Goal: Information Seeking & Learning: Check status

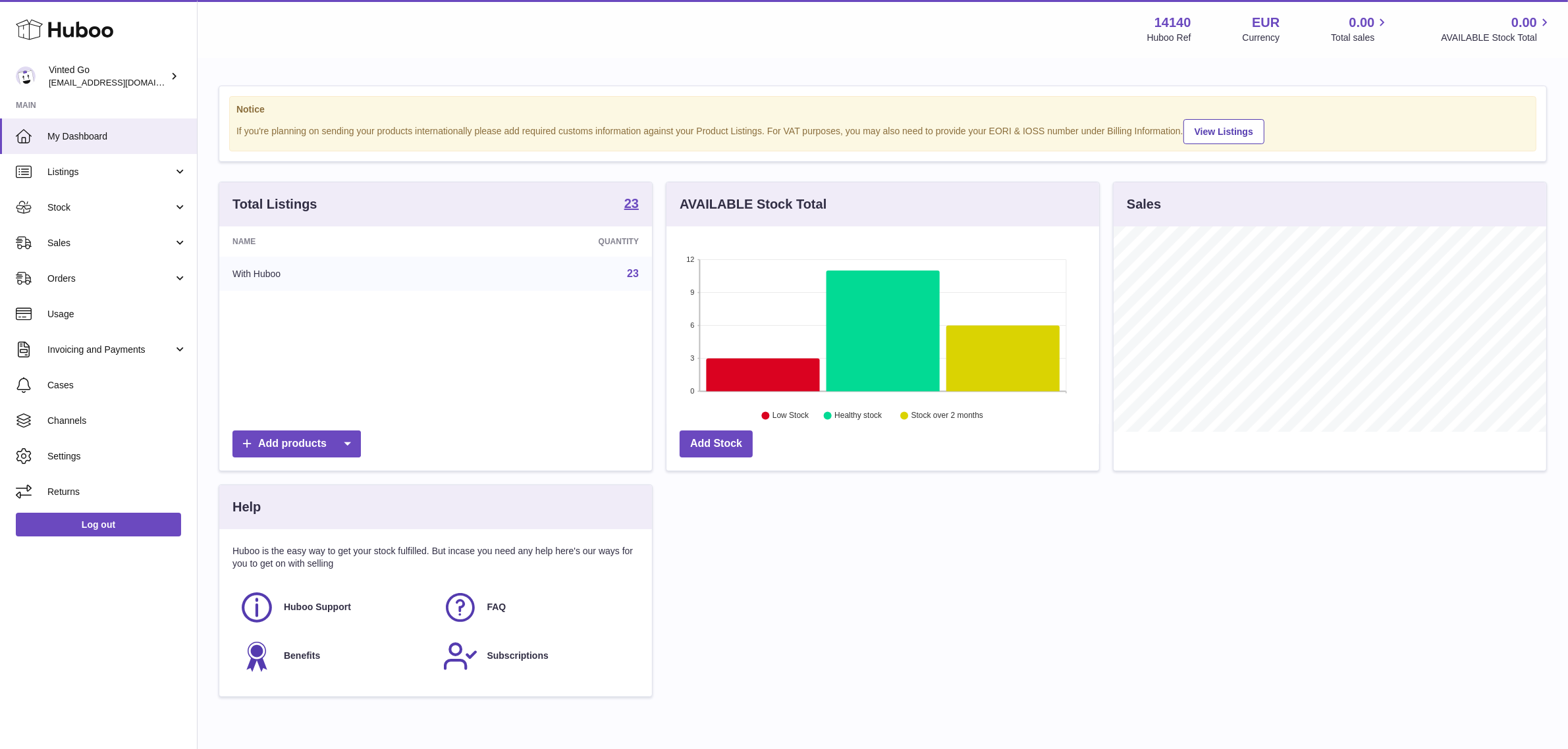
scroll to position [205, 432]
click at [186, 237] on link "Sales" at bounding box center [99, 243] width 197 height 35
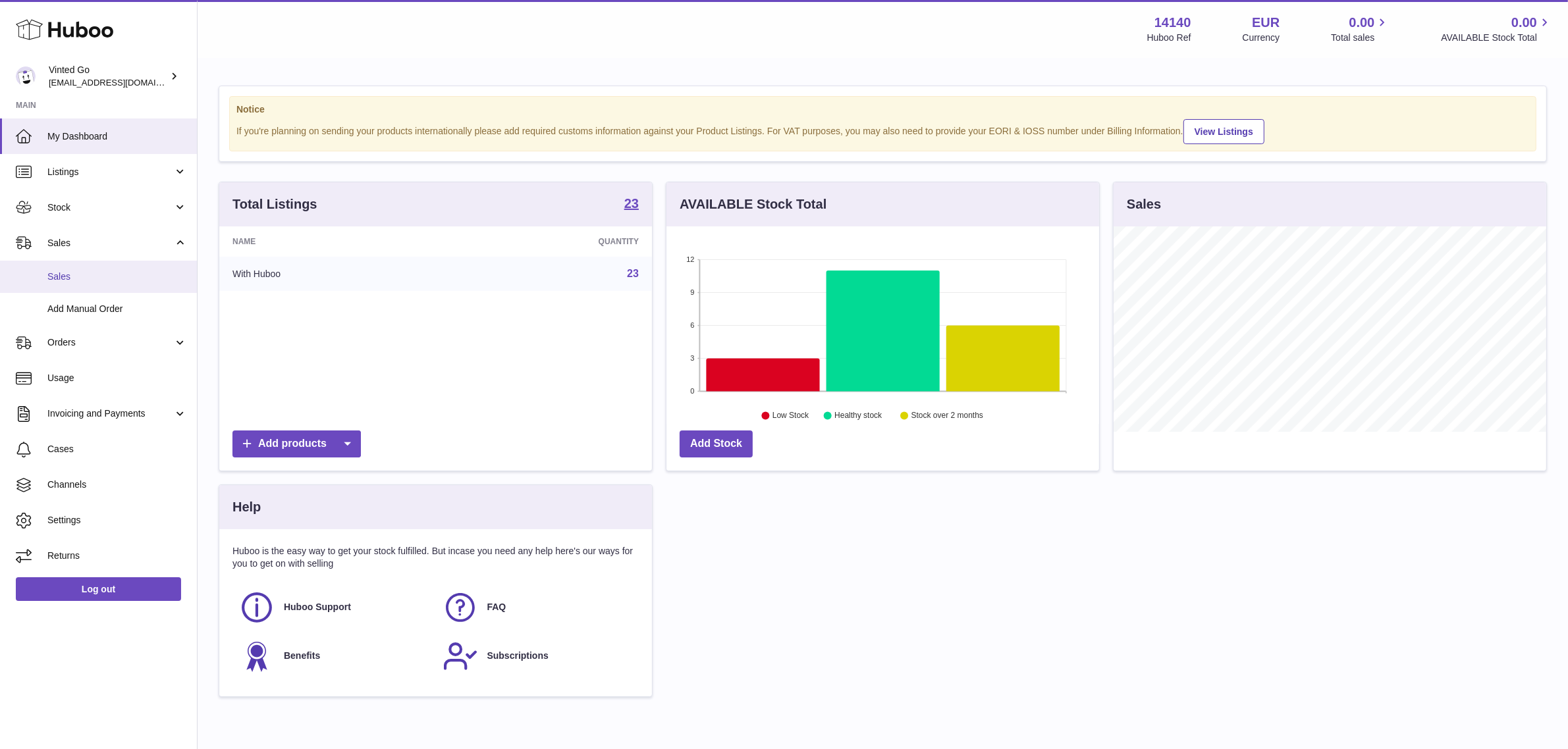
click at [127, 267] on link "Sales" at bounding box center [99, 277] width 197 height 32
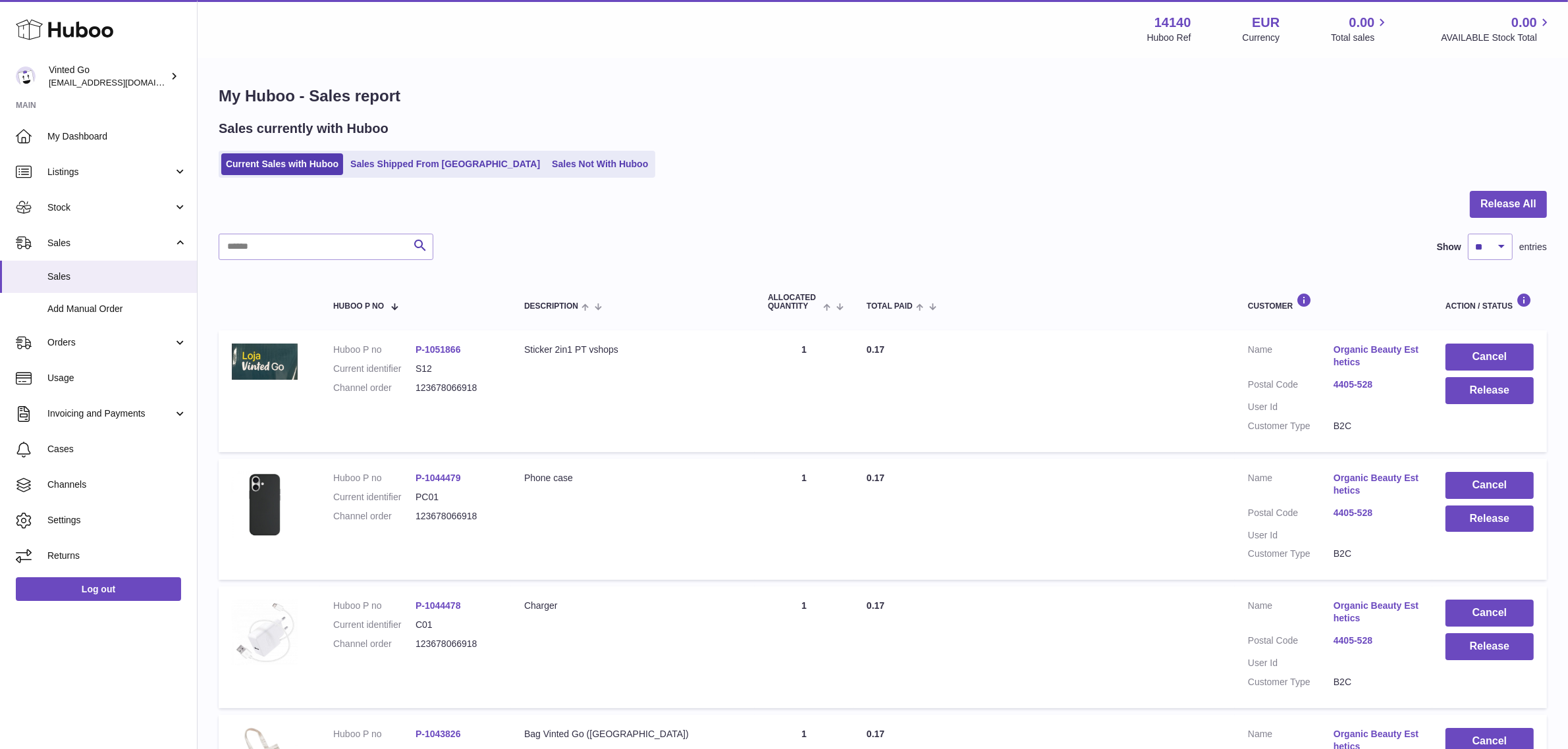
click at [1354, 381] on link "4405-528" at bounding box center [1376, 385] width 85 height 12
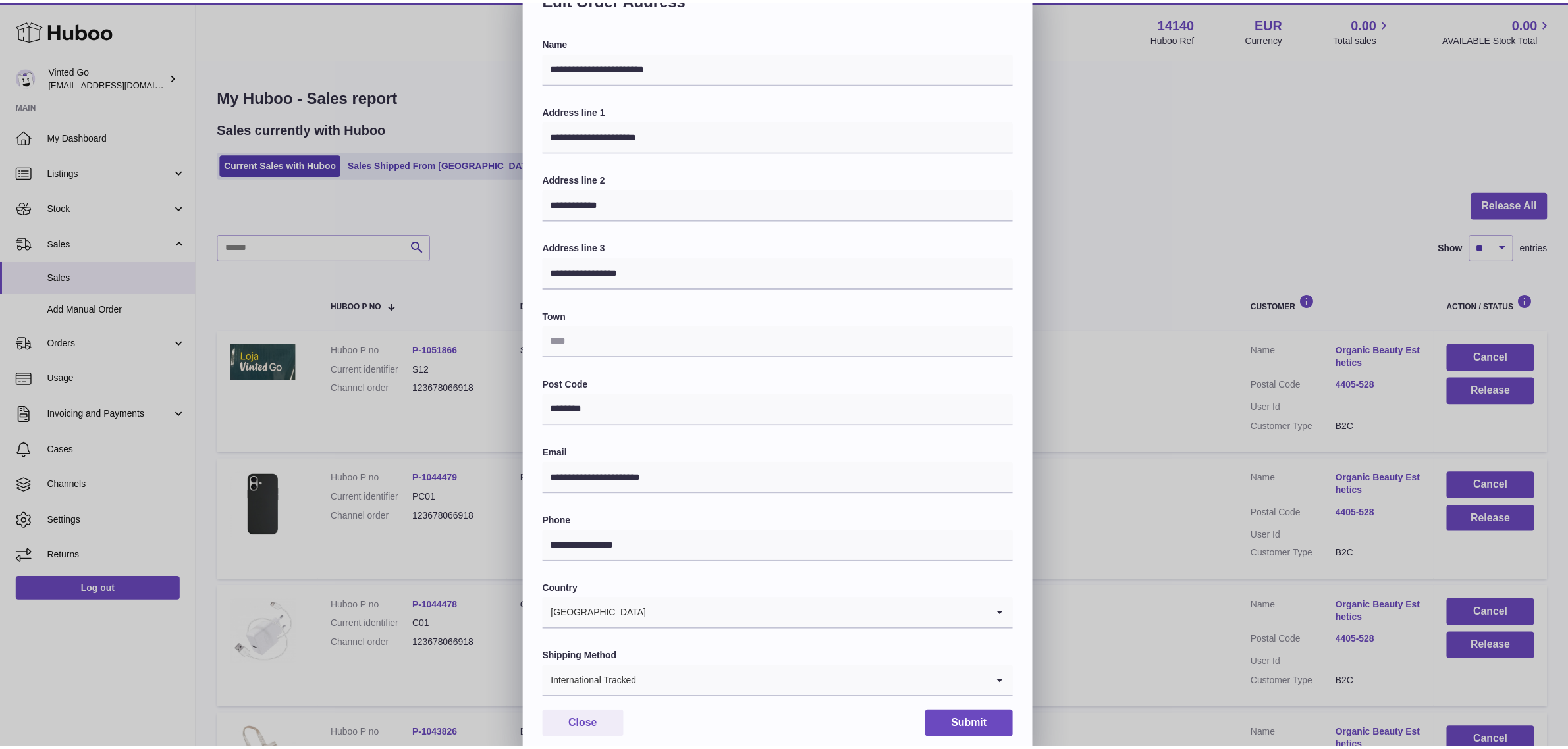
scroll to position [80, 0]
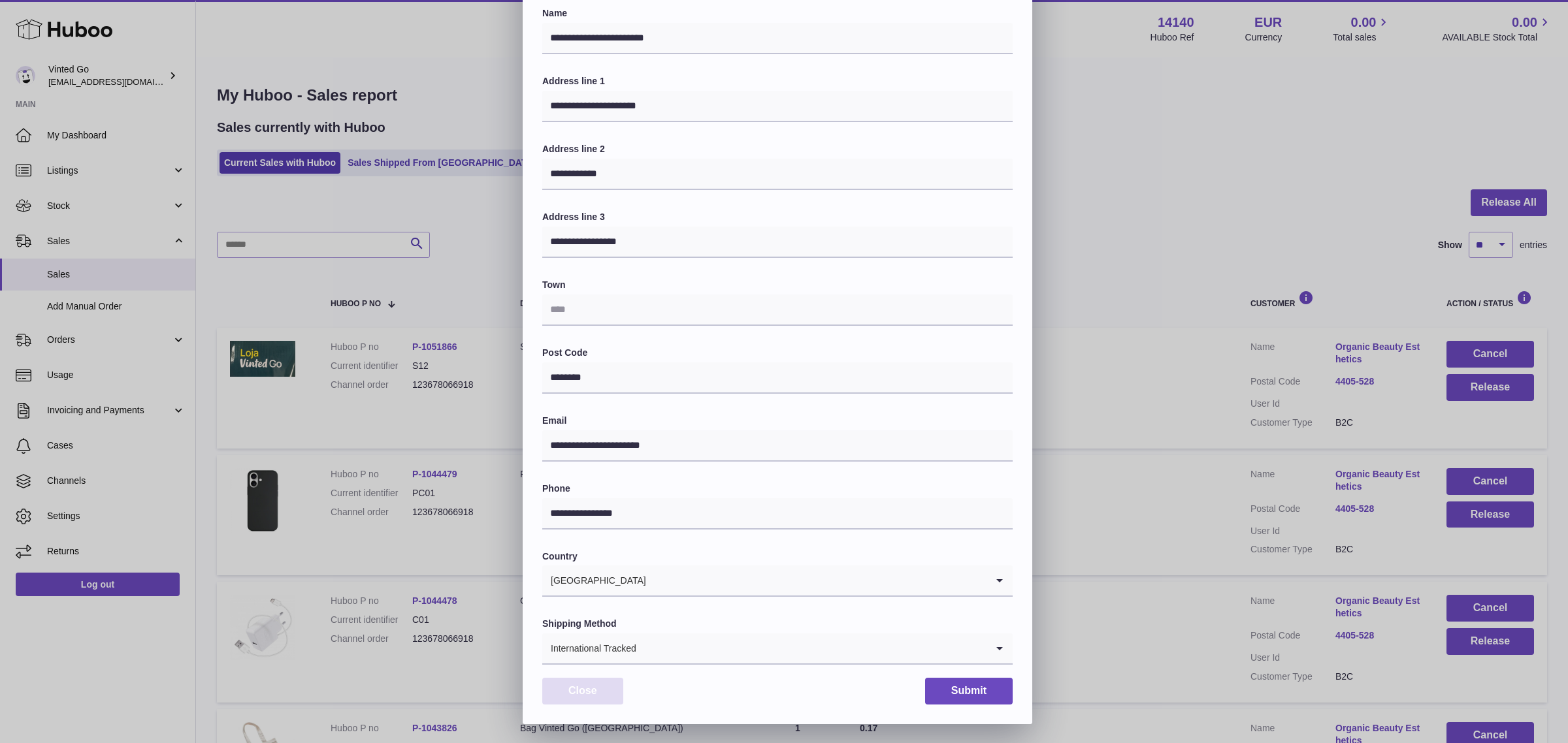
click at [596, 690] on button "Close" at bounding box center [583, 691] width 81 height 26
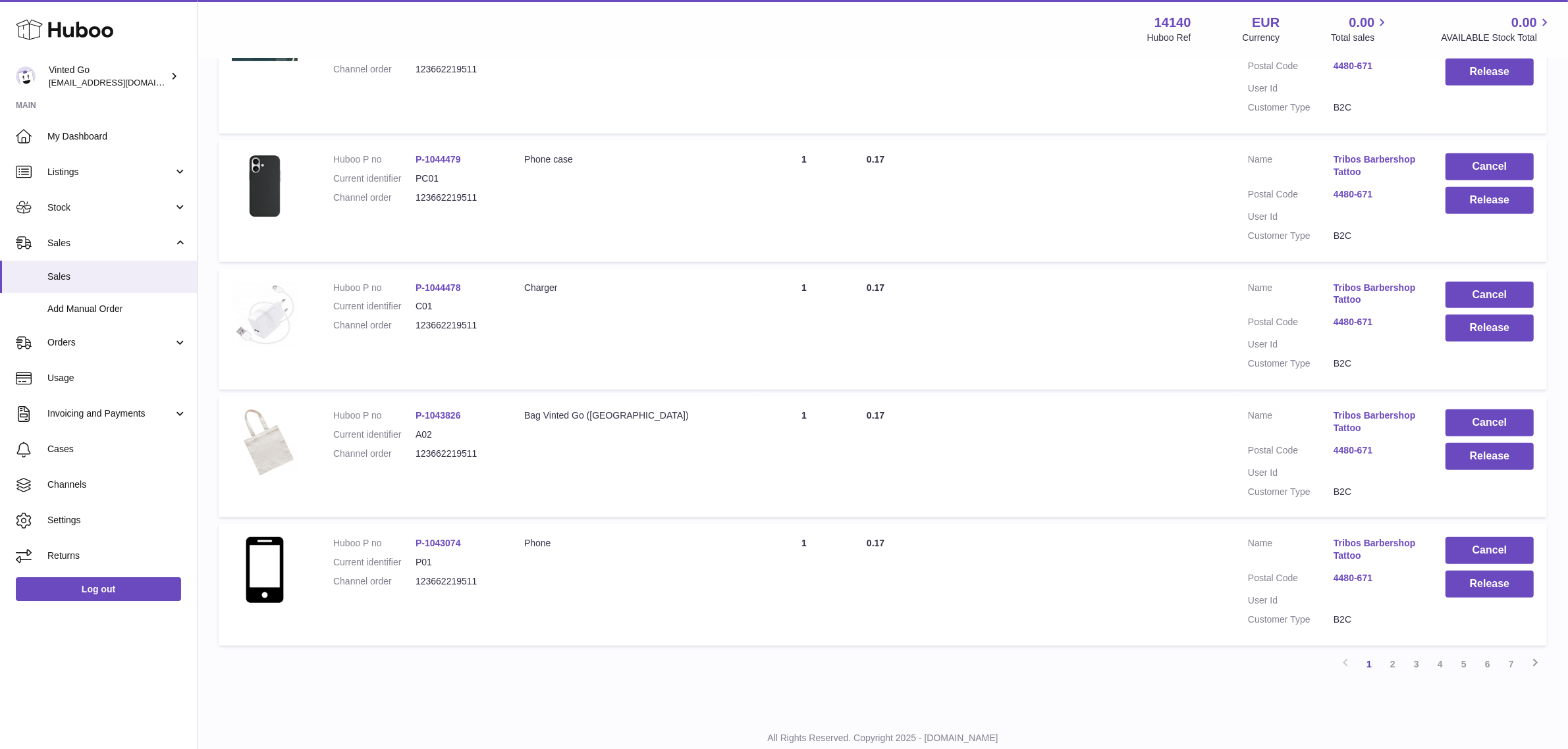
scroll to position [988, 0]
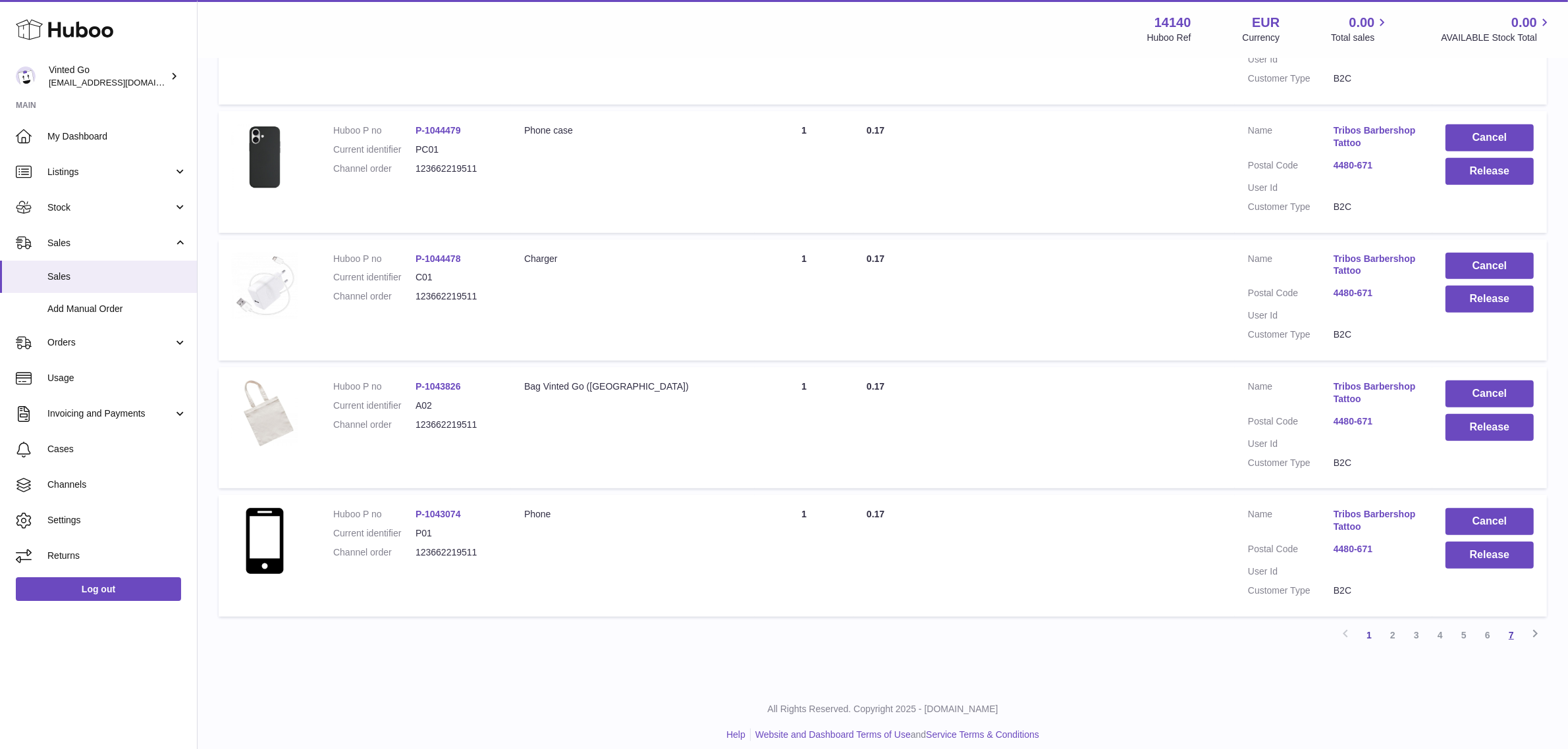
click at [1516, 636] on link "7" at bounding box center [1511, 635] width 24 height 24
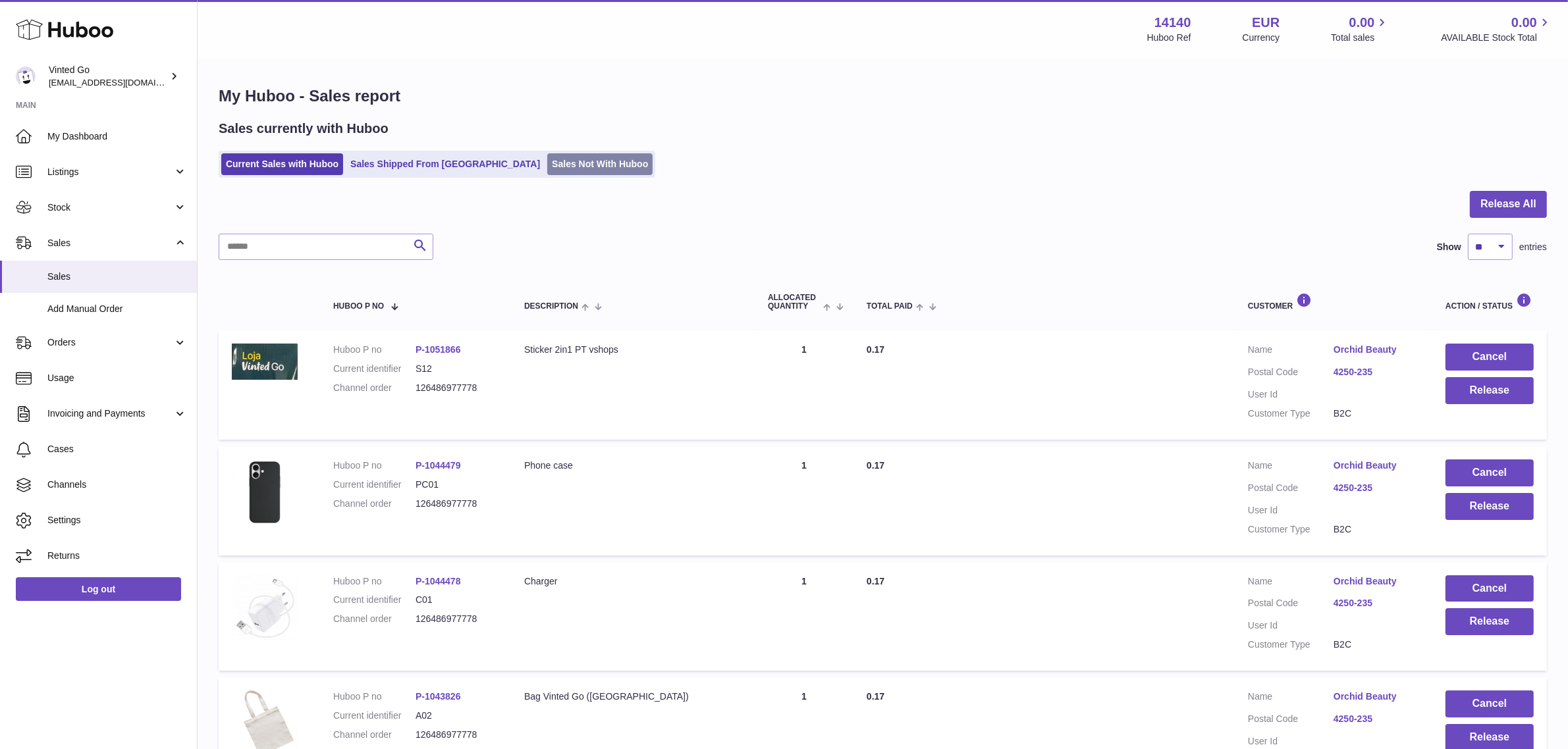
click at [593, 172] on link "Sales Not With Huboo" at bounding box center [599, 164] width 106 height 21
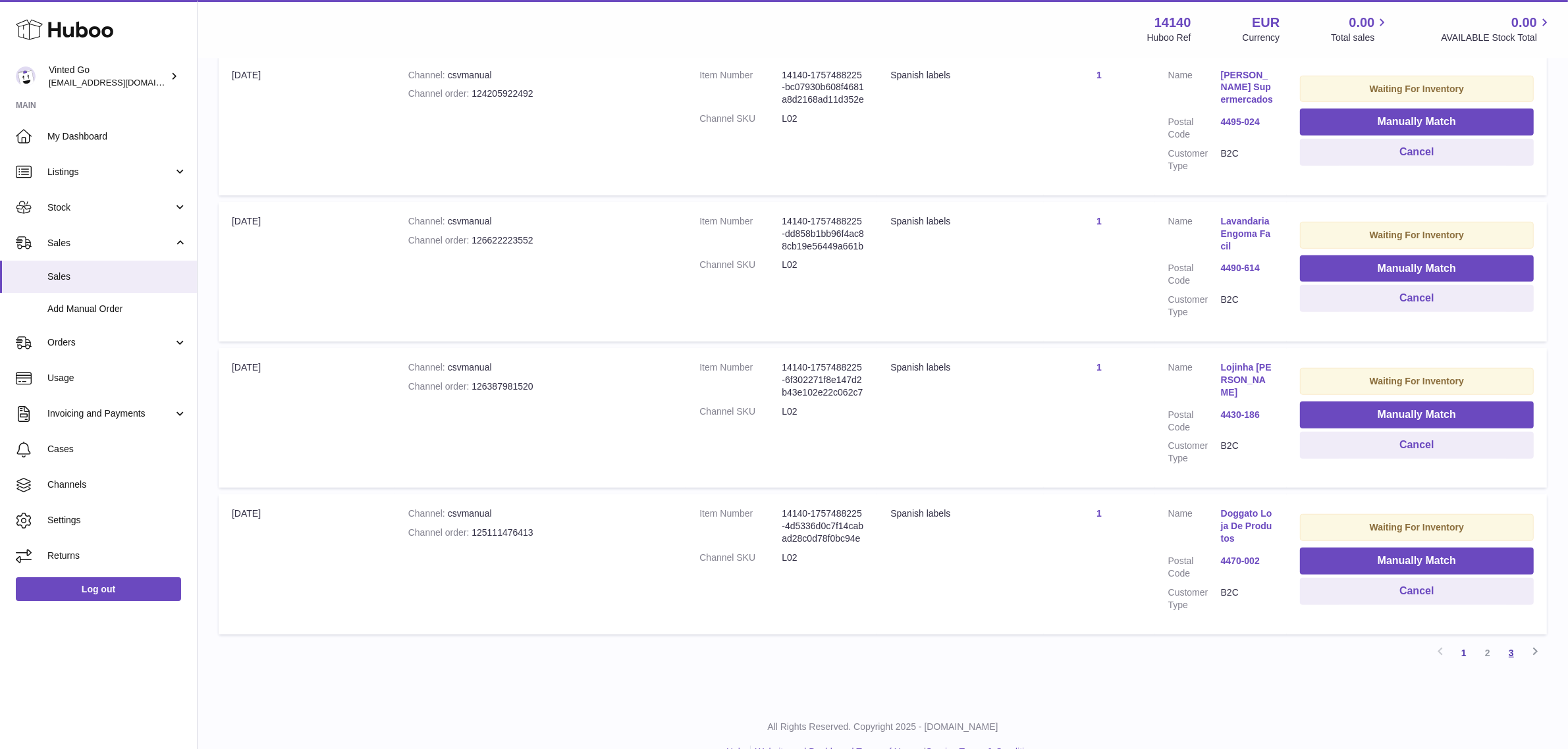
click at [1516, 642] on link "3" at bounding box center [1511, 653] width 24 height 24
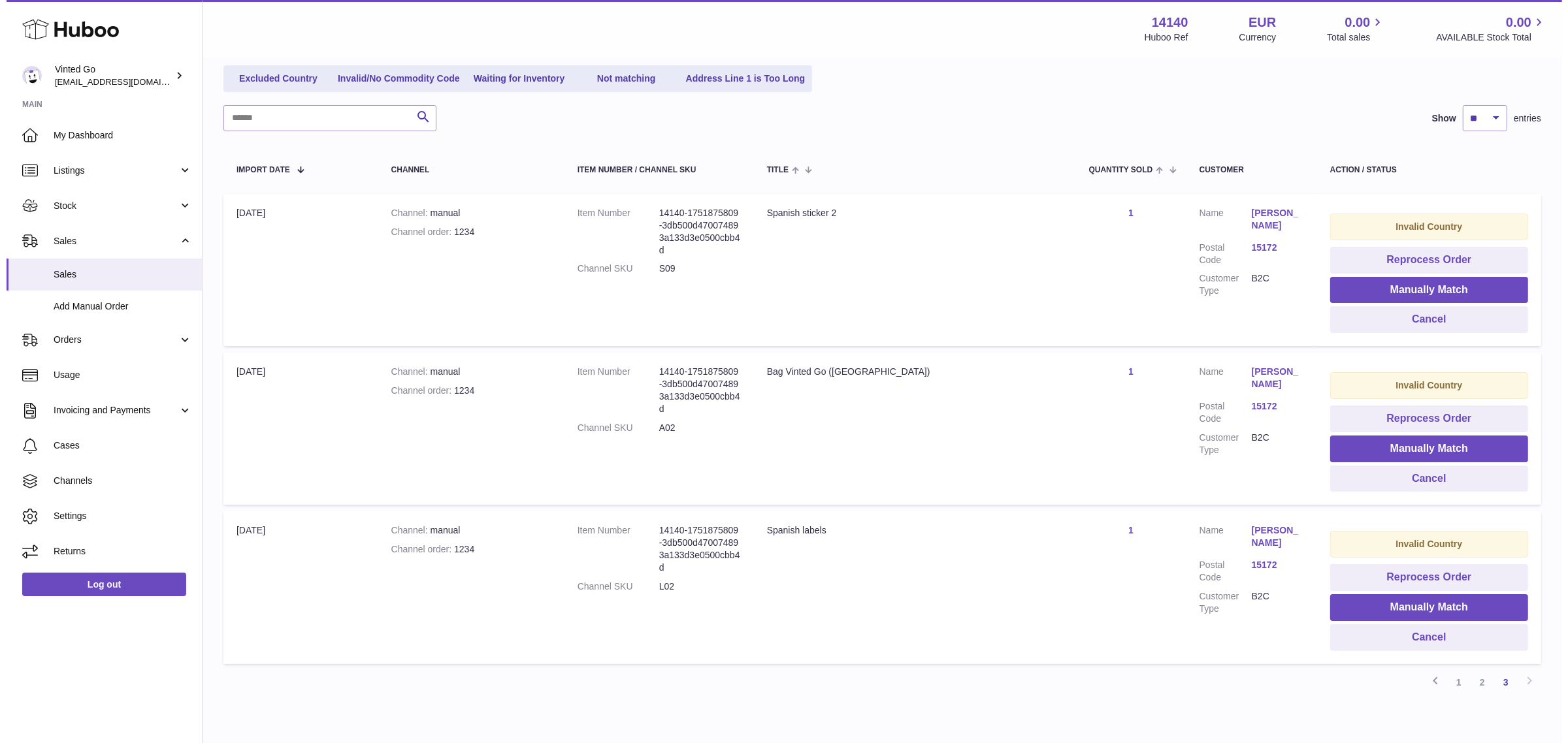
scroll to position [219, 0]
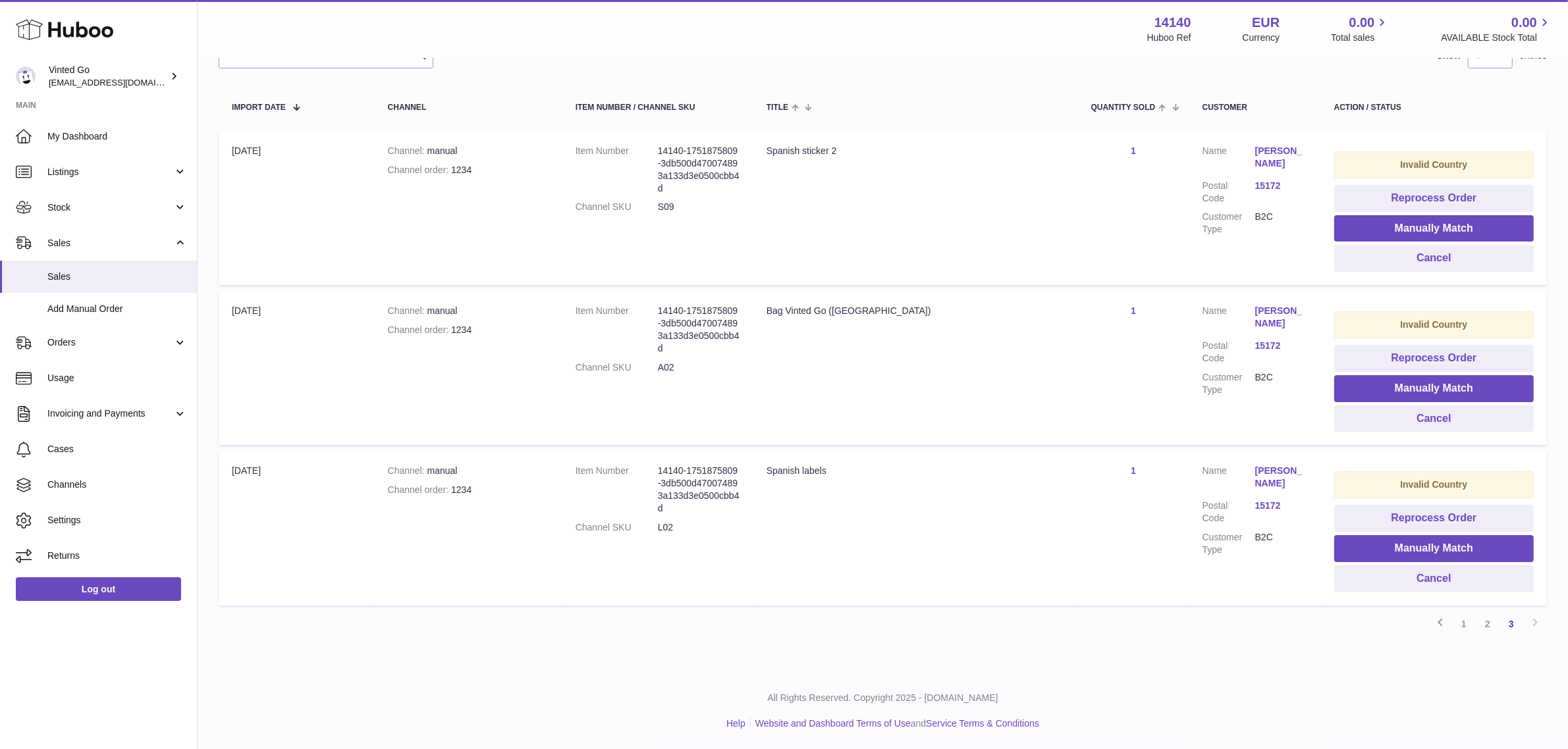
click at [1255, 505] on link "15172" at bounding box center [1281, 506] width 52 height 12
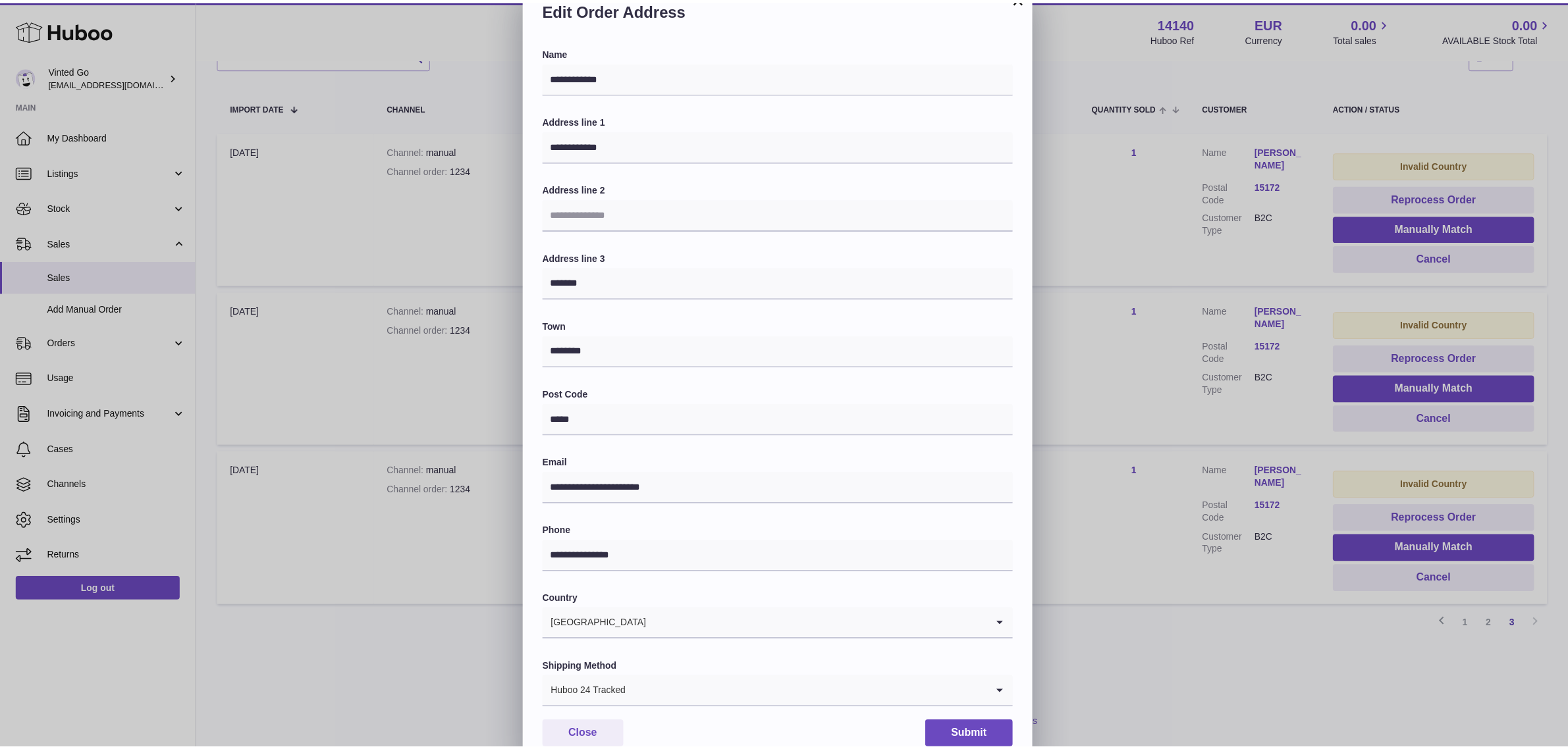
scroll to position [41, 0]
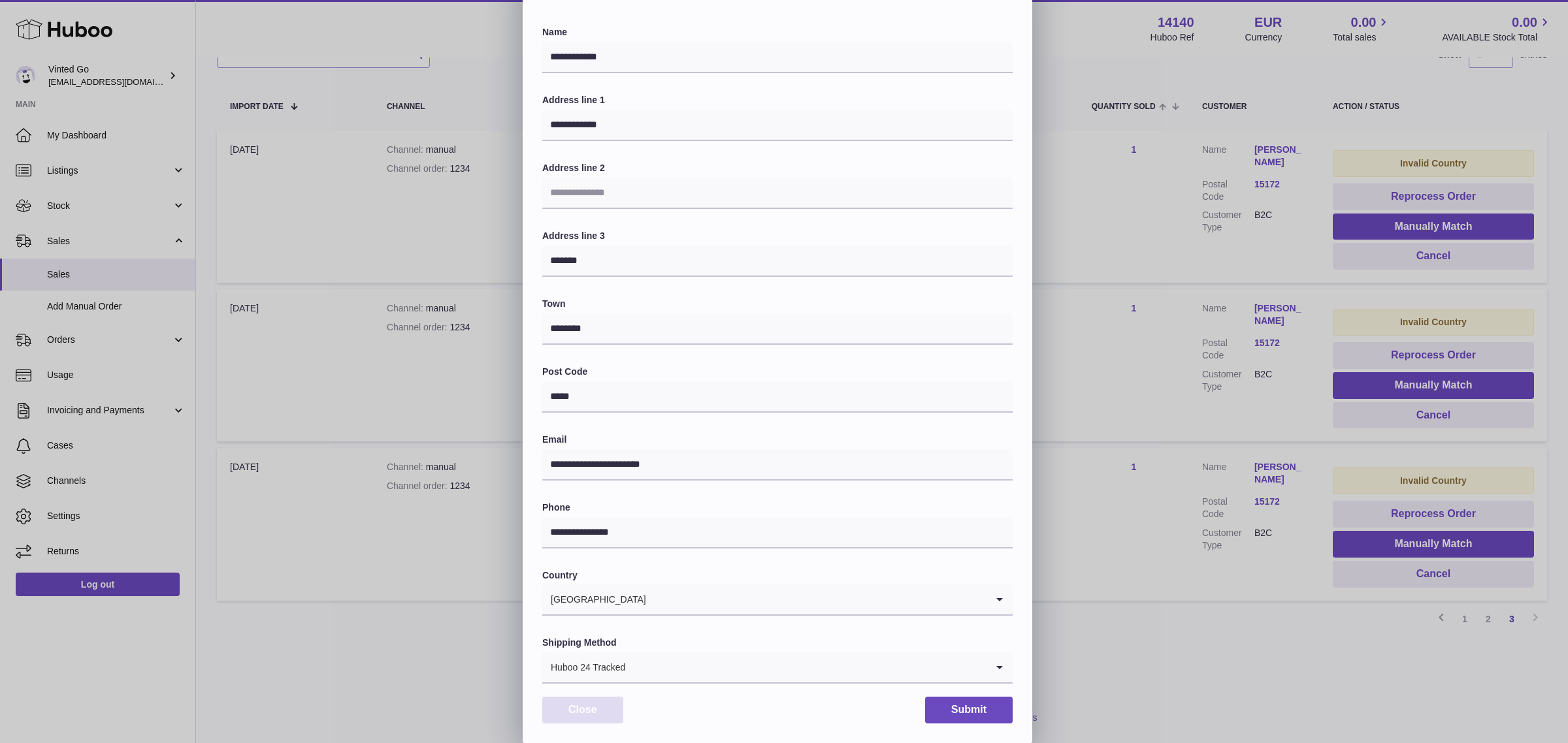
click at [616, 710] on button "Close" at bounding box center [583, 710] width 81 height 26
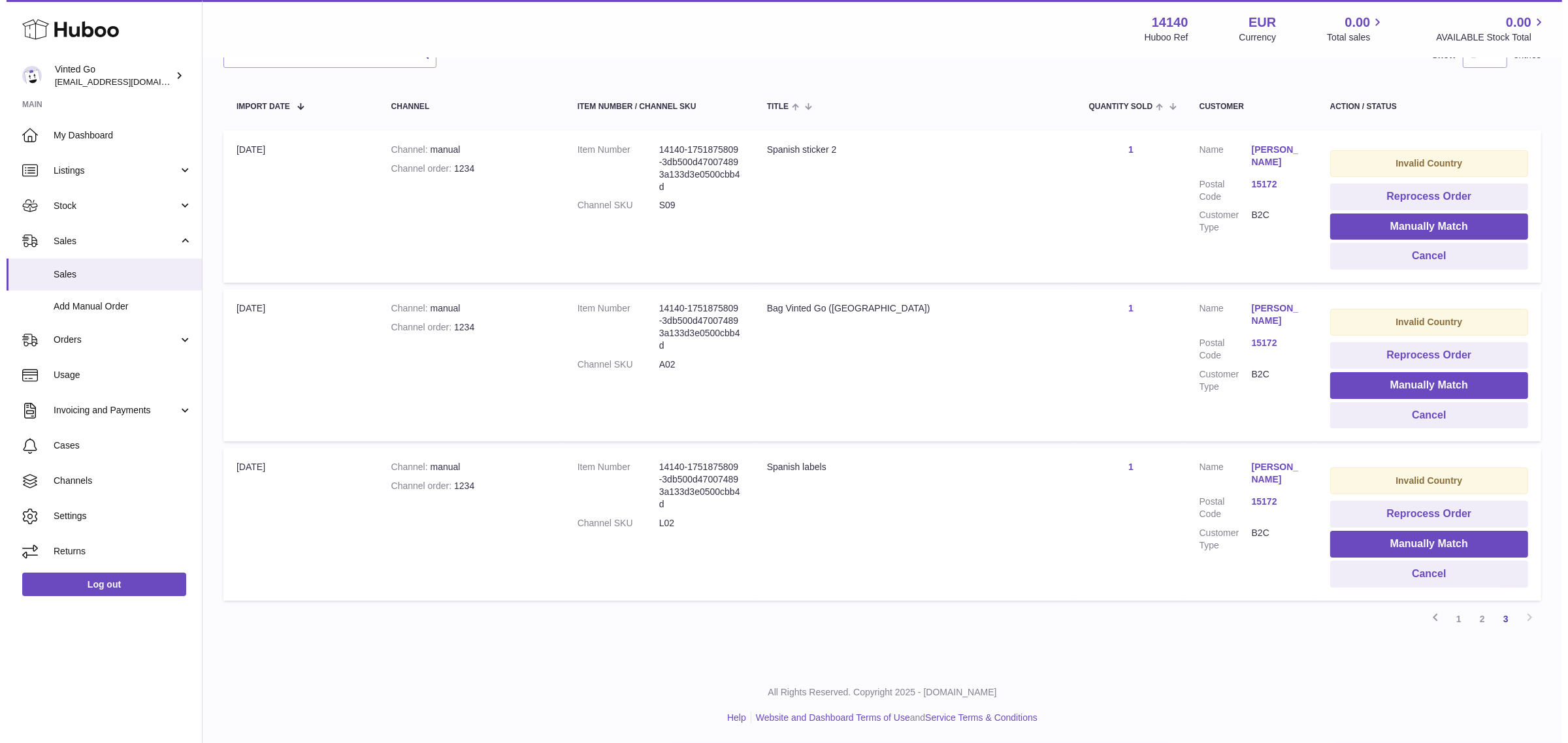
scroll to position [0, 0]
click at [1246, 497] on link "15172" at bounding box center [1271, 502] width 52 height 12
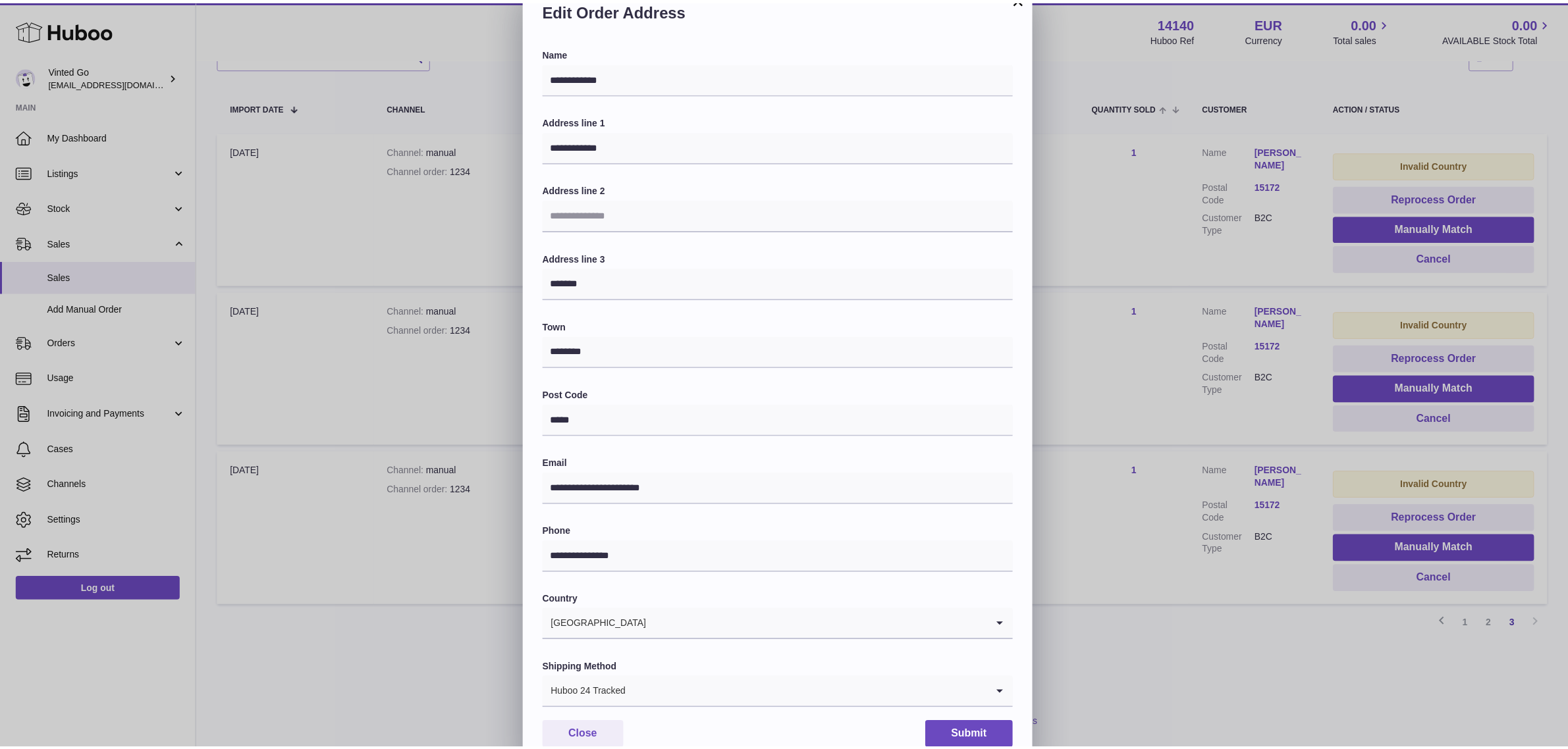
scroll to position [41, 0]
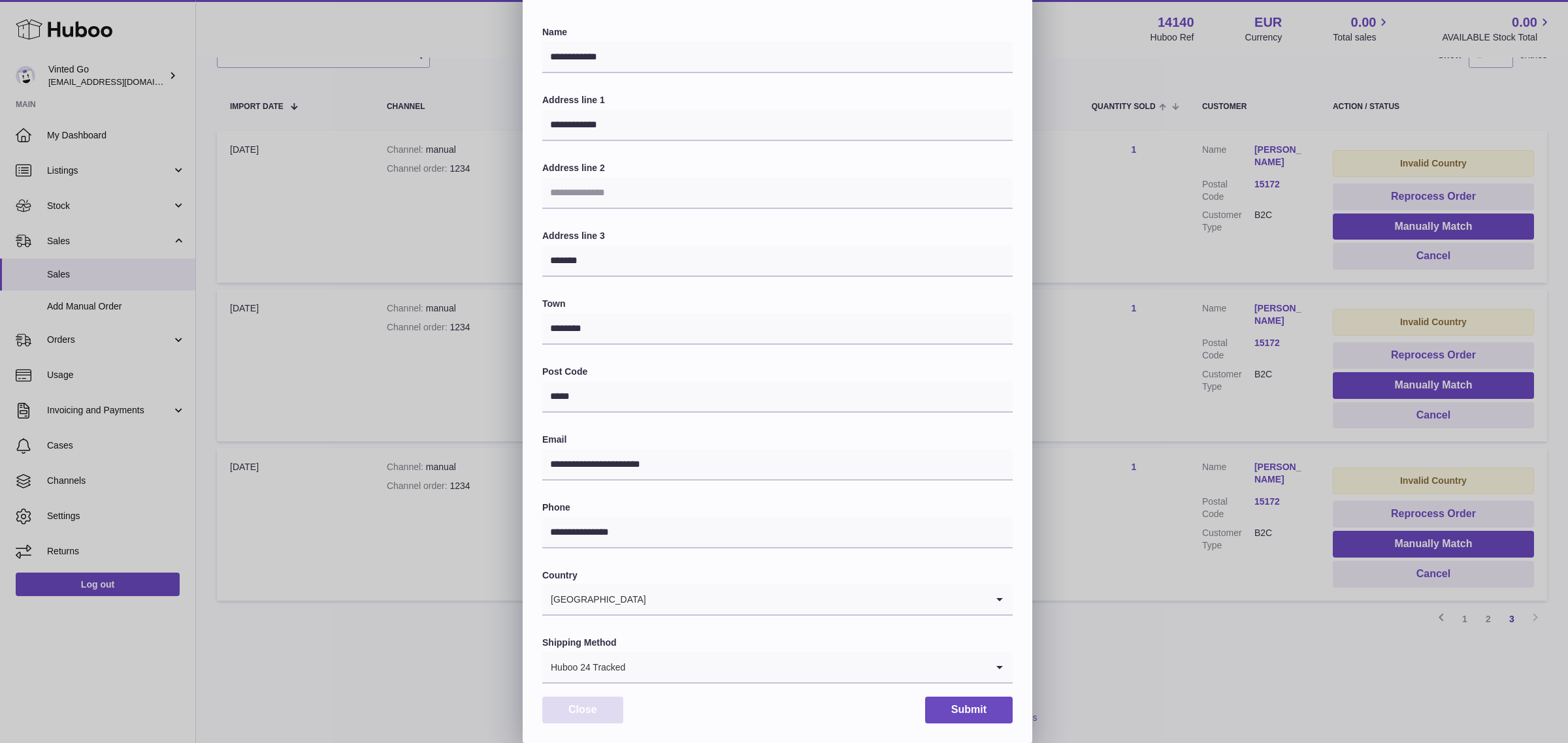
click at [587, 710] on button "Close" at bounding box center [583, 710] width 81 height 26
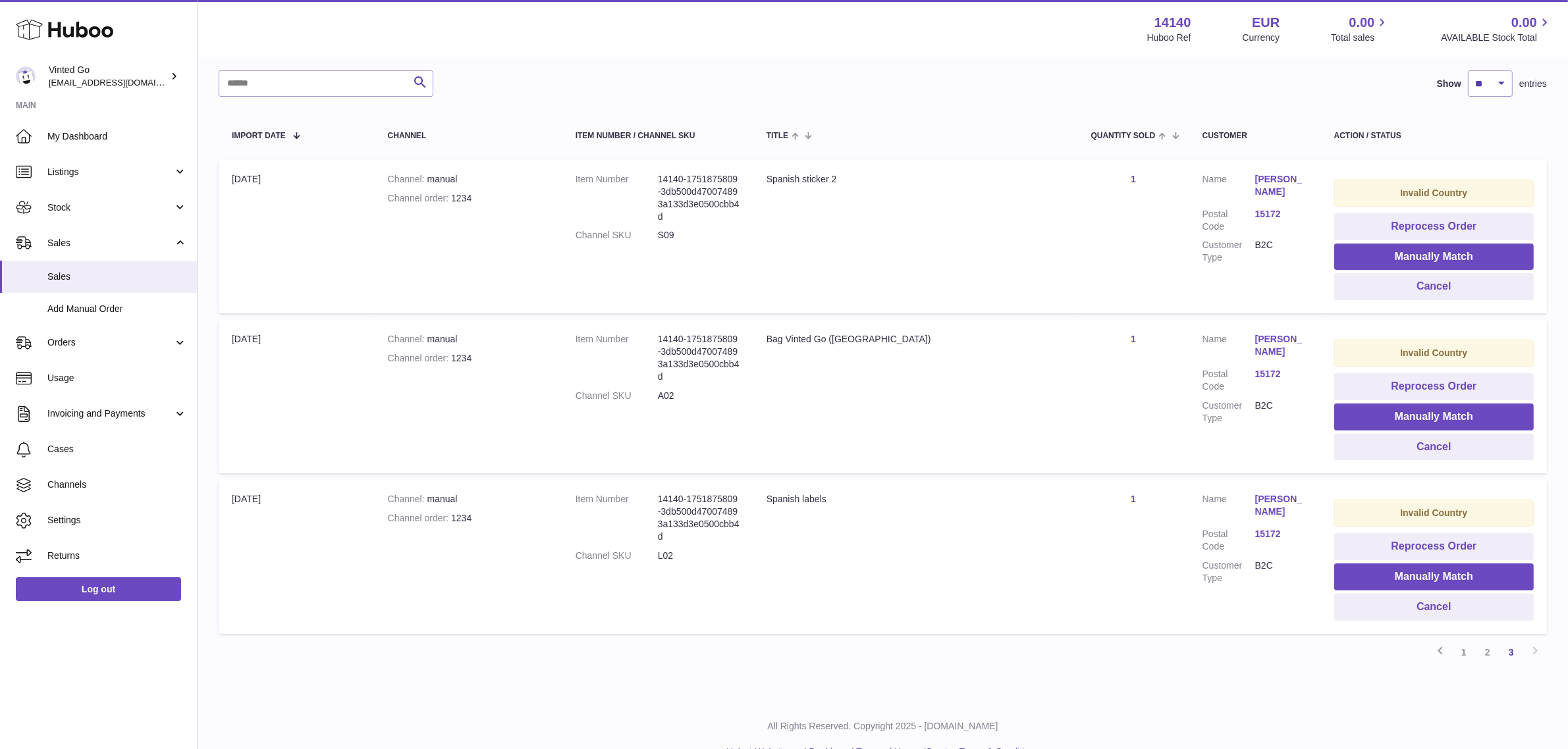
scroll to position [221, 0]
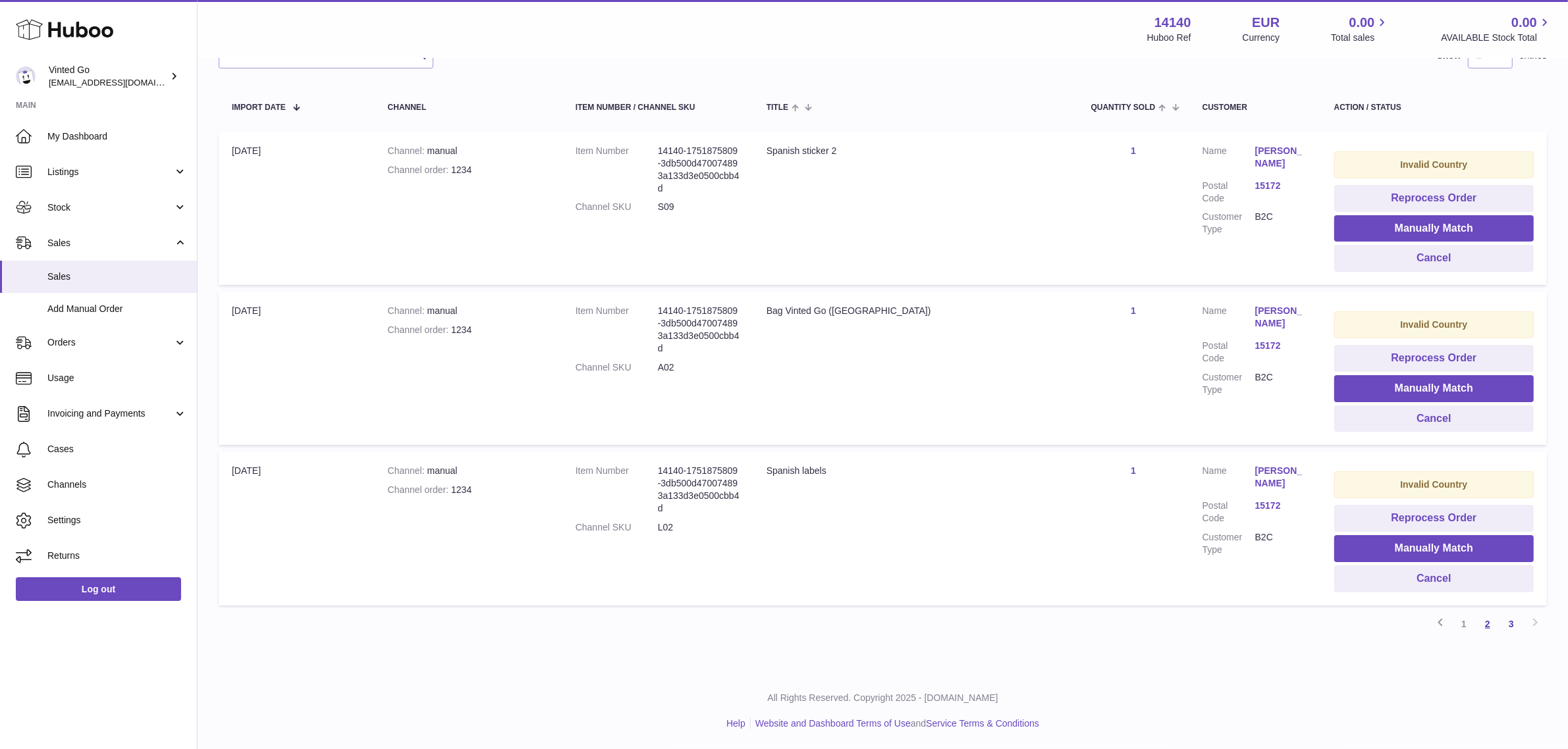
click at [1486, 626] on link "2" at bounding box center [1488, 624] width 24 height 24
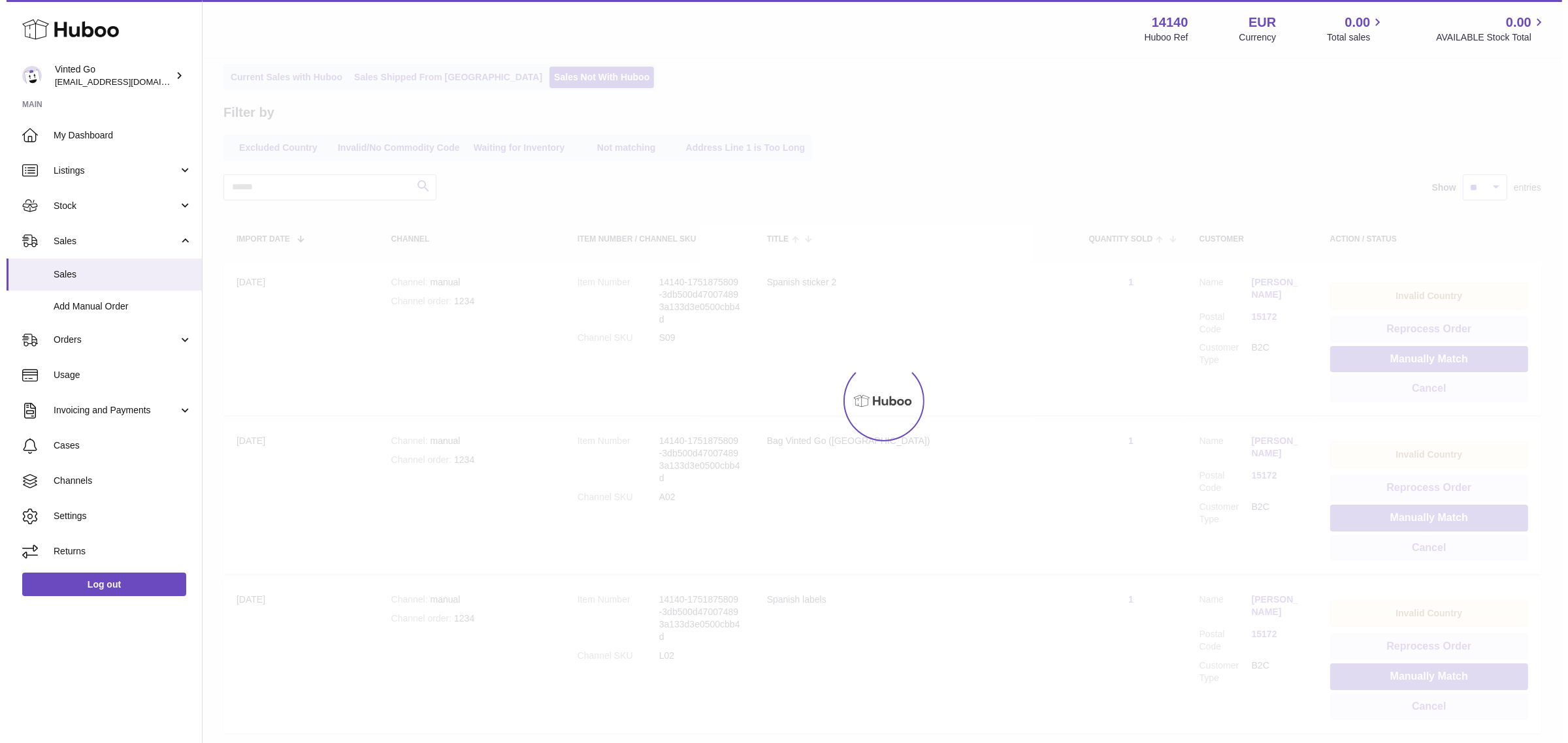
scroll to position [59, 0]
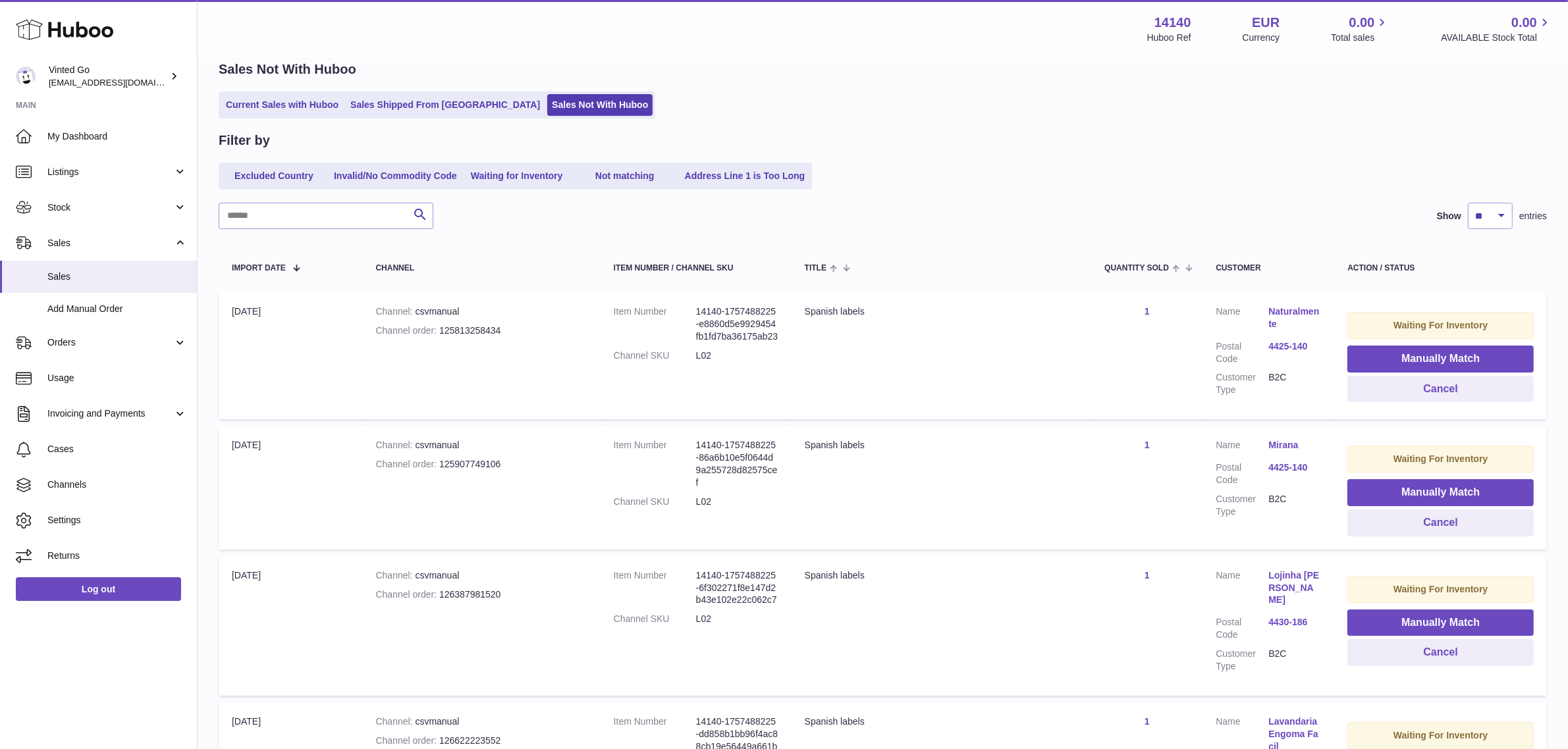
click at [1297, 347] on link "4425-140" at bounding box center [1295, 347] width 52 height 12
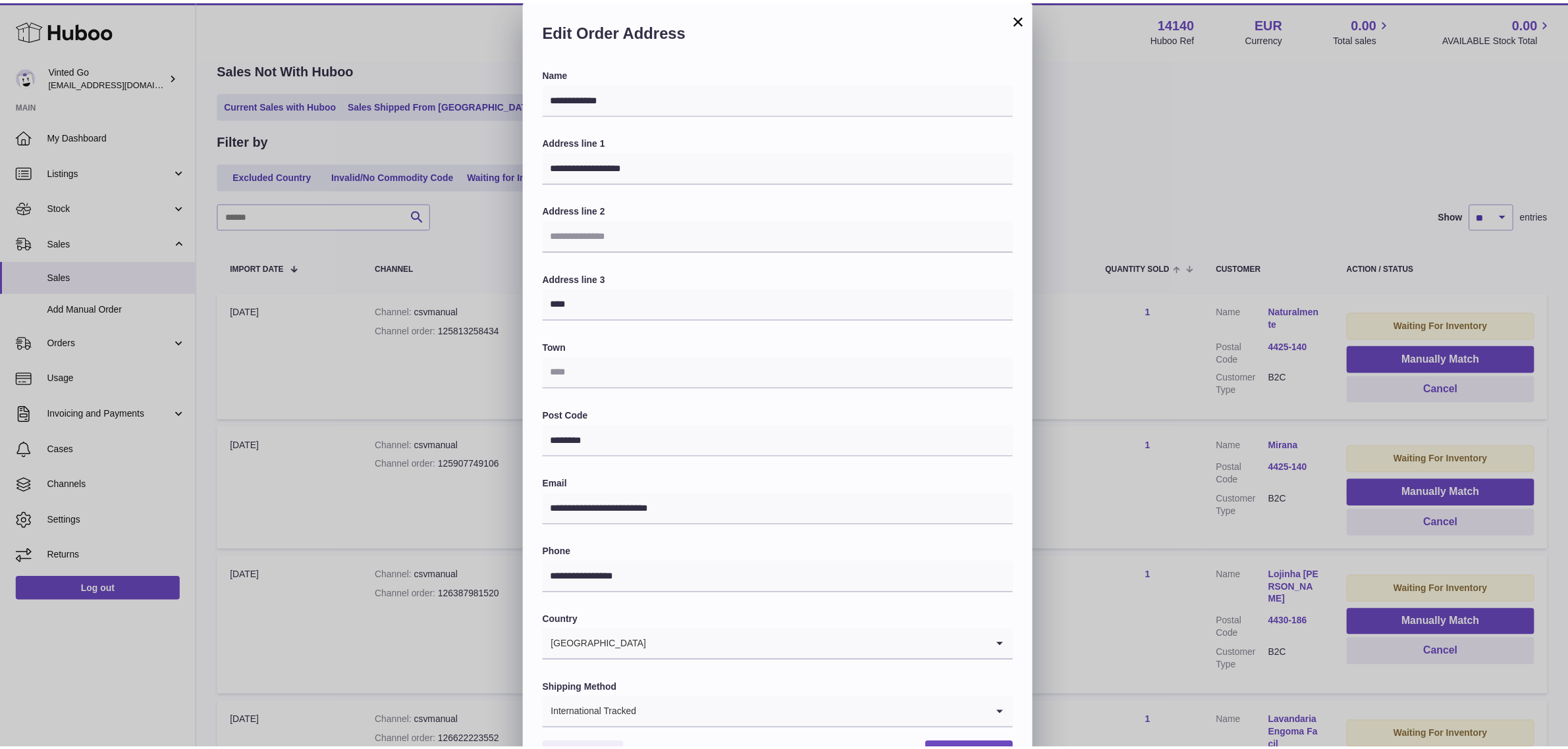
scroll to position [41, 0]
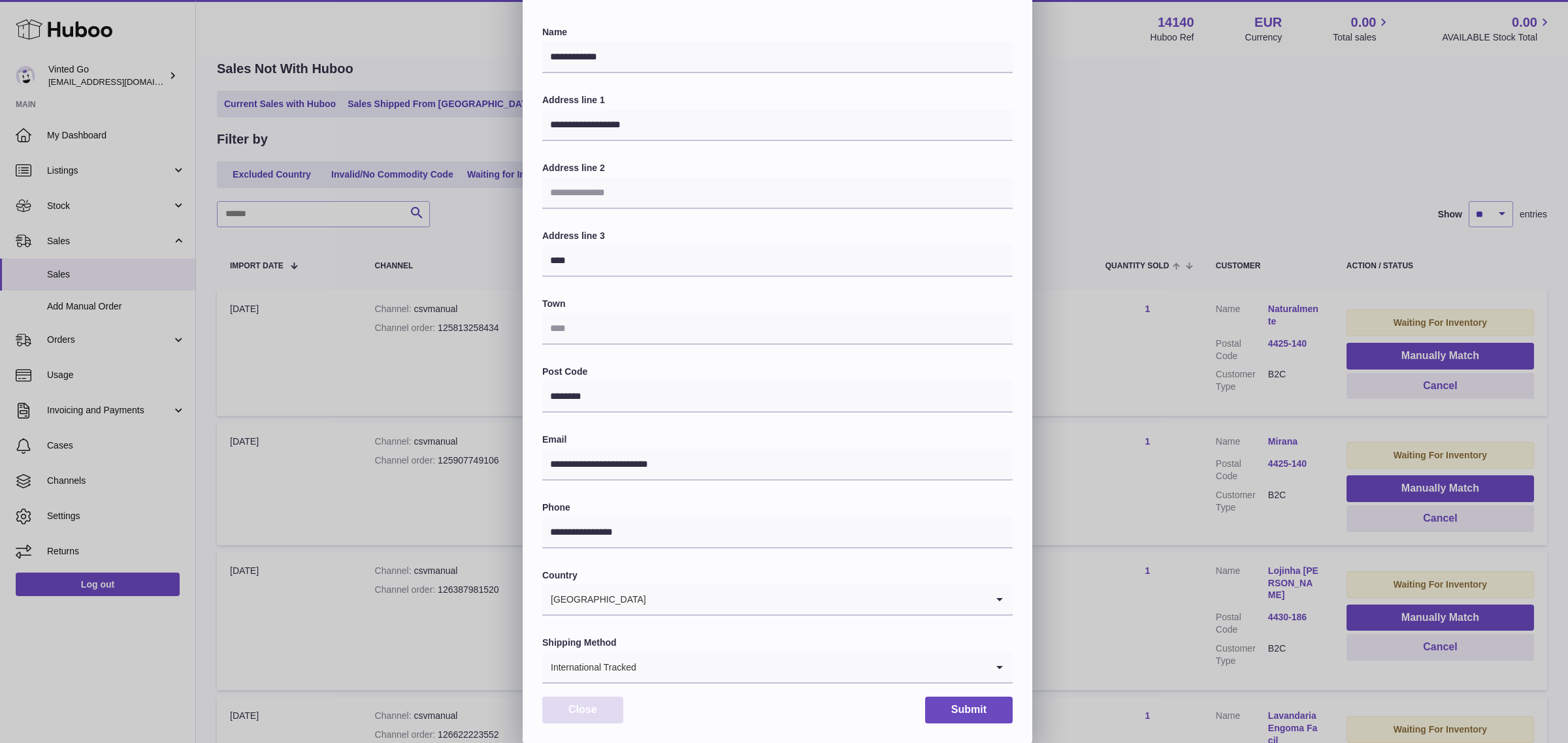
click at [603, 710] on button "Close" at bounding box center [583, 710] width 81 height 26
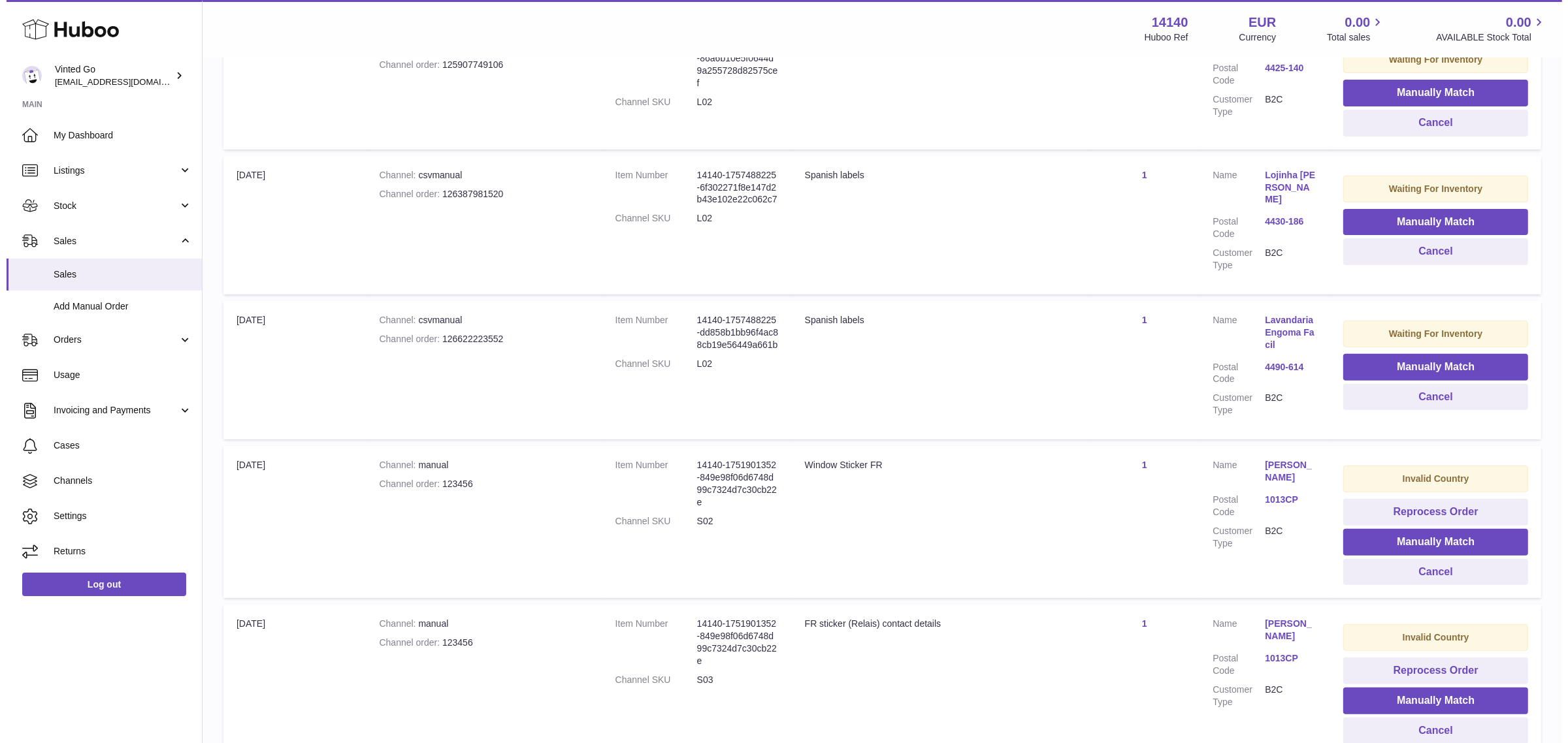
scroll to position [548, 0]
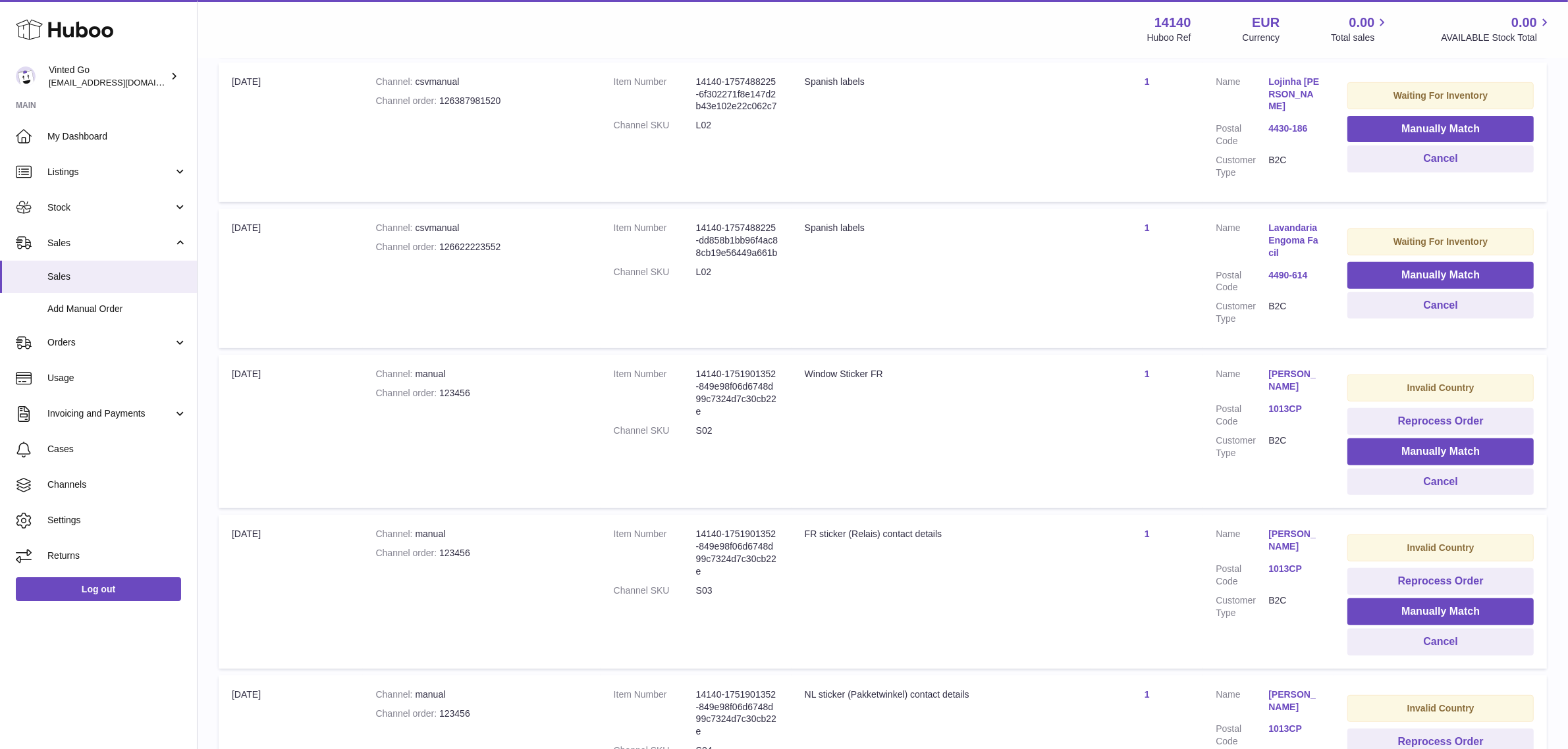
click at [1288, 269] on link "4490-614" at bounding box center [1295, 275] width 52 height 12
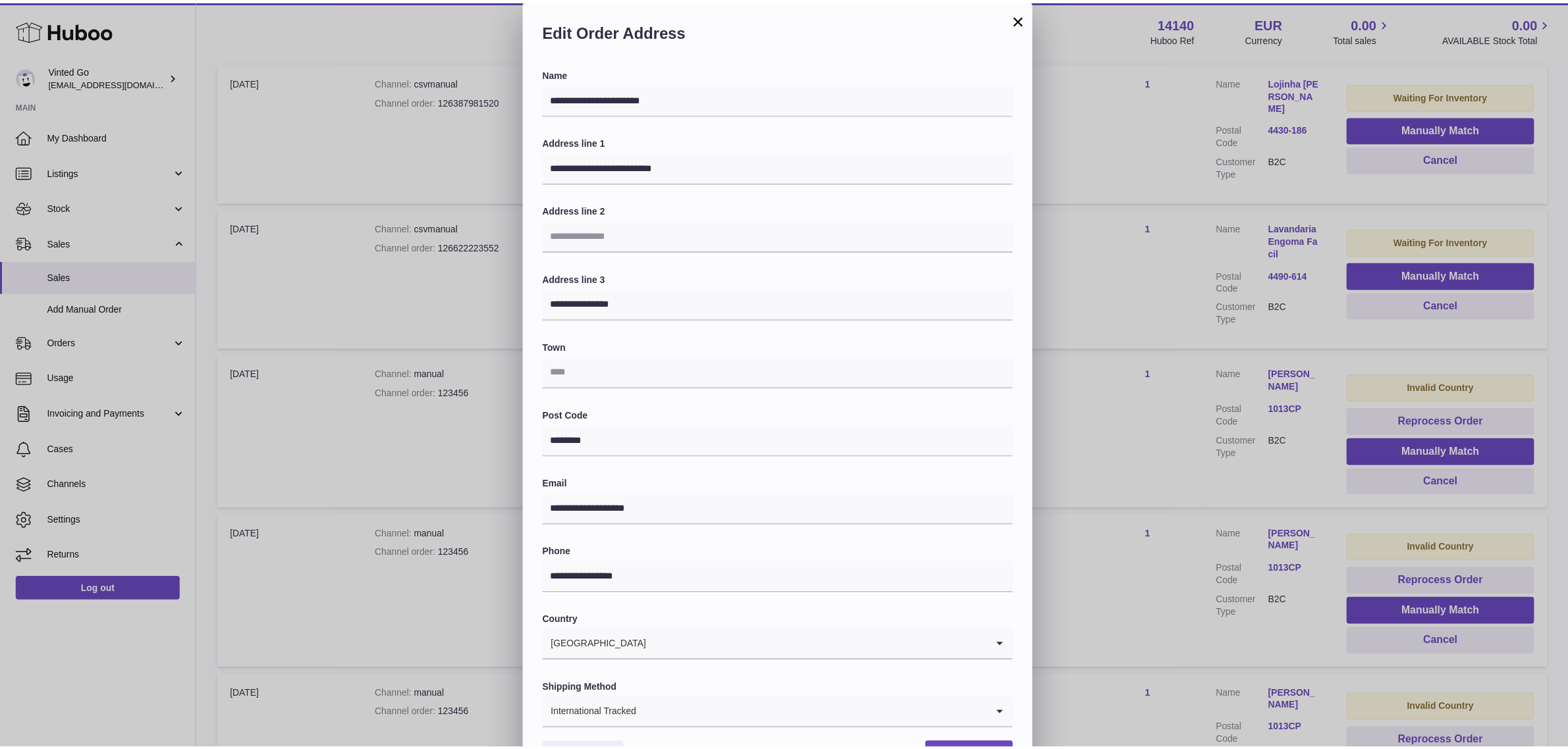
scroll to position [41, 0]
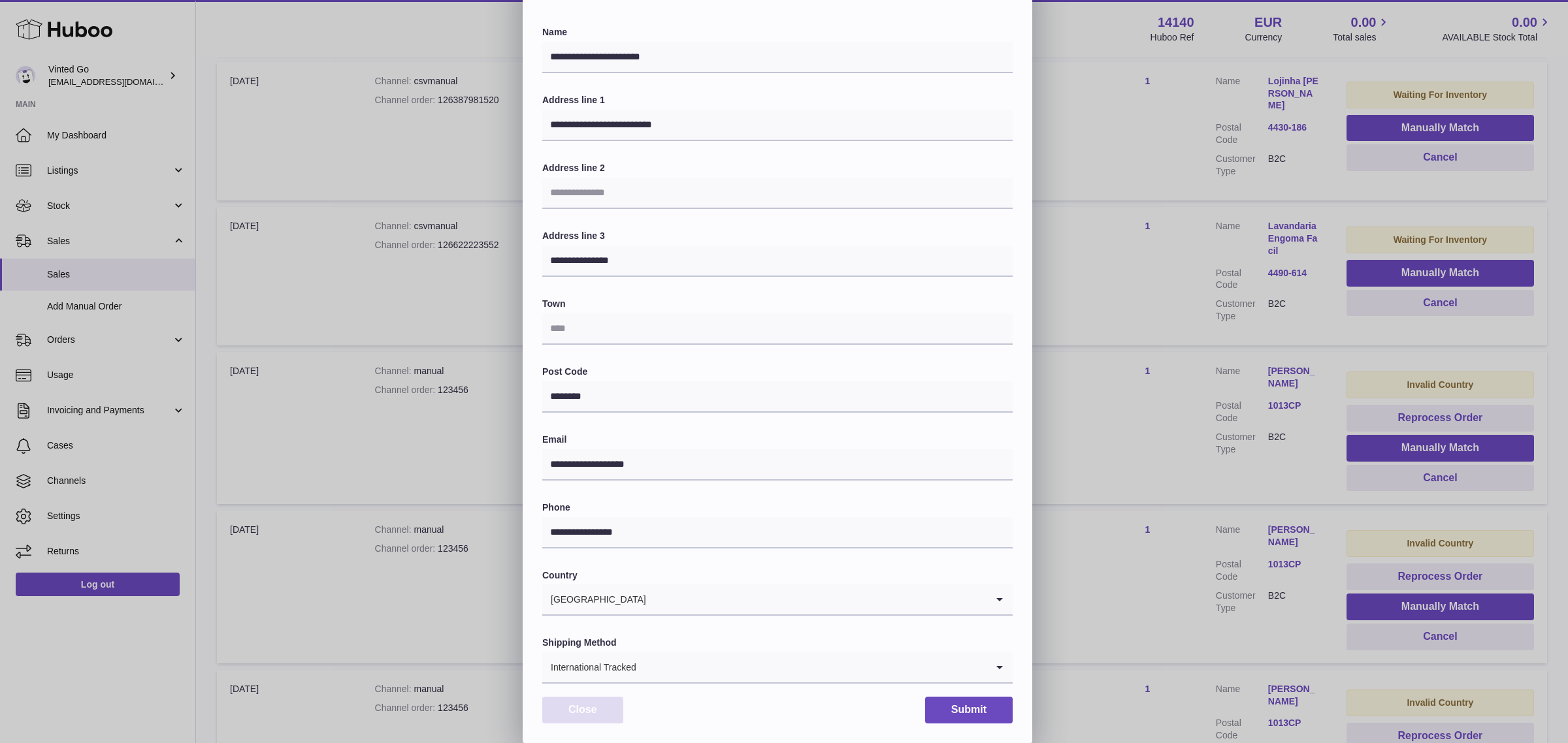
click at [608, 707] on button "Close" at bounding box center [583, 710] width 81 height 26
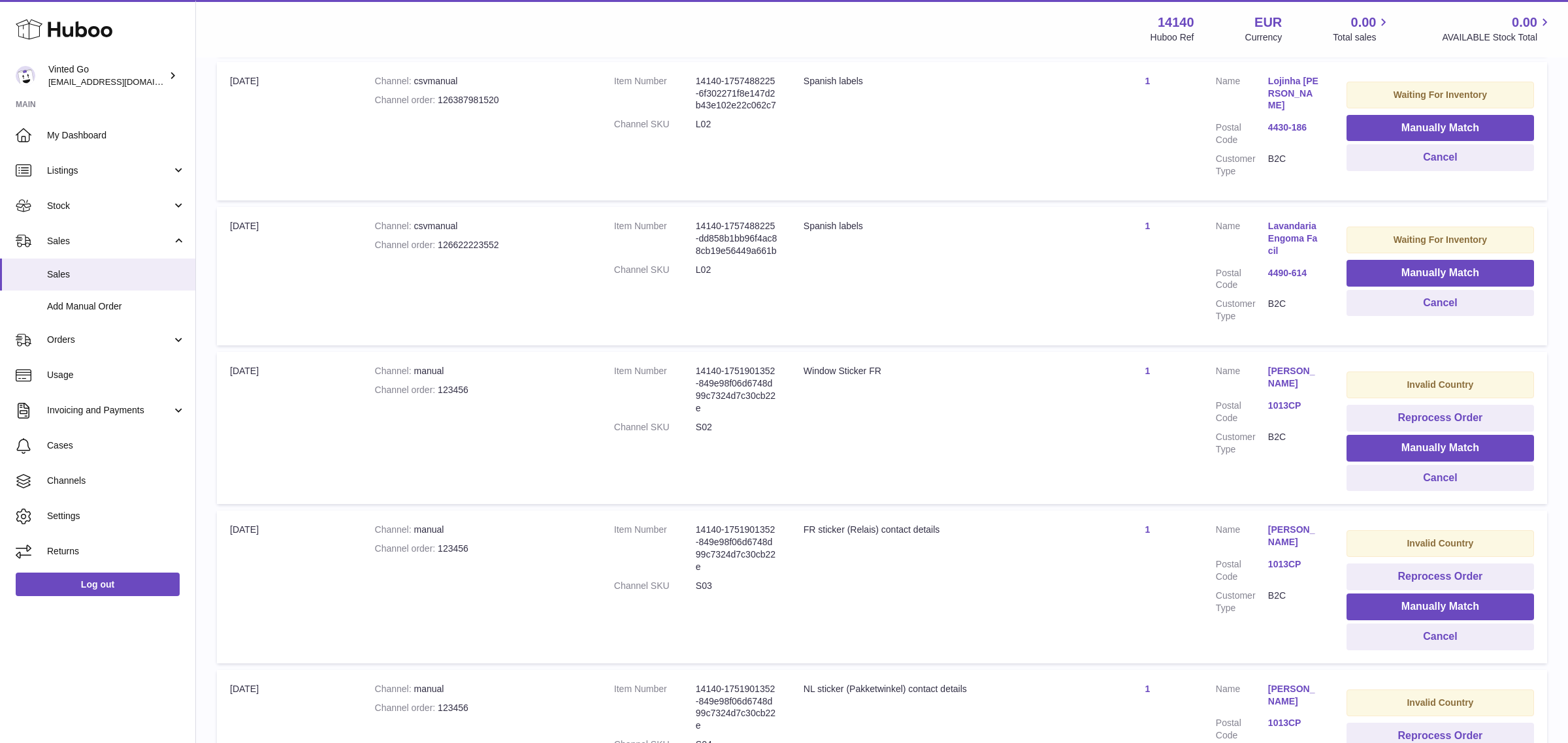
scroll to position [0, 0]
click at [1275, 400] on link "1013CP" at bounding box center [1284, 406] width 52 height 12
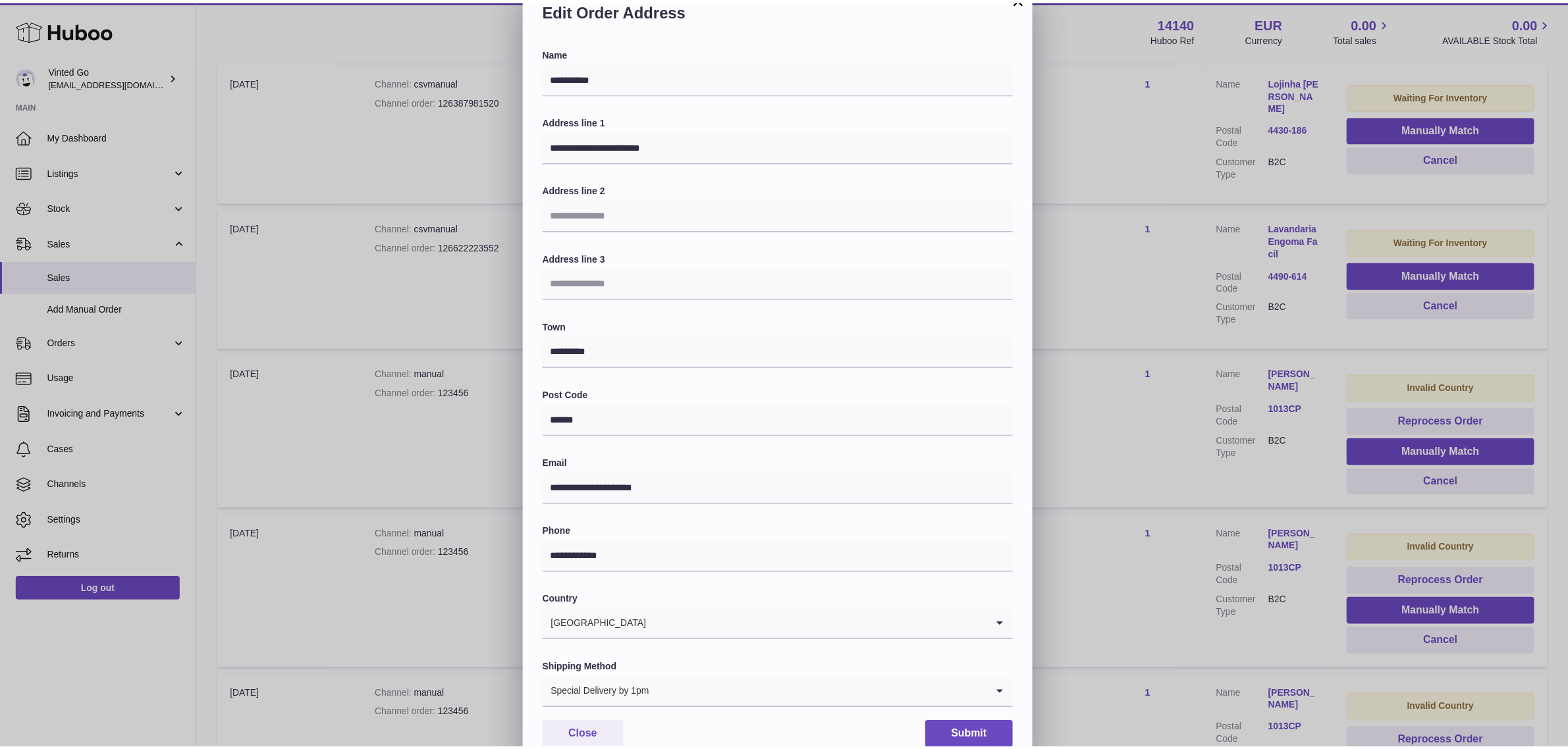
scroll to position [41, 0]
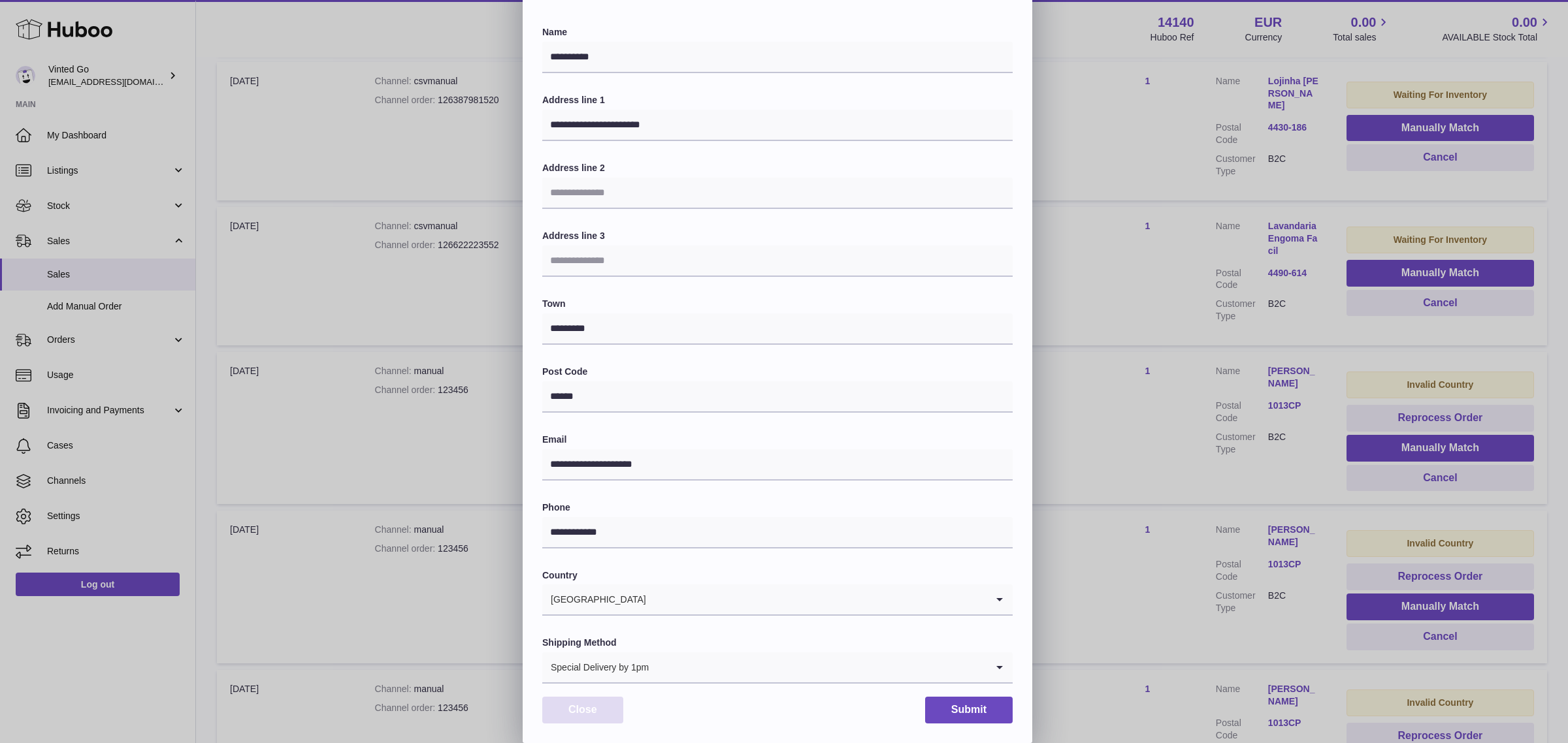
click at [609, 720] on button "Close" at bounding box center [583, 710] width 81 height 26
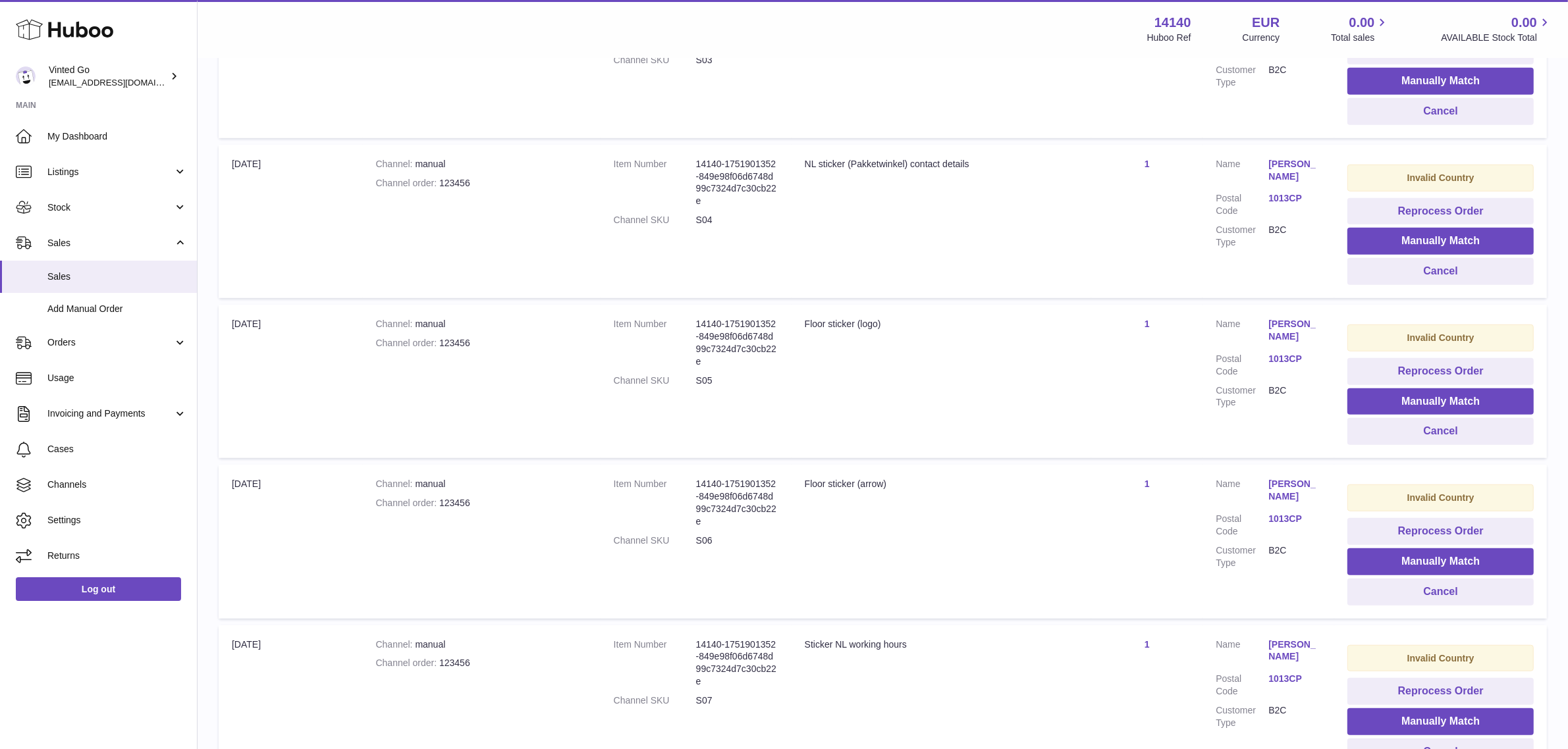
scroll to position [1129, 0]
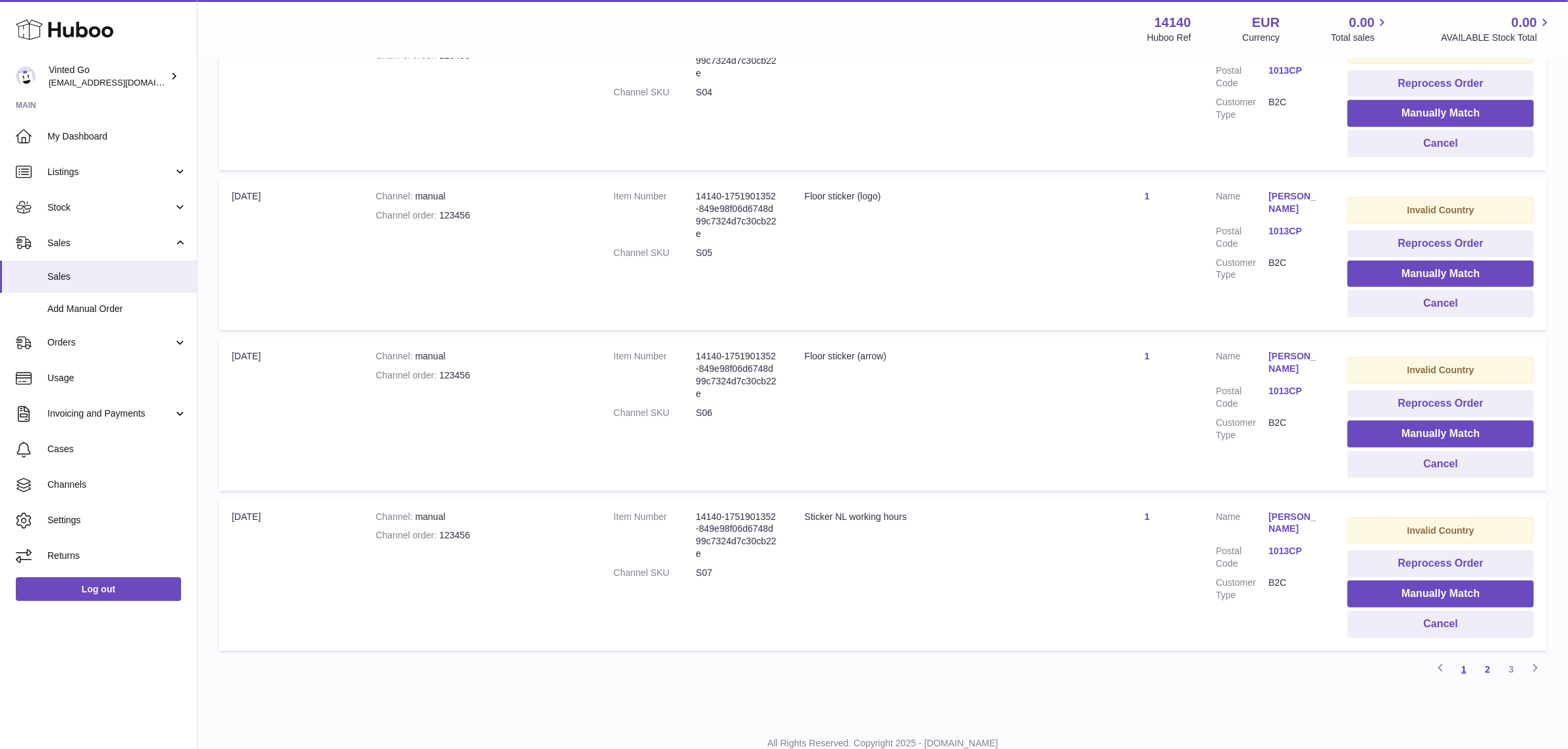
click at [1459, 659] on link "1" at bounding box center [1464, 669] width 24 height 24
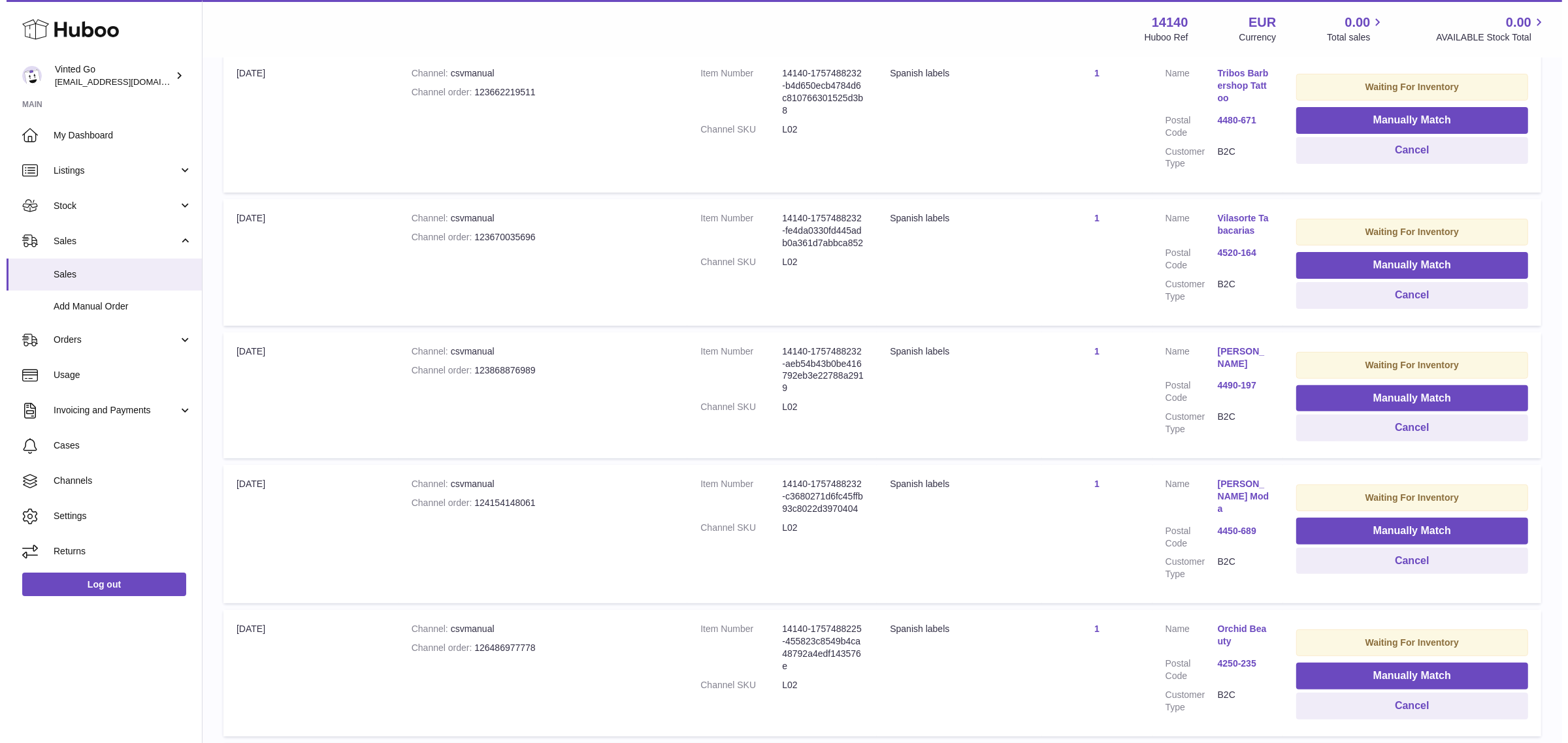
scroll to position [59, 0]
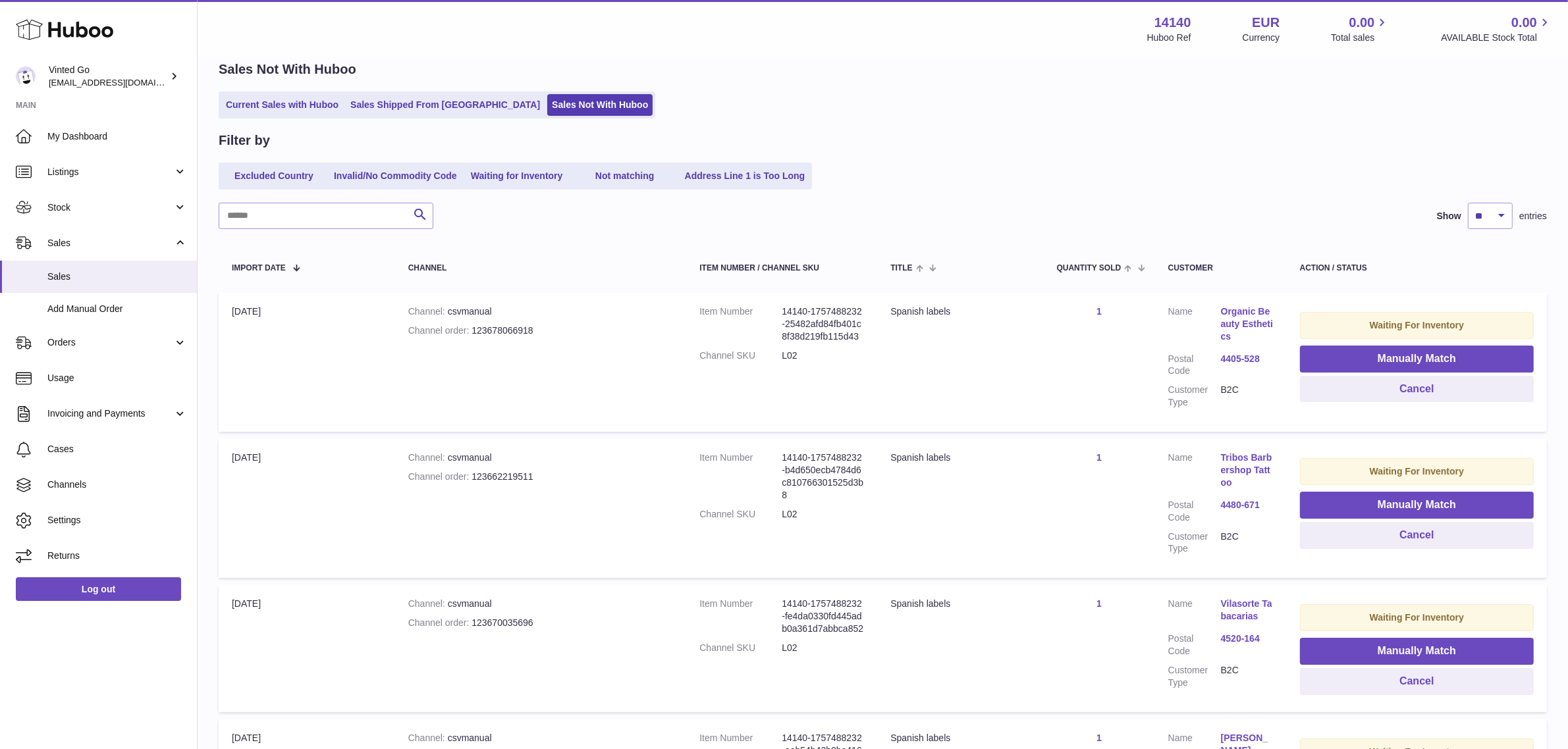
click at [1245, 506] on link "4480-671" at bounding box center [1247, 505] width 52 height 12
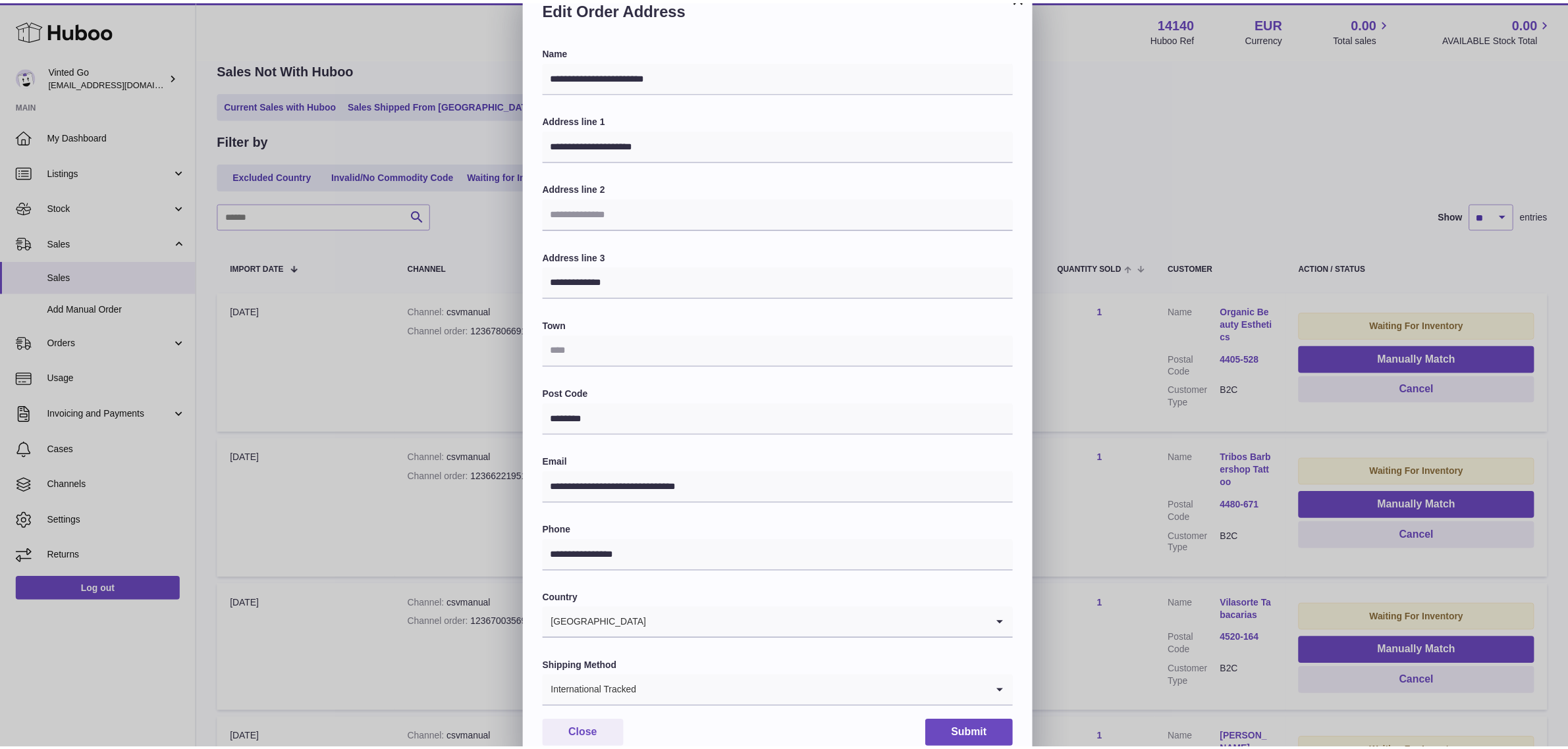
scroll to position [41, 0]
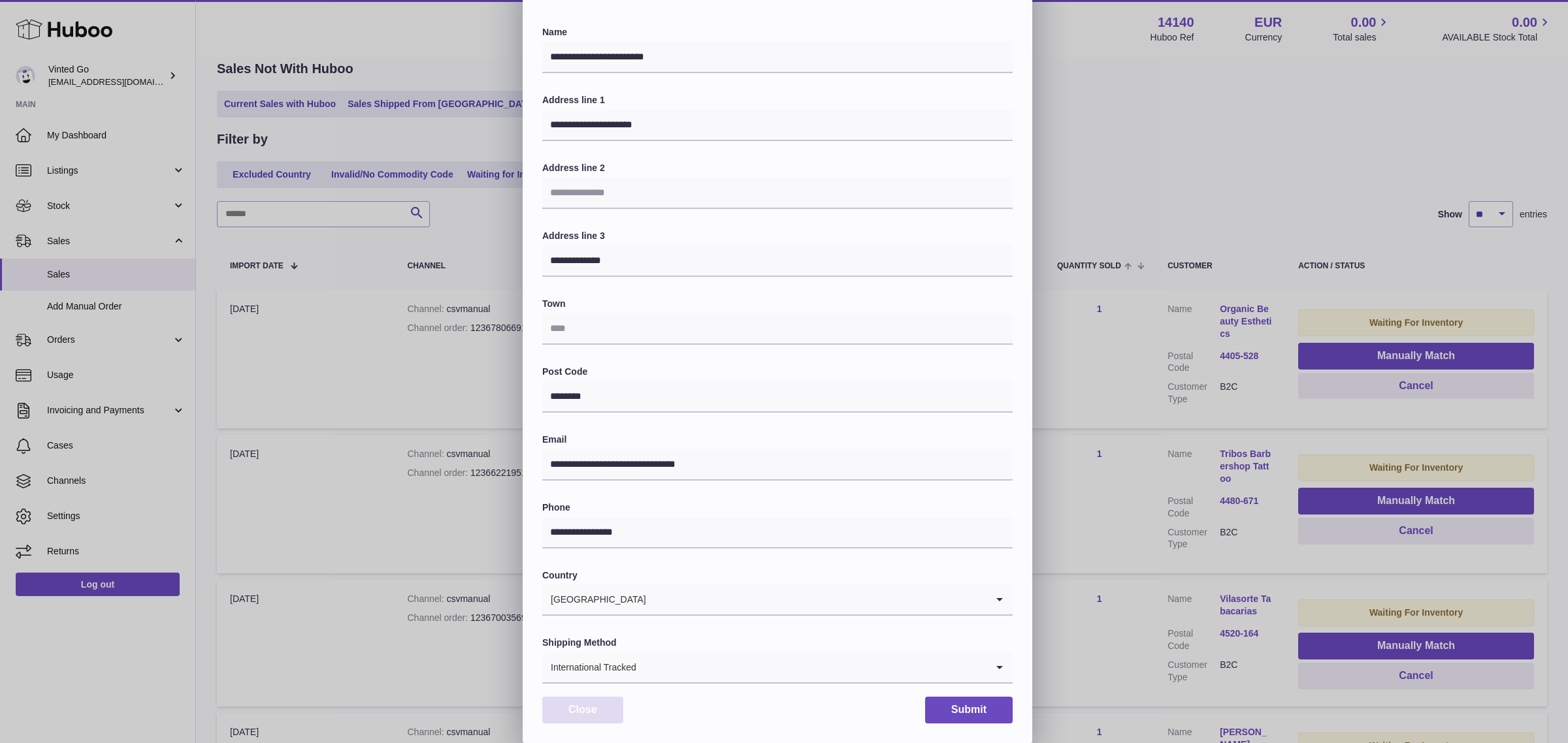
click at [605, 703] on button "Close" at bounding box center [583, 710] width 81 height 26
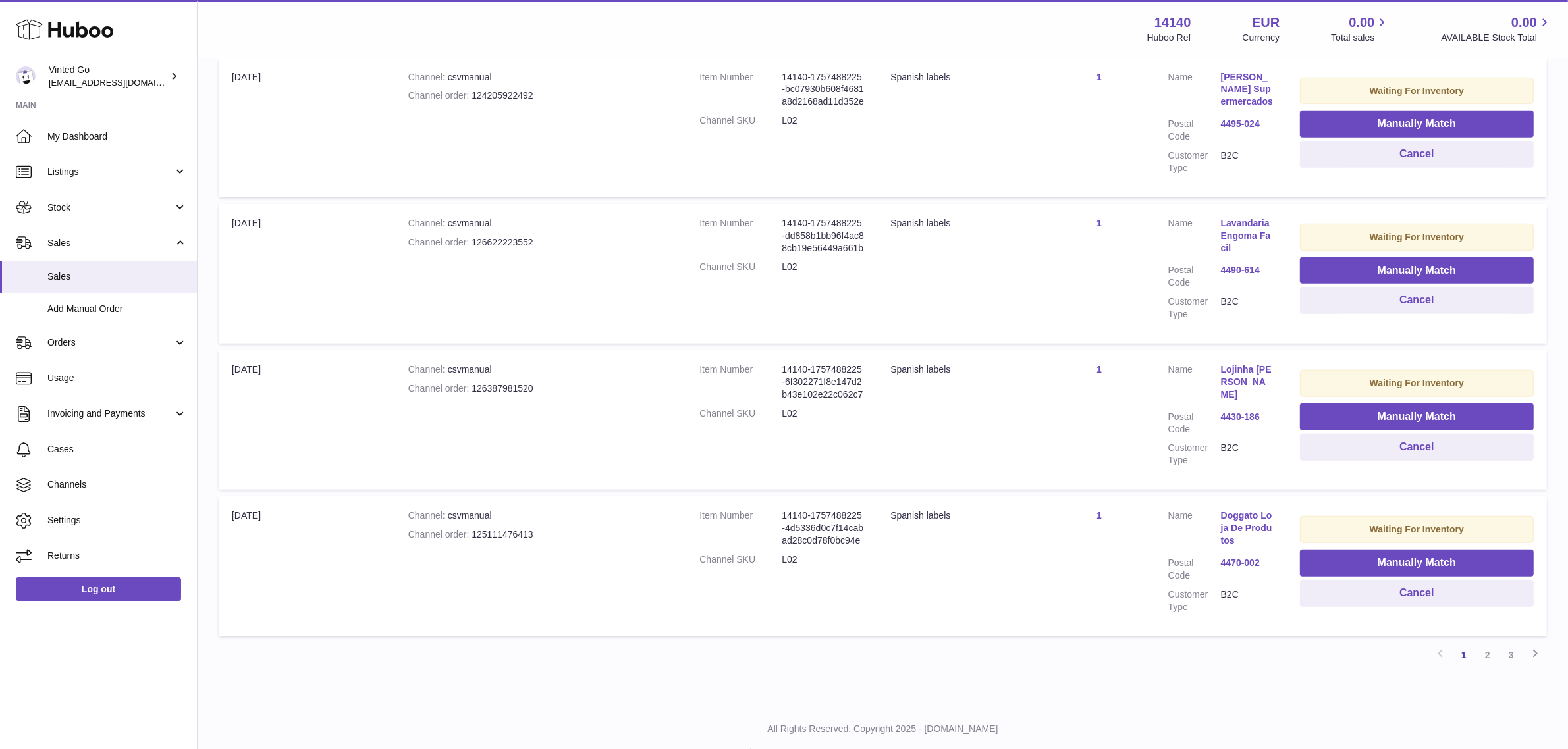
scroll to position [1136, 0]
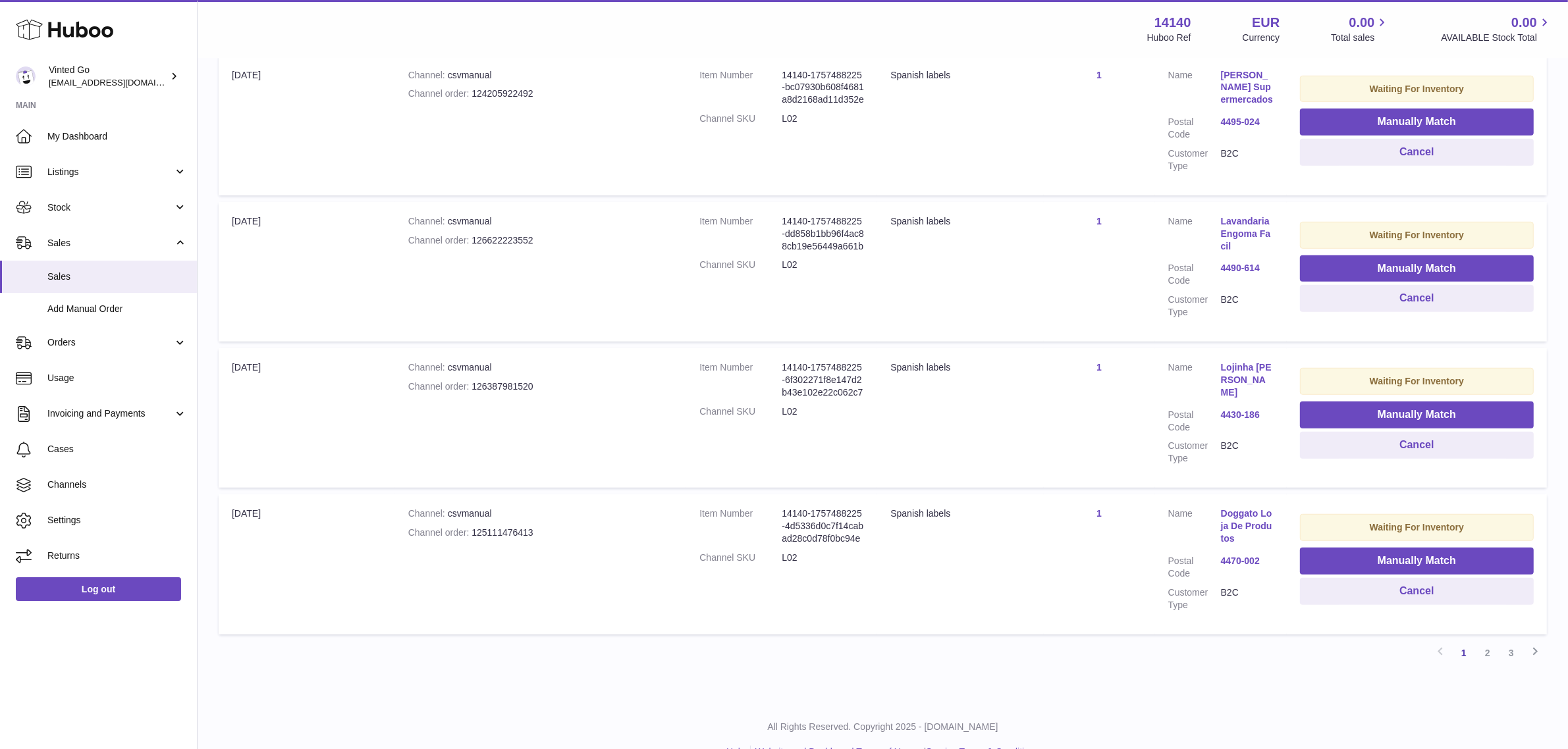
click at [782, 406] on dd "L02" at bounding box center [823, 412] width 83 height 12
copy dd "L02"
click at [127, 209] on span "Stock" at bounding box center [110, 208] width 126 height 12
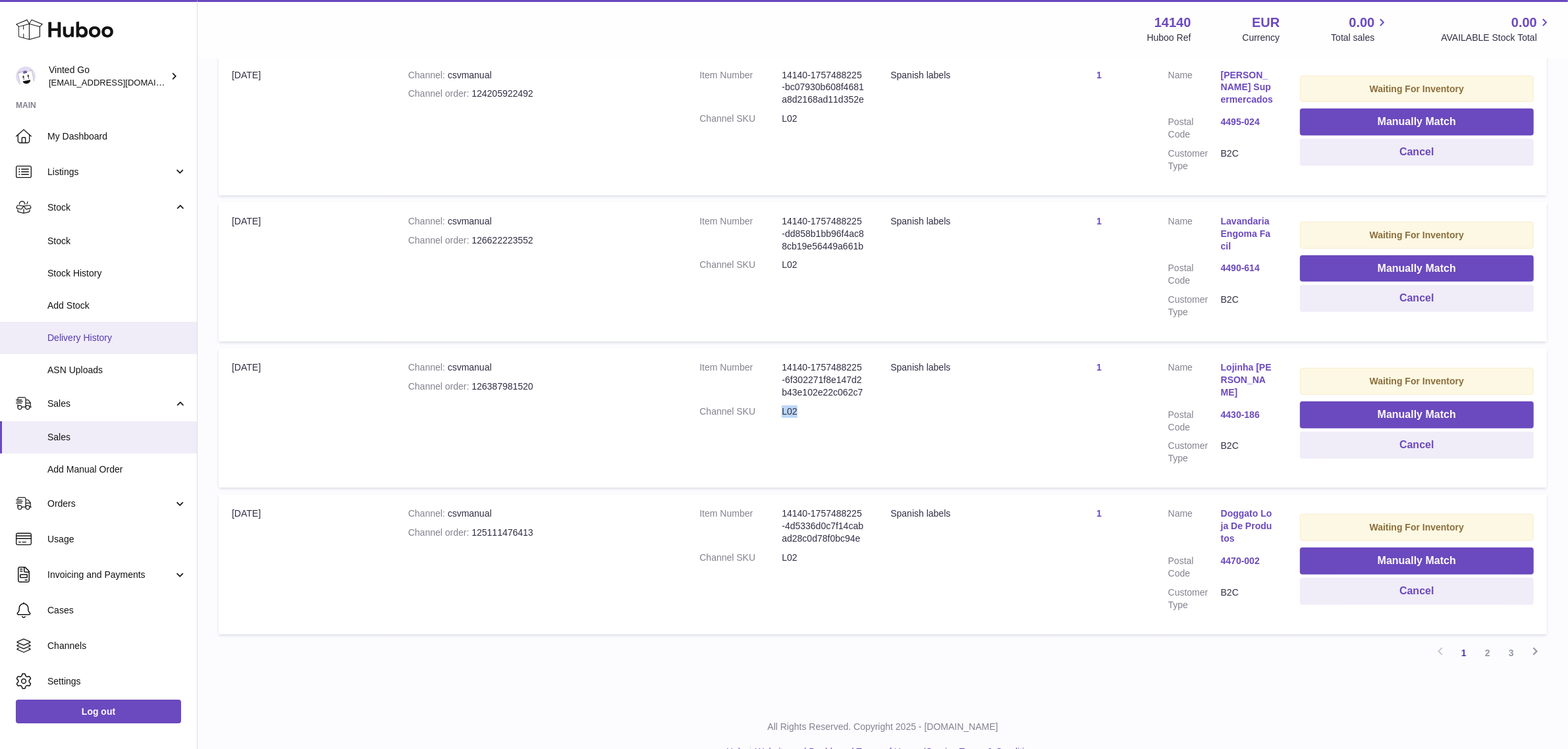
click at [127, 335] on span "Delivery History" at bounding box center [116, 338] width 139 height 12
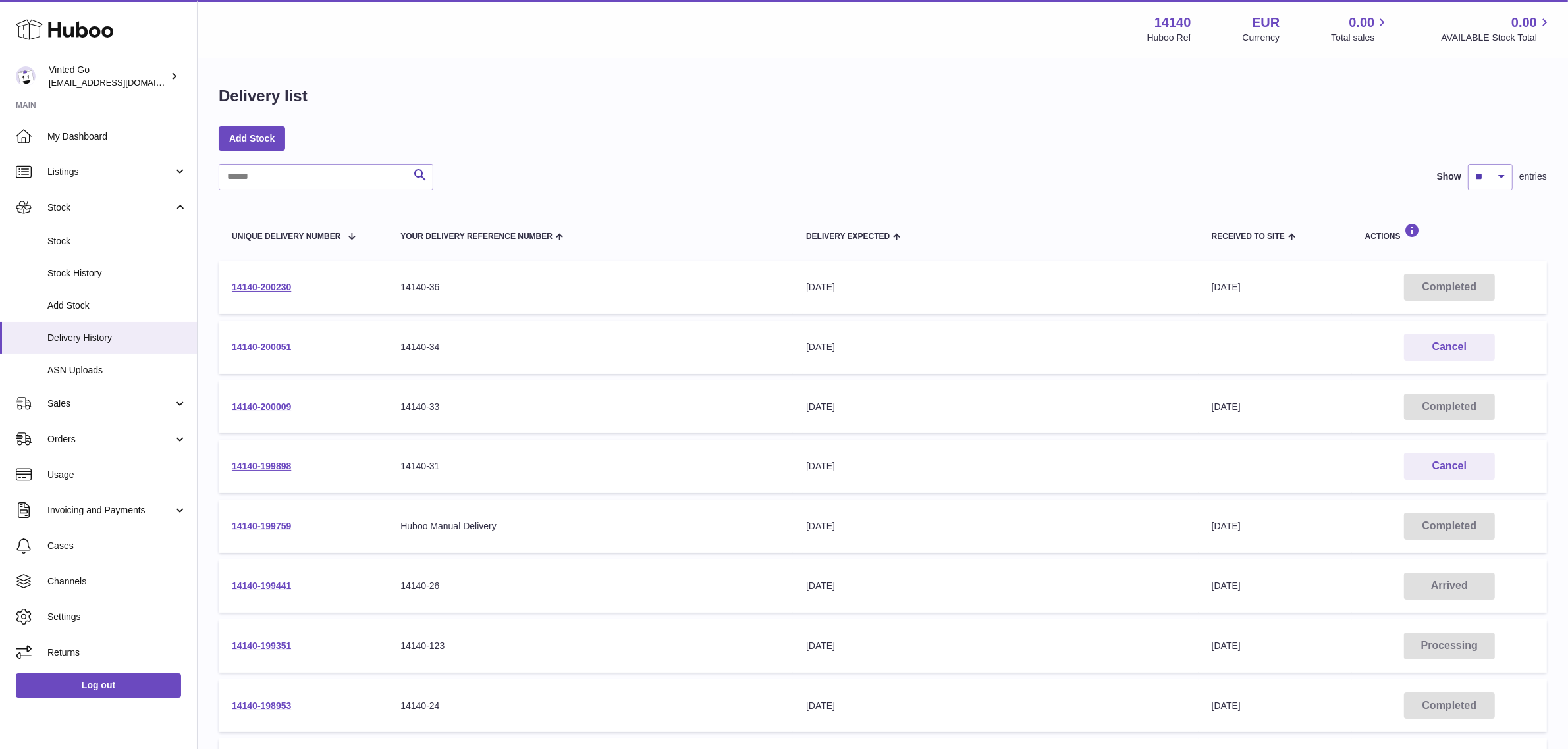
click at [268, 346] on link "14140-200051" at bounding box center [261, 347] width 59 height 11
click at [285, 285] on link "14140-200230" at bounding box center [261, 288] width 59 height 11
click at [288, 402] on link "14140-200009" at bounding box center [261, 407] width 59 height 11
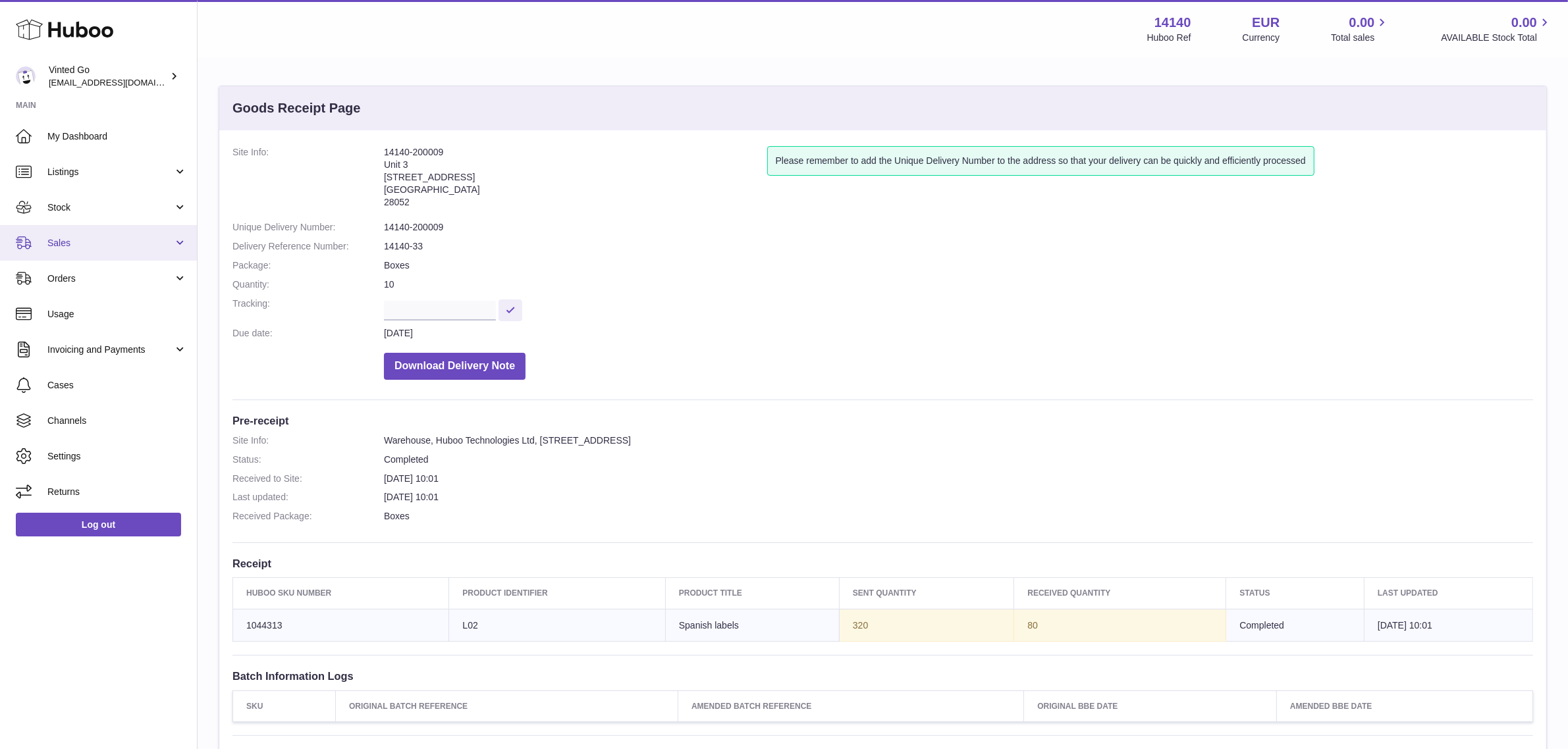
click at [106, 229] on link "Sales" at bounding box center [99, 243] width 197 height 35
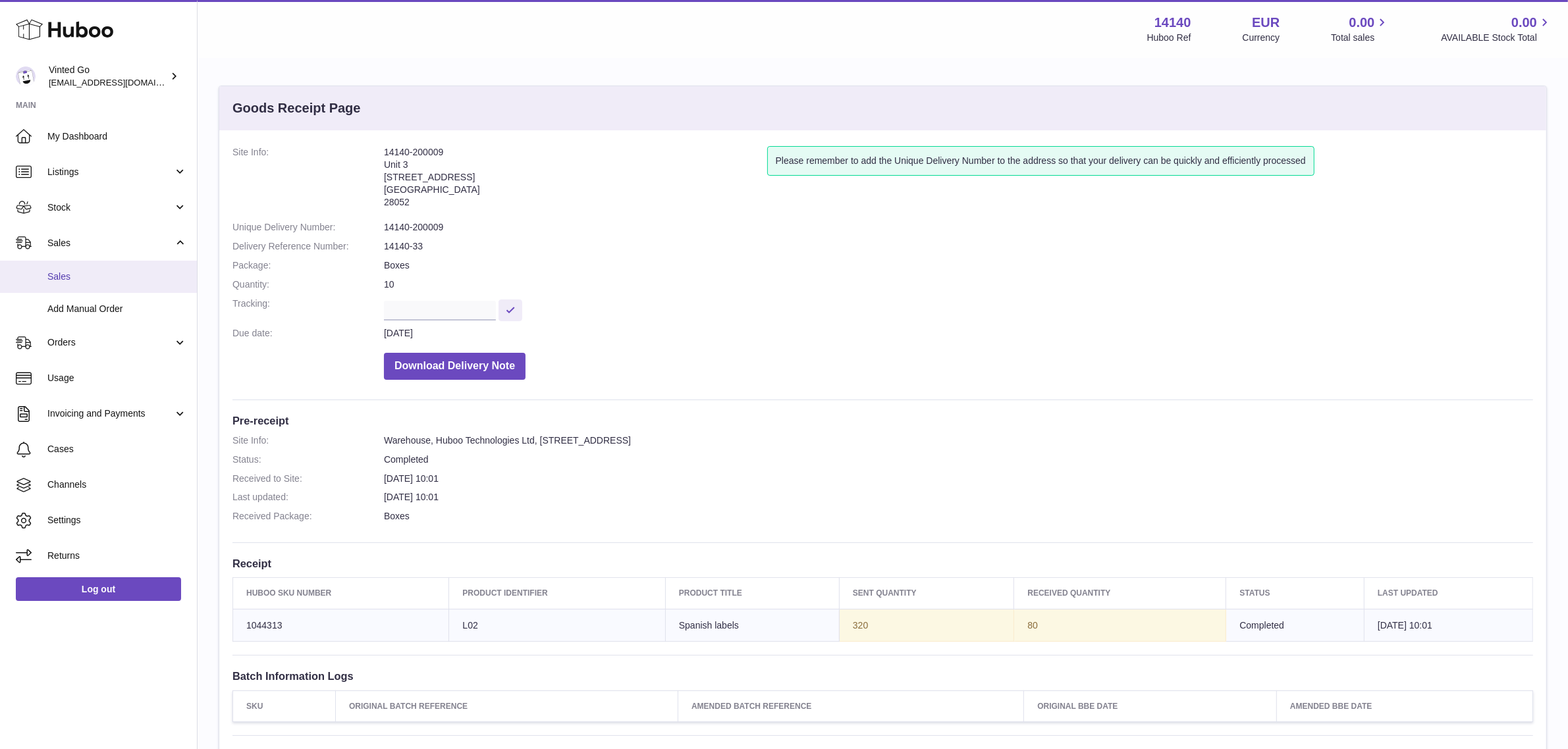
click at [83, 264] on link "Sales" at bounding box center [99, 277] width 197 height 32
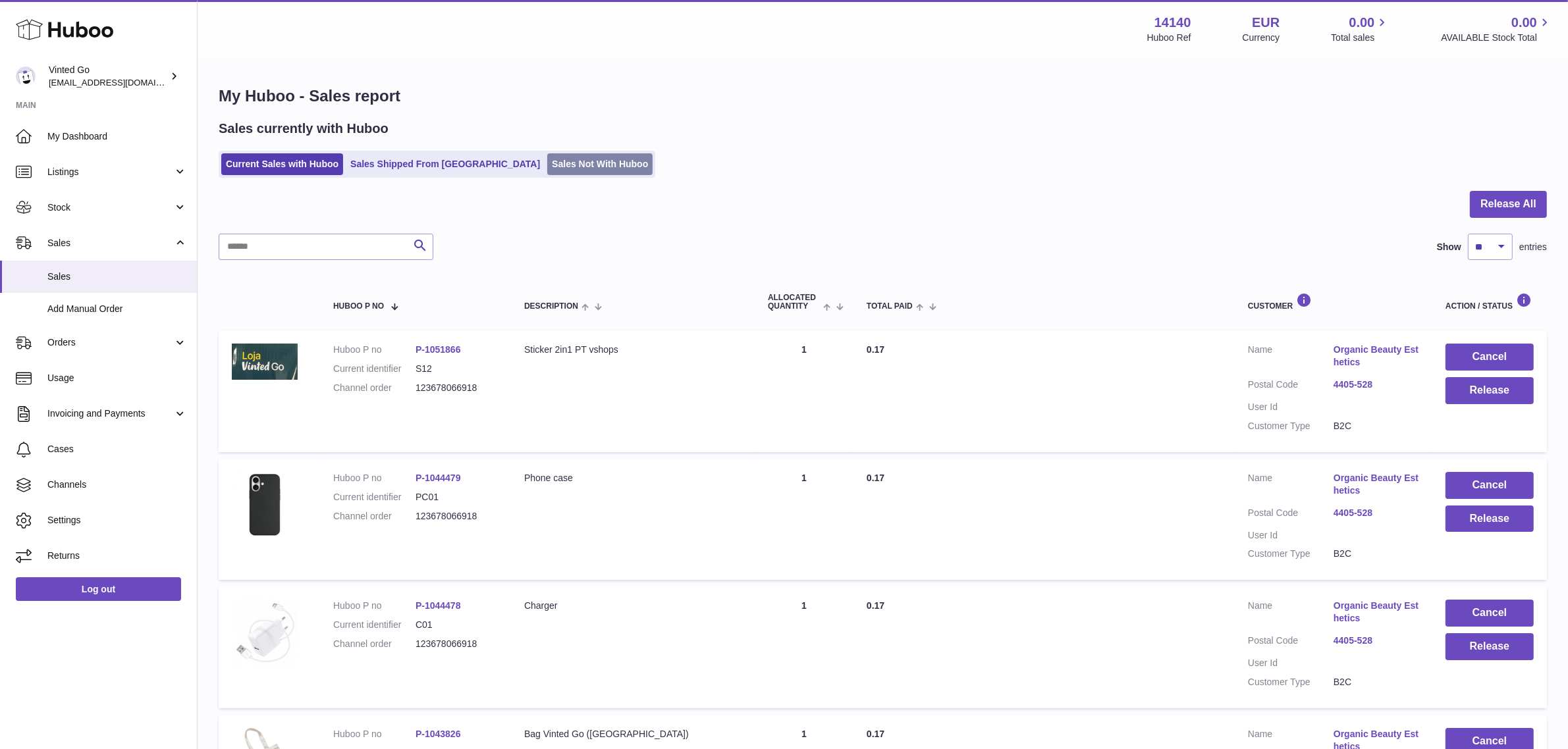
click at [582, 166] on link "Sales Not With Huboo" at bounding box center [599, 164] width 106 height 21
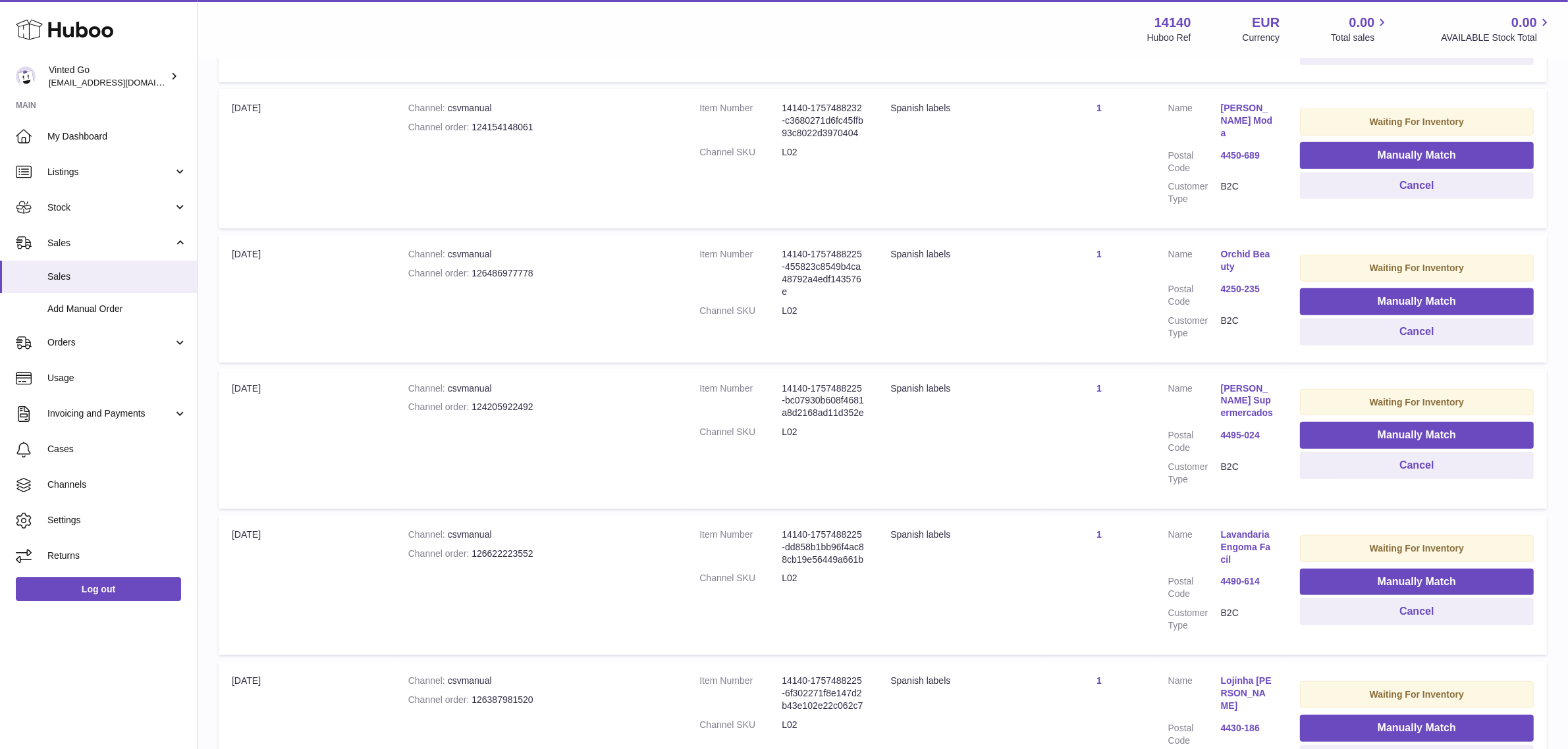
scroll to position [1070, 0]
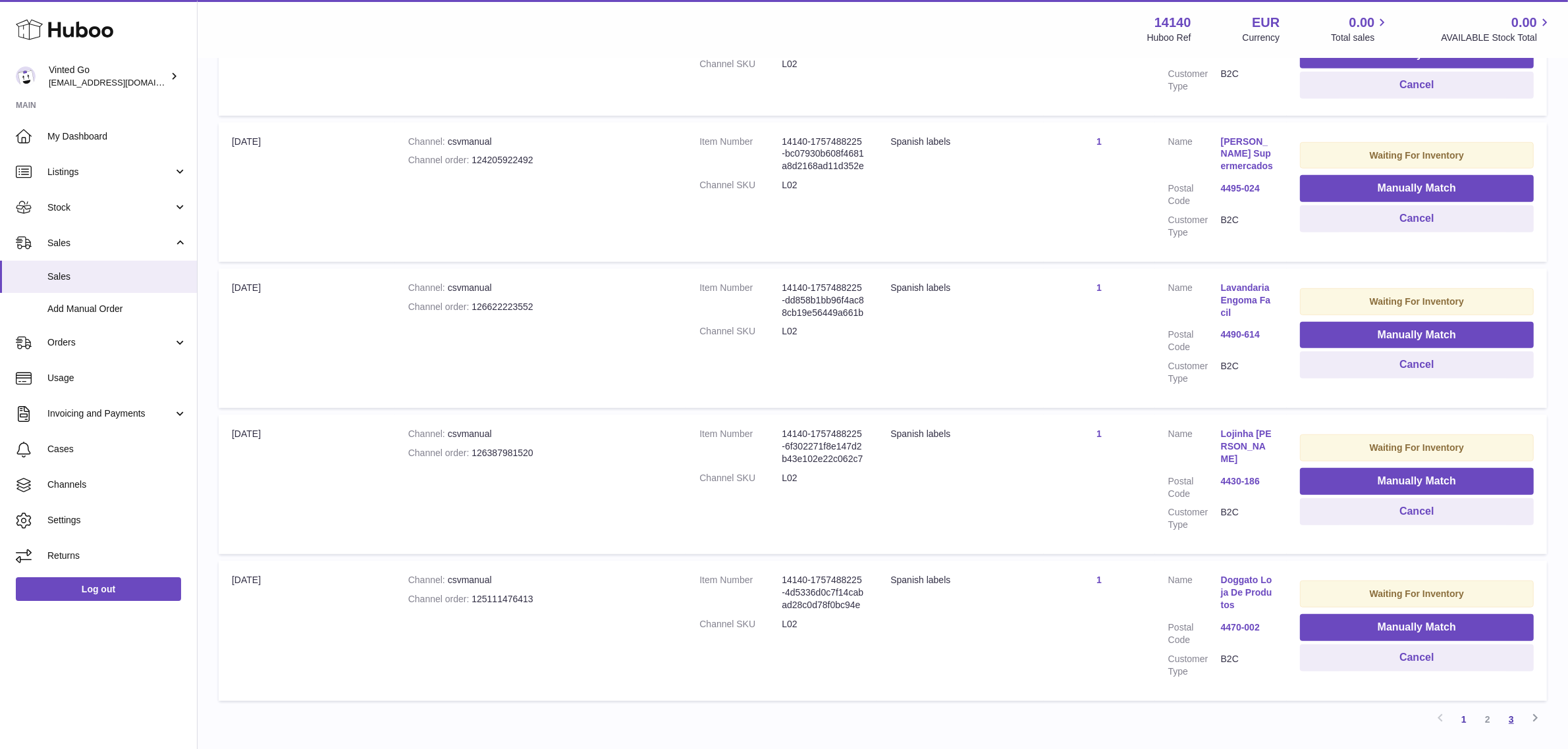
click at [1517, 708] on link "3" at bounding box center [1511, 720] width 24 height 24
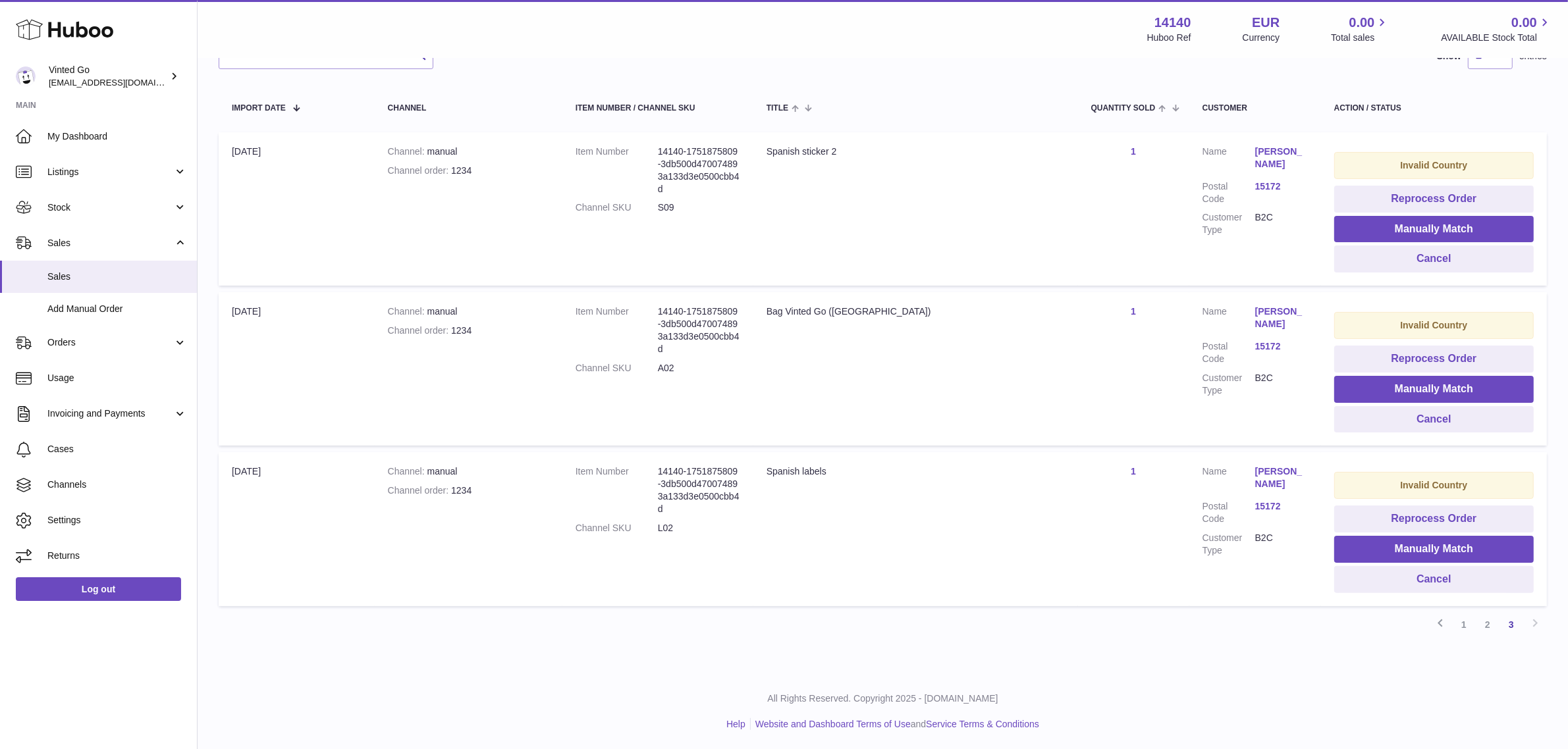
scroll to position [221, 0]
click at [1494, 630] on link "2" at bounding box center [1488, 624] width 24 height 24
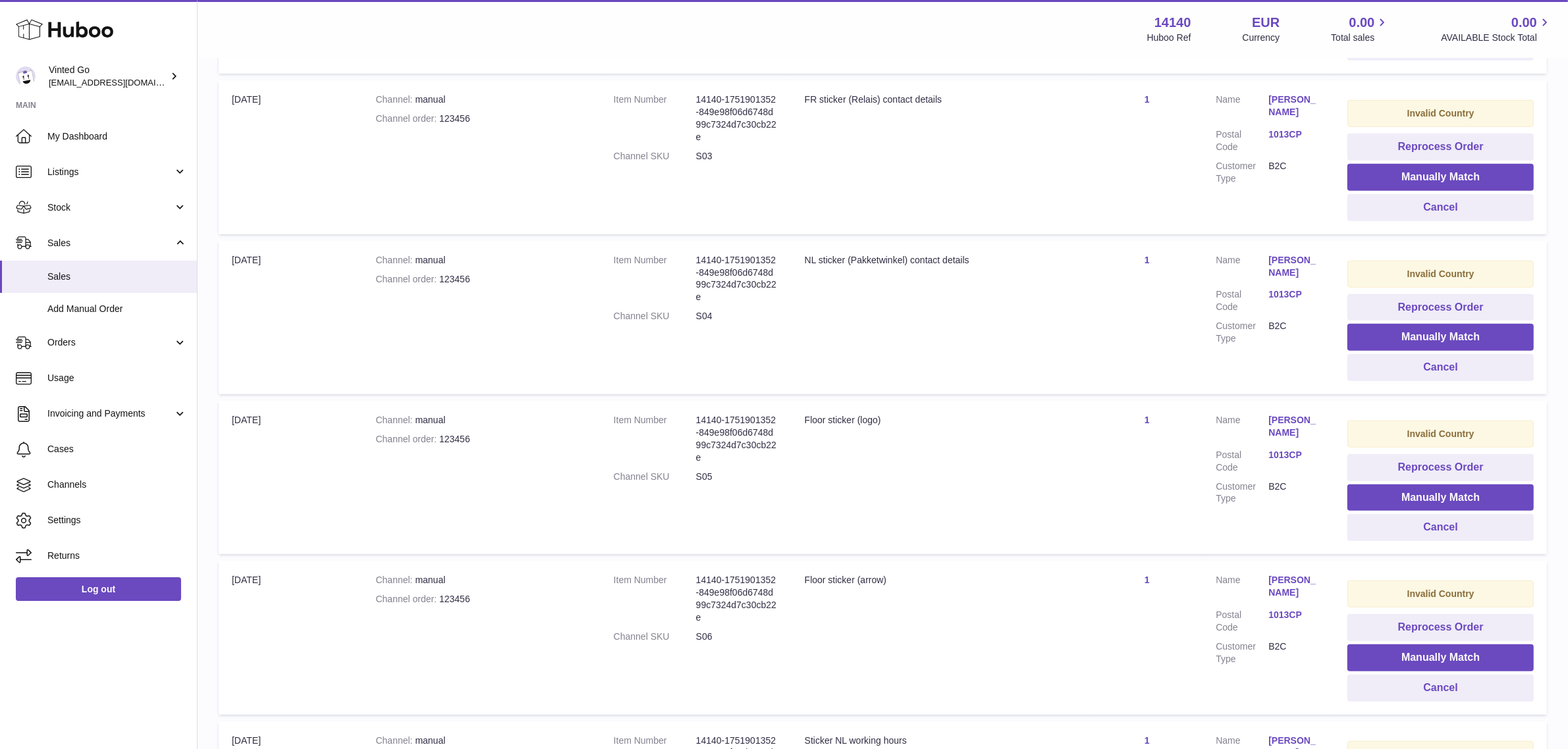
scroll to position [1246, 0]
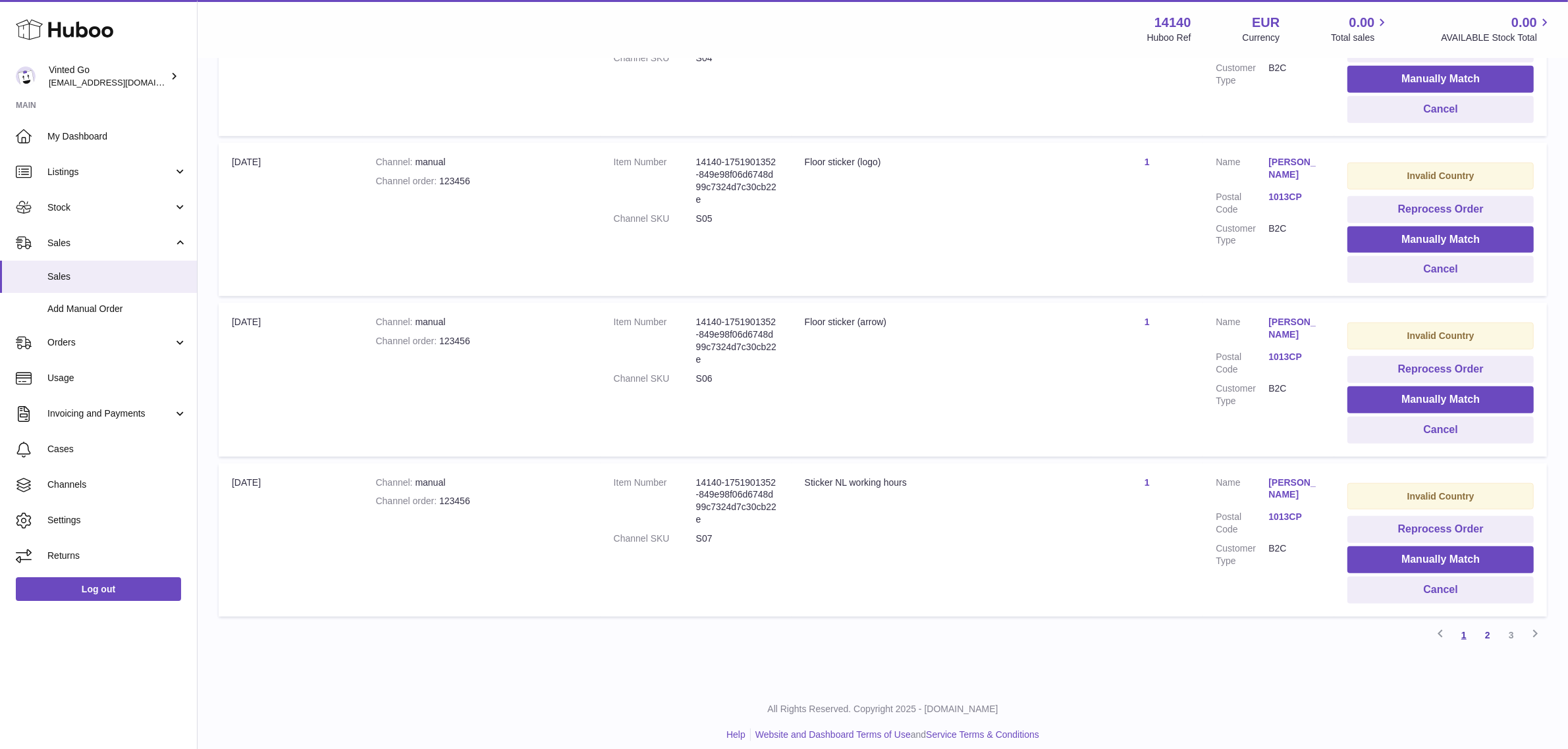
click at [1458, 627] on link "1" at bounding box center [1464, 635] width 24 height 24
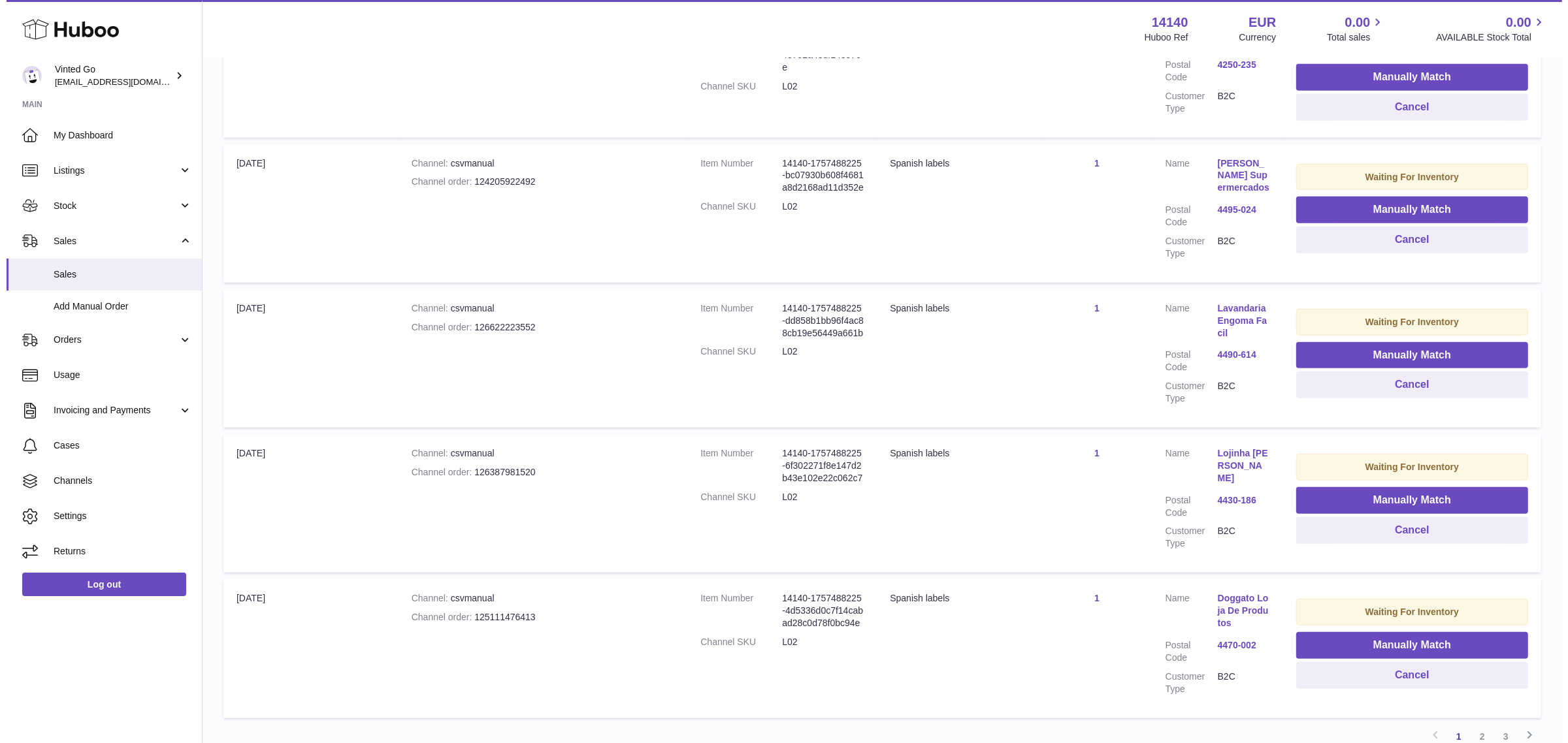
scroll to position [1120, 0]
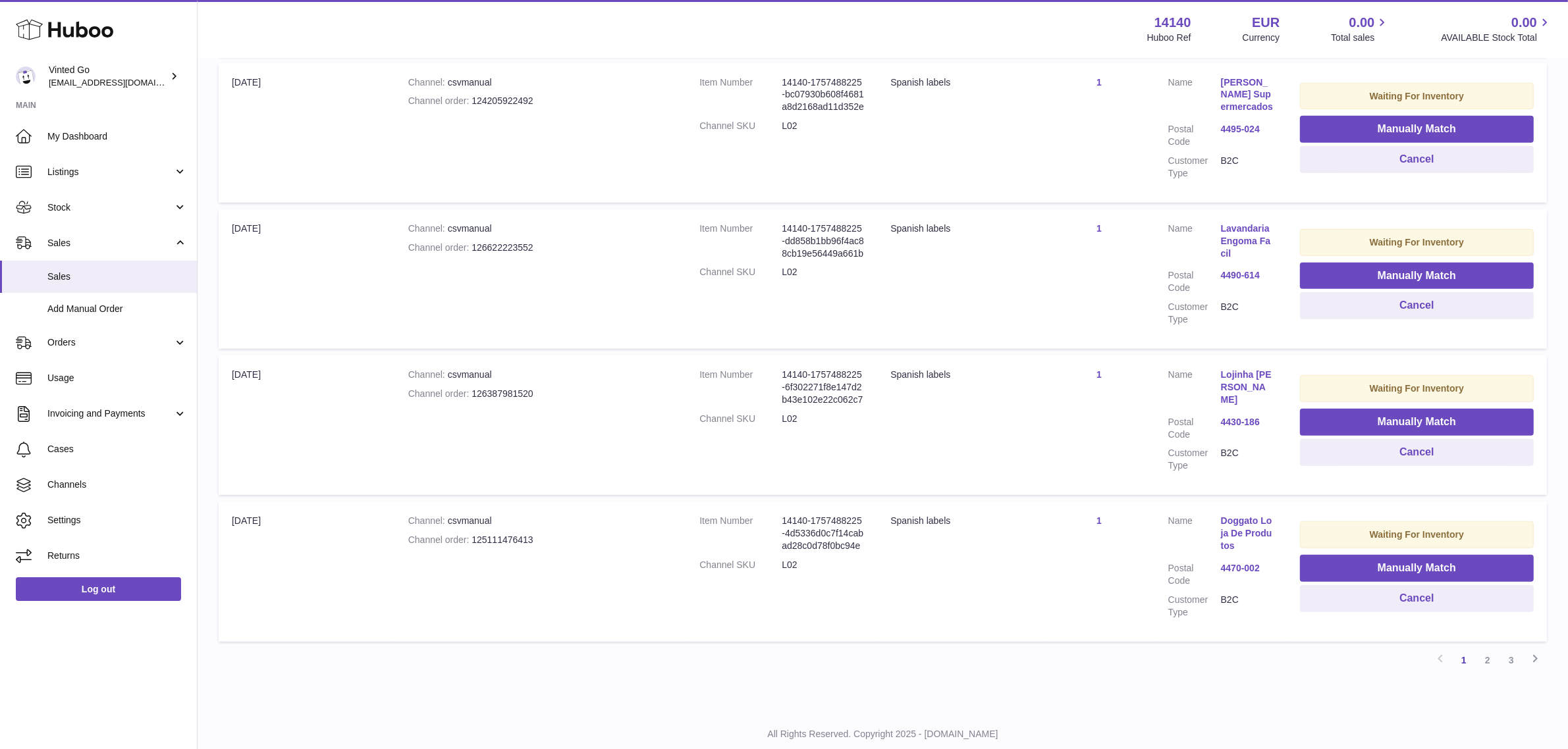
click at [1253, 563] on link "4470-002" at bounding box center [1247, 569] width 52 height 12
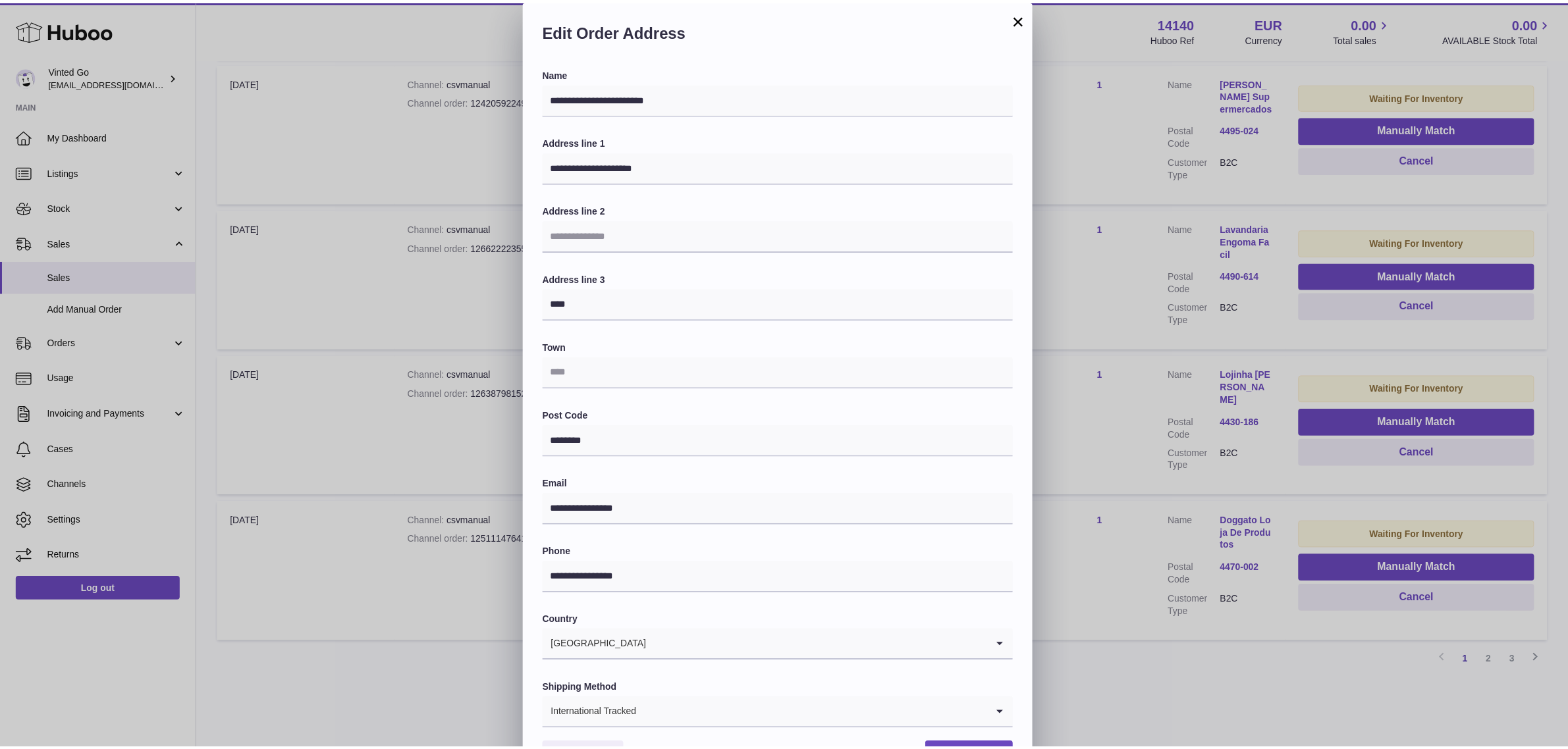
scroll to position [41, 0]
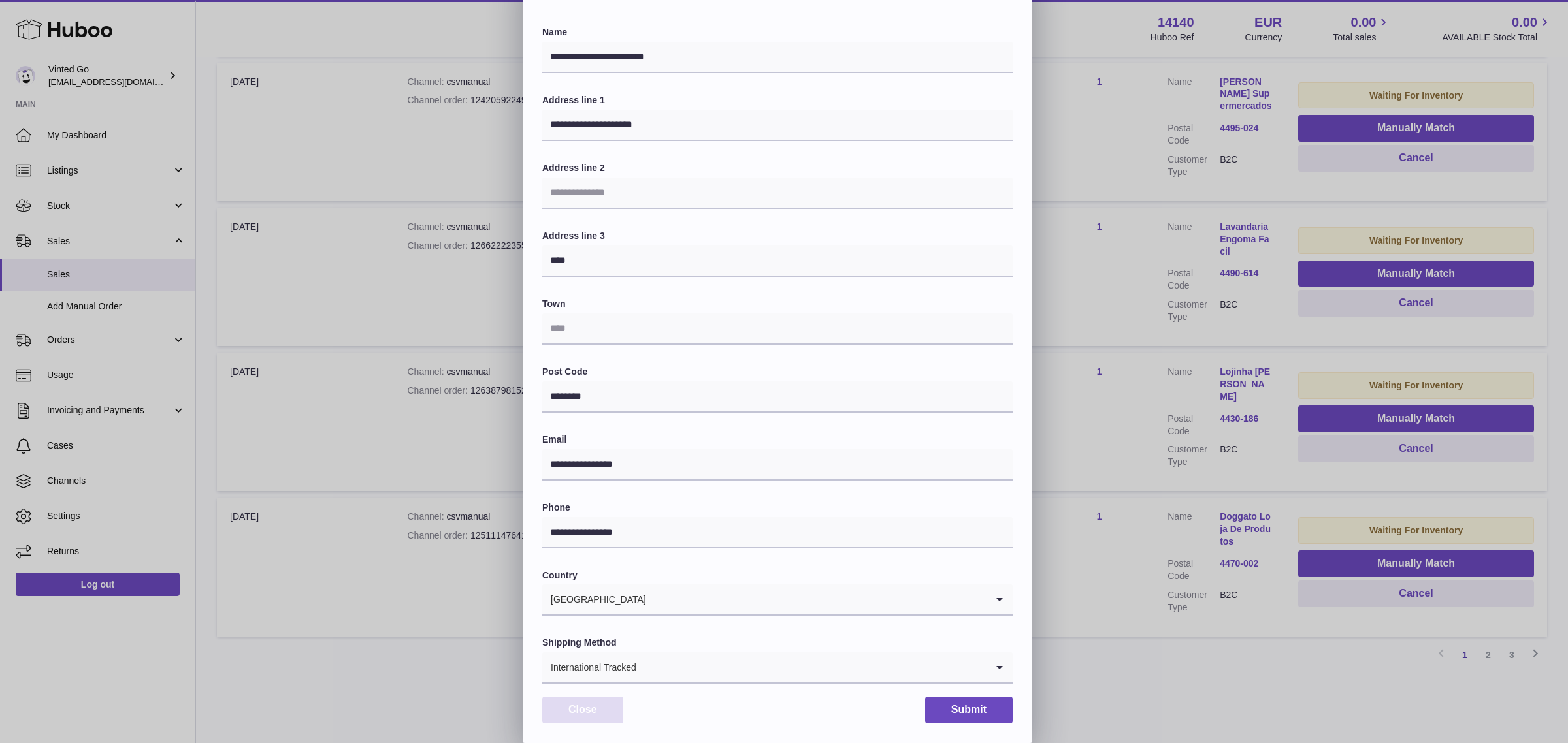
click at [610, 703] on button "Close" at bounding box center [583, 710] width 81 height 26
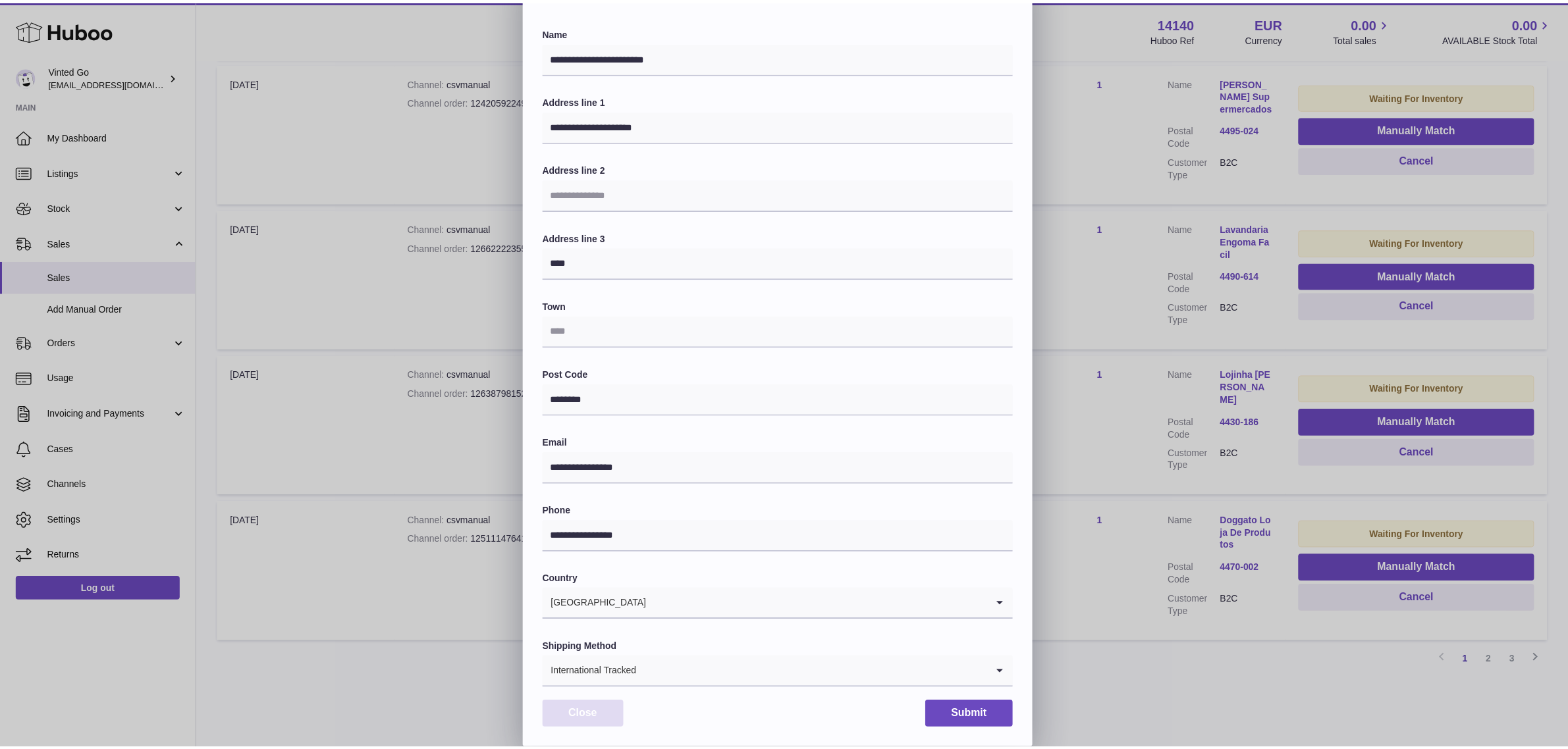
scroll to position [0, 0]
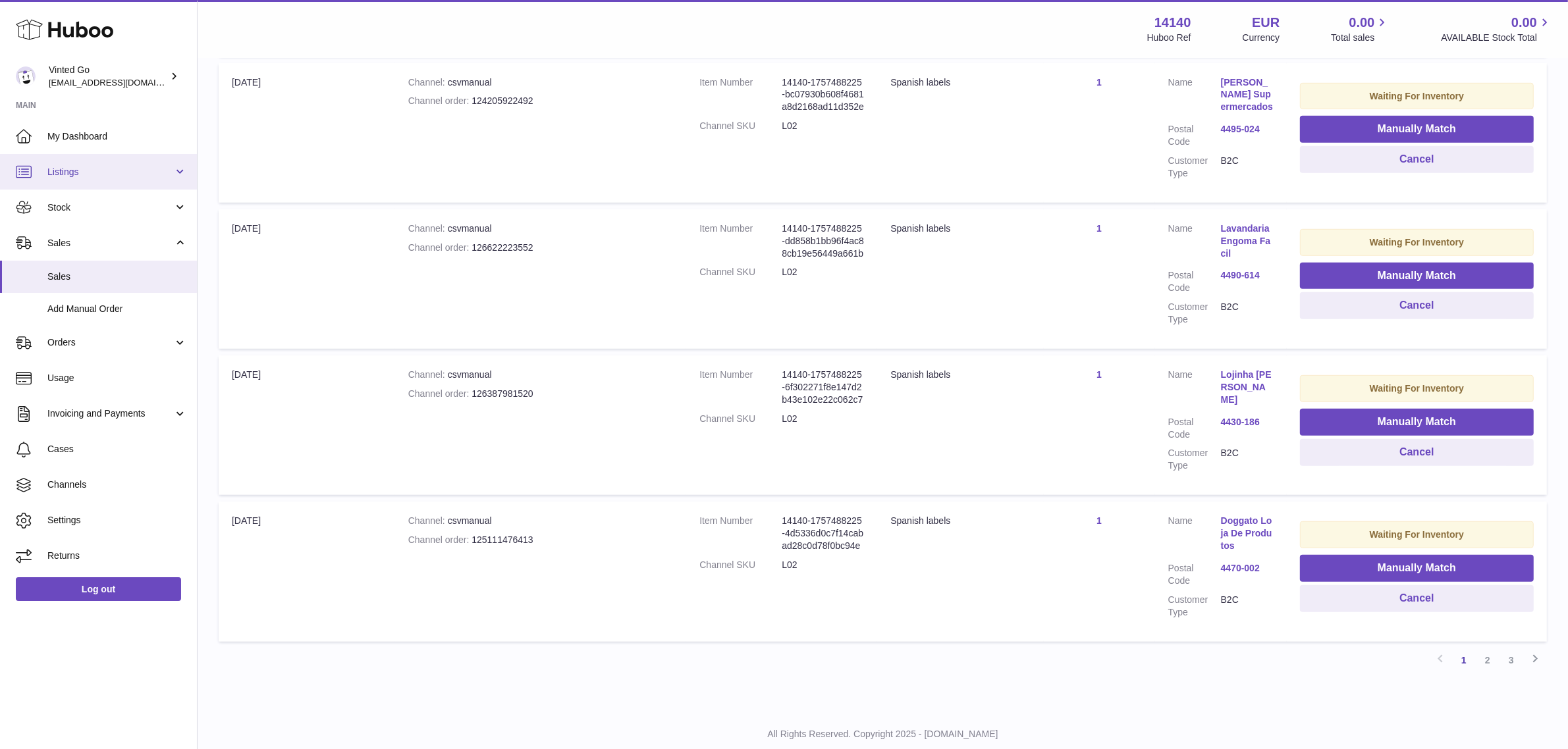
click at [126, 173] on span "Listings" at bounding box center [110, 172] width 126 height 12
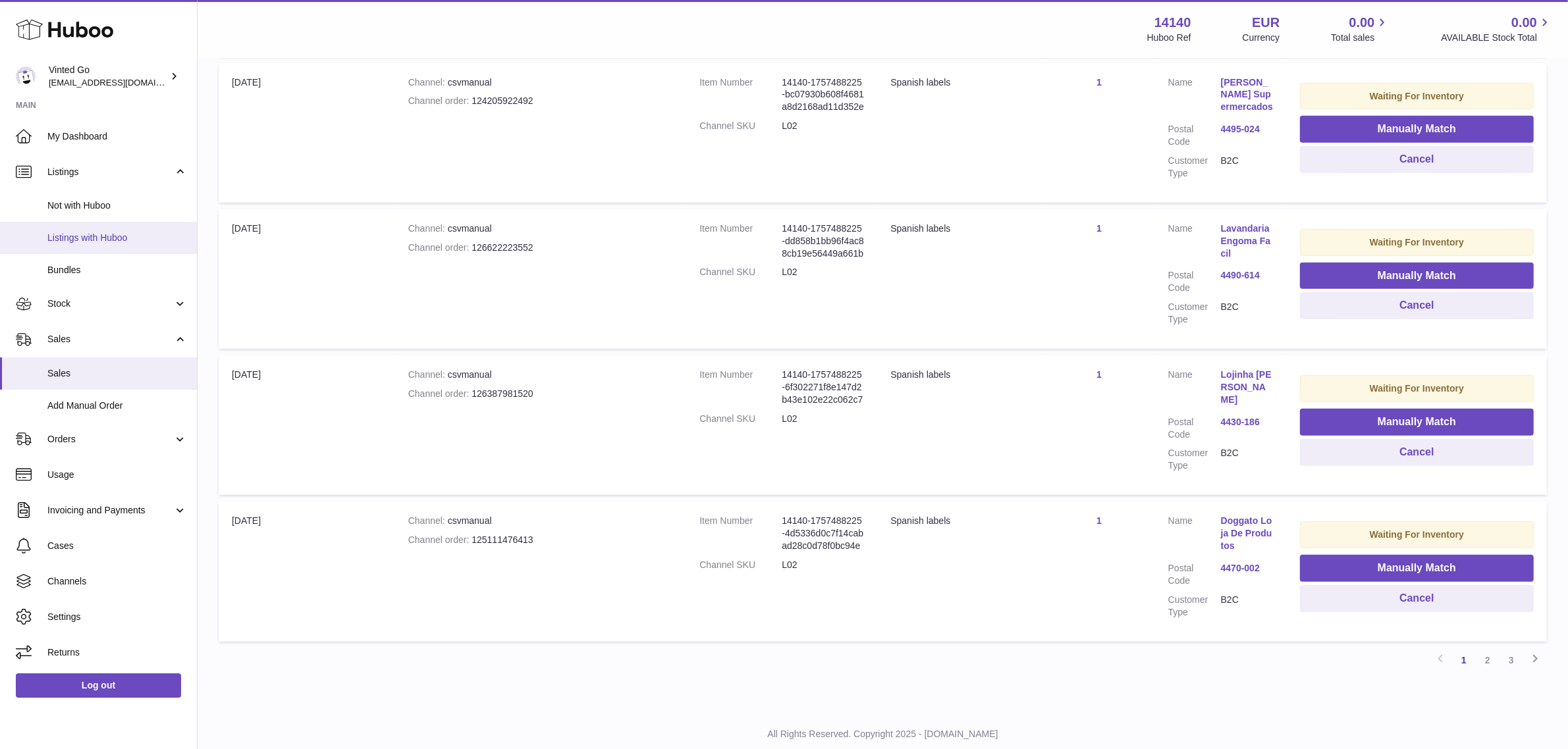
click at [122, 222] on link "Listings with Huboo" at bounding box center [99, 238] width 197 height 32
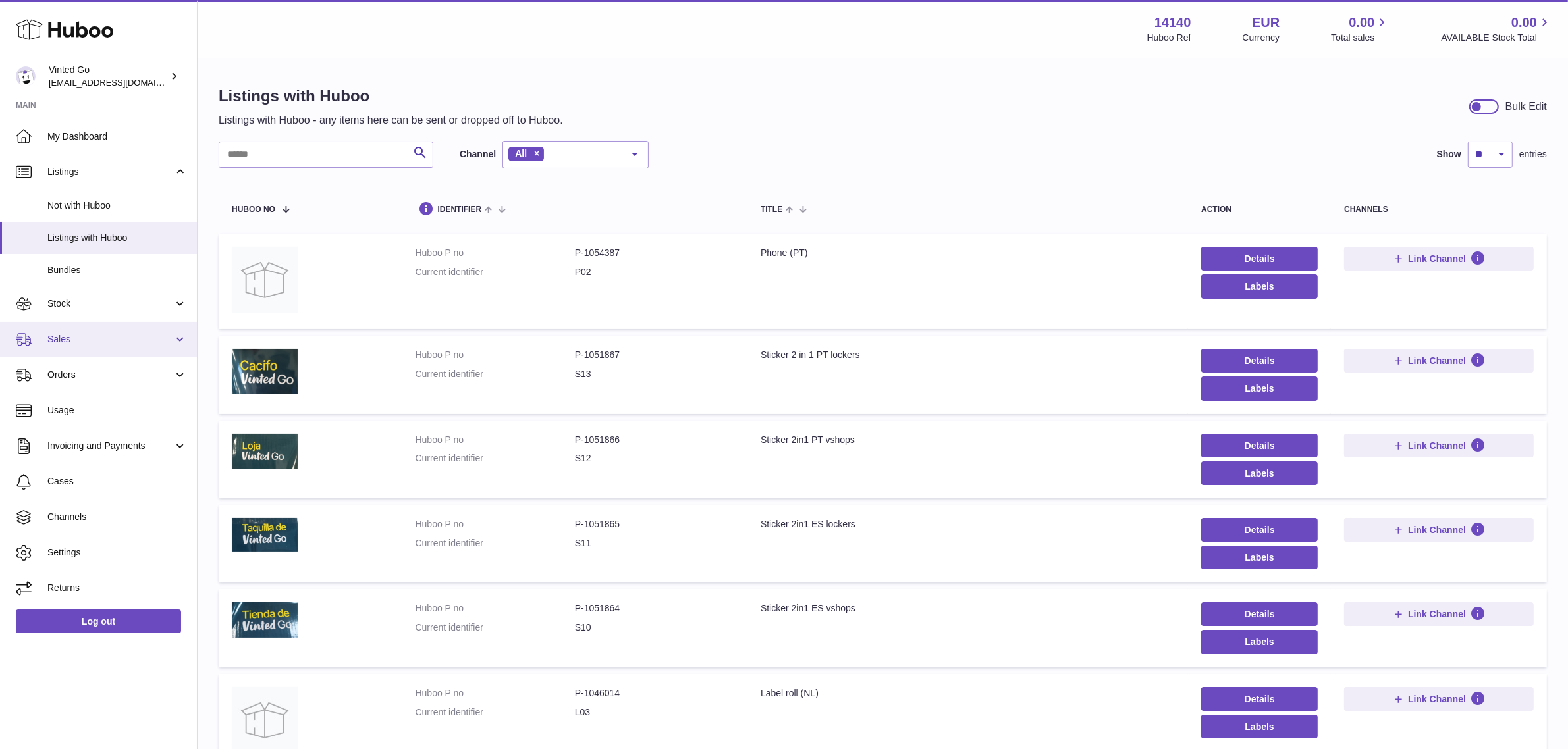
click at [142, 330] on link "Sales" at bounding box center [99, 340] width 197 height 35
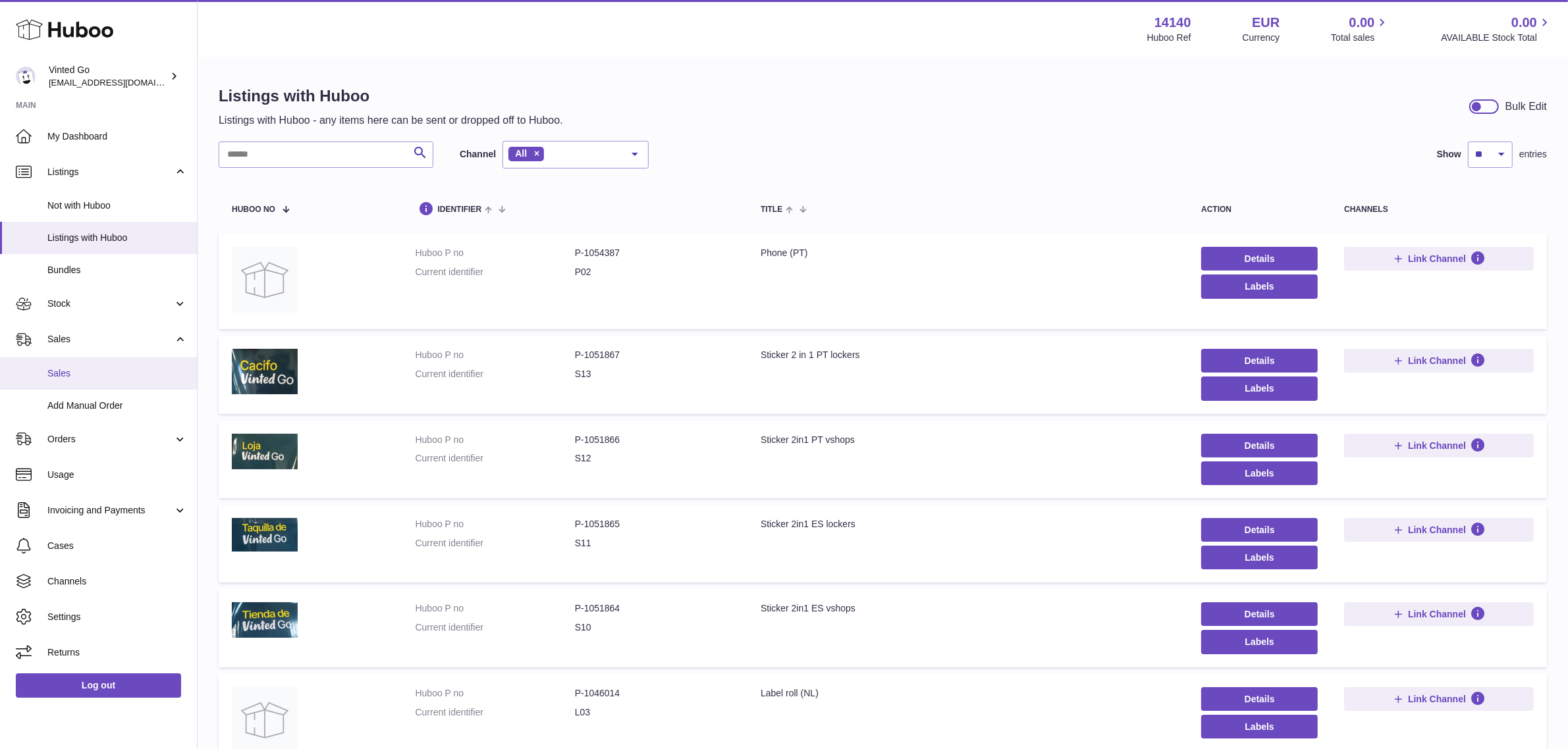
click at [75, 369] on span "Sales" at bounding box center [116, 374] width 139 height 12
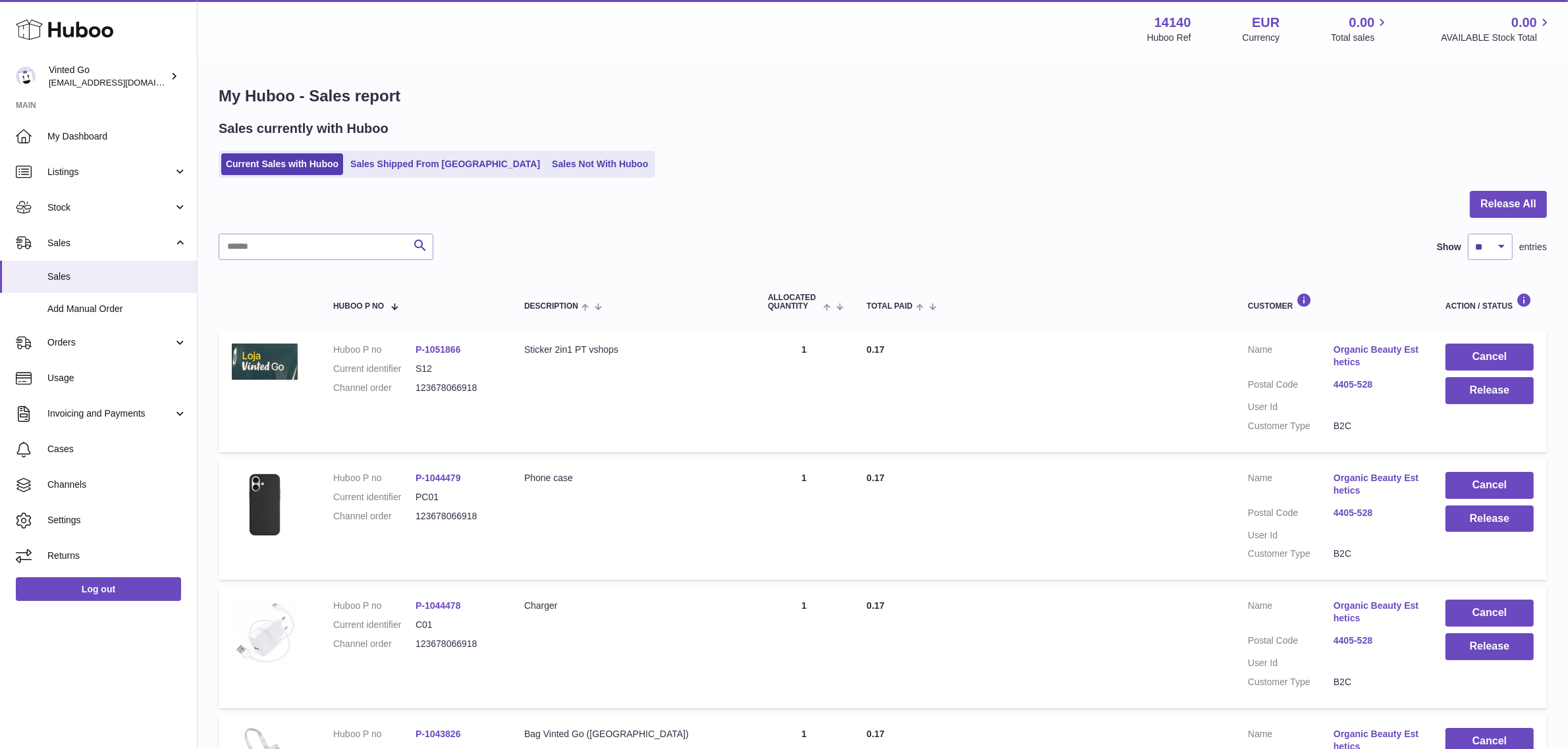
click at [1354, 379] on link "4405-528" at bounding box center [1376, 385] width 85 height 12
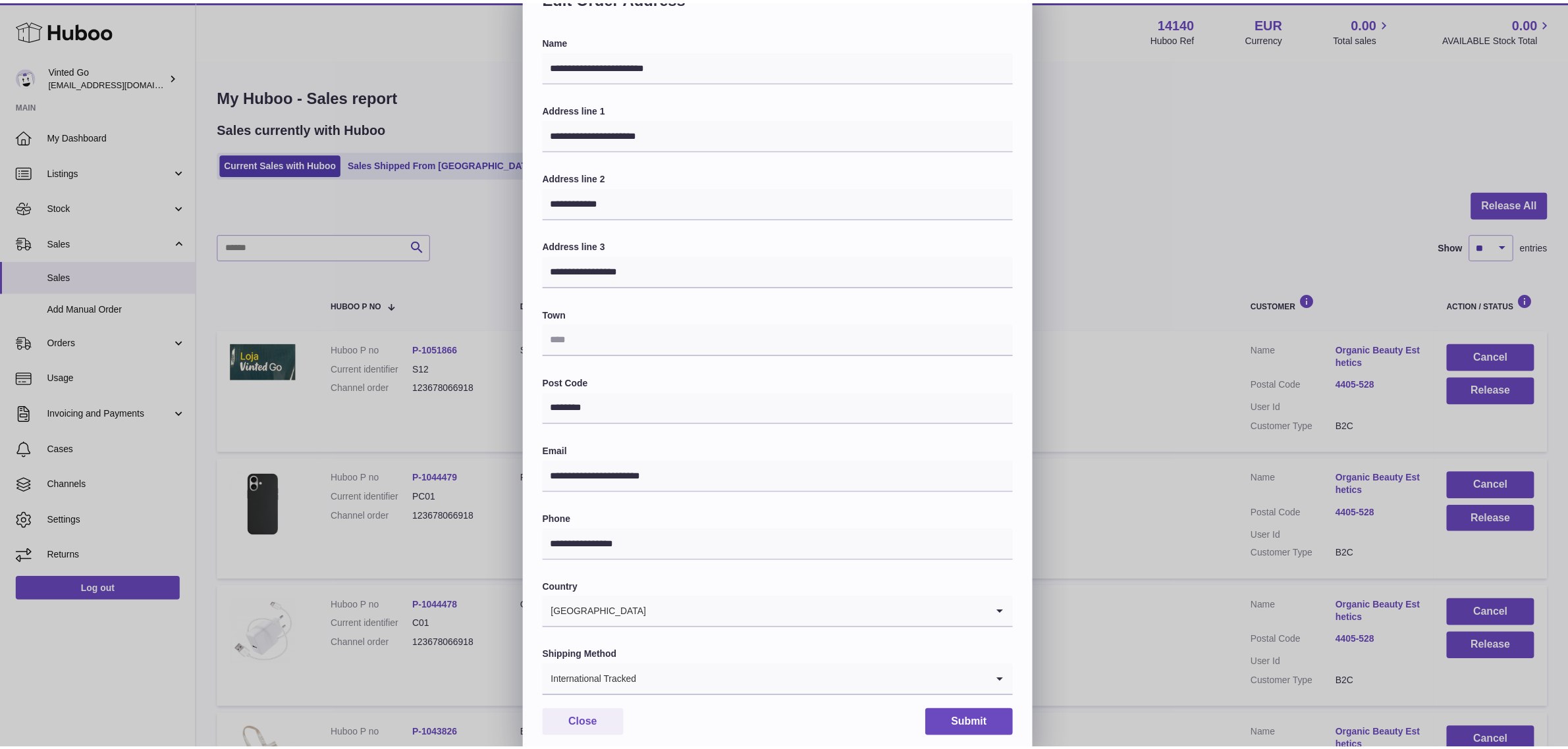
scroll to position [80, 0]
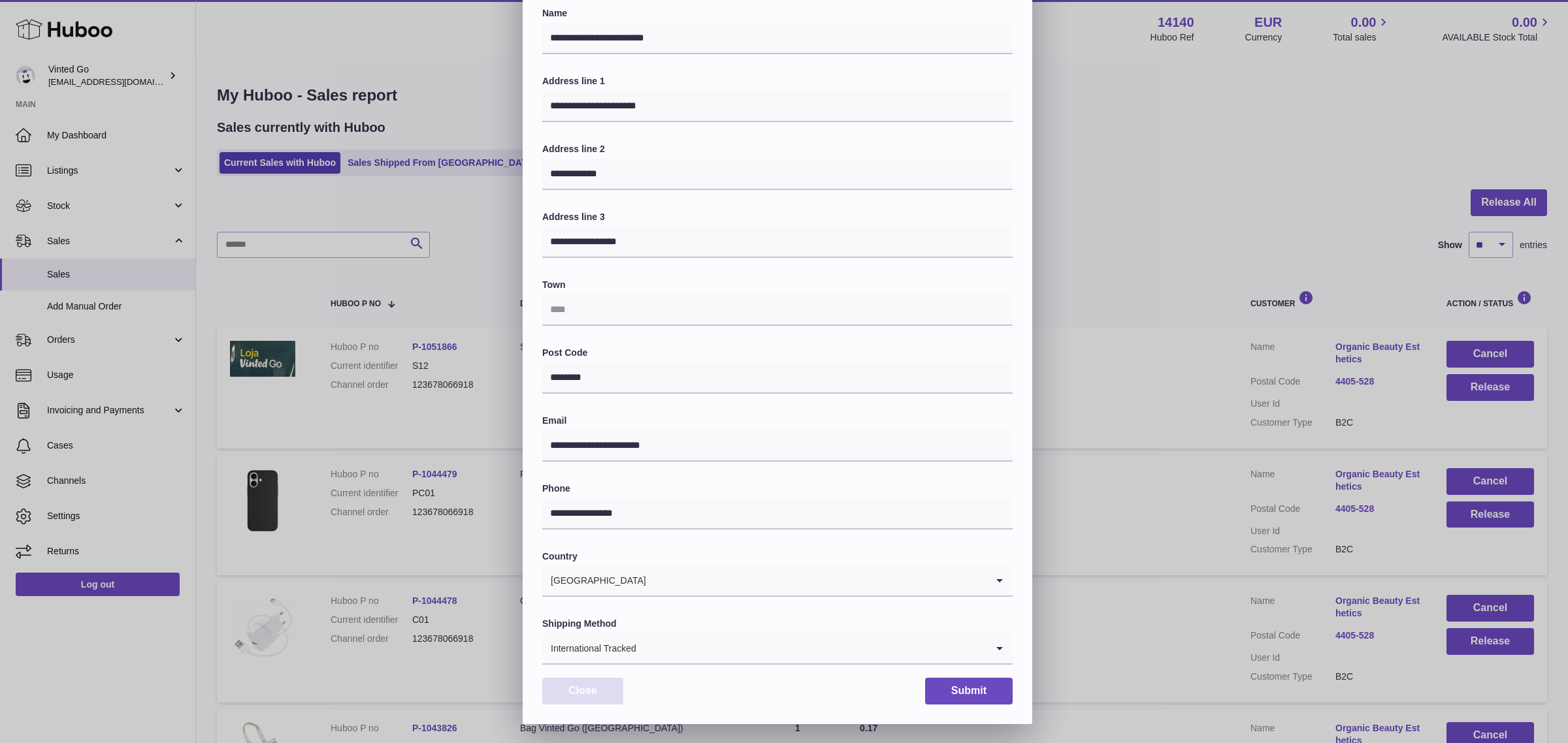
click at [614, 693] on button "Close" at bounding box center [583, 691] width 81 height 26
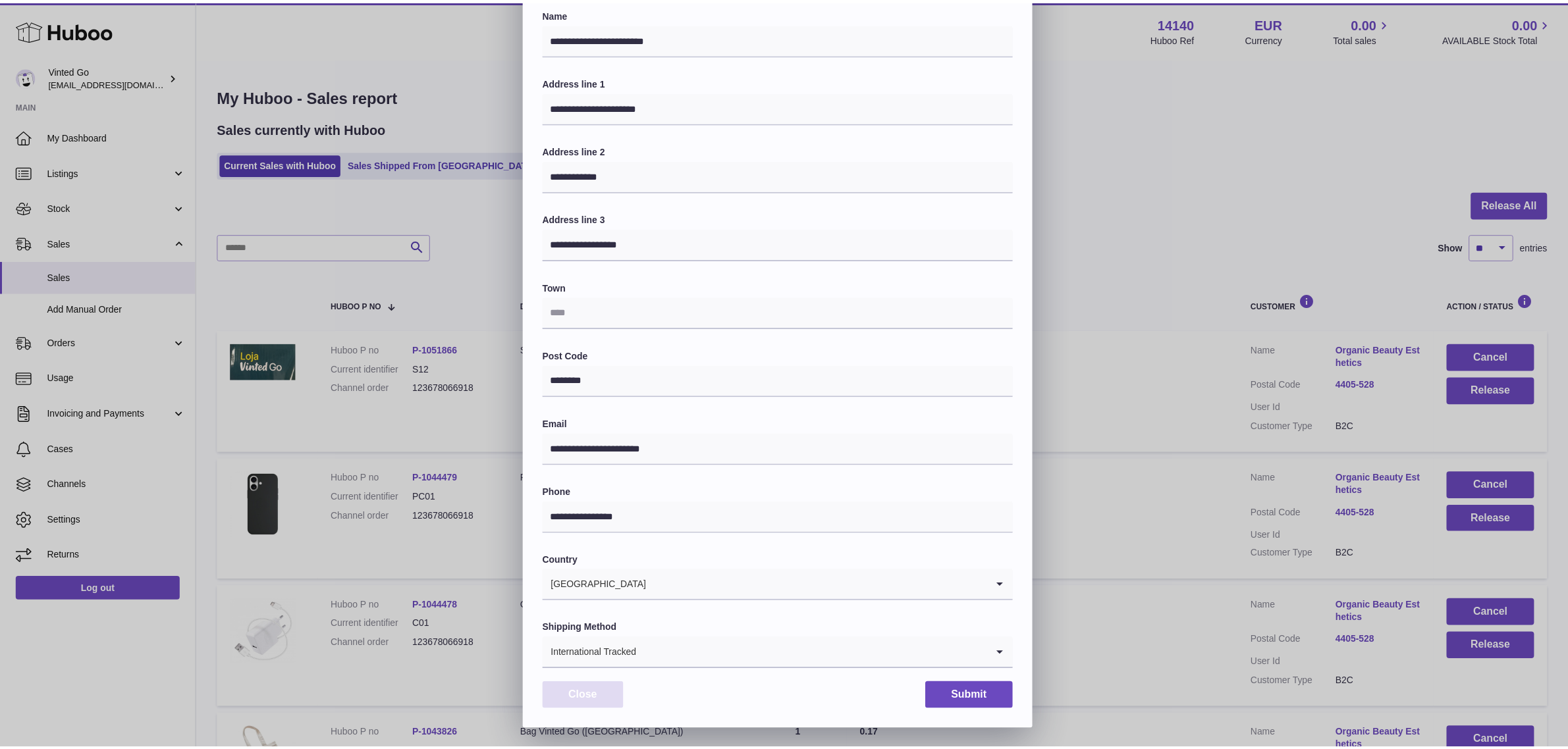
scroll to position [0, 0]
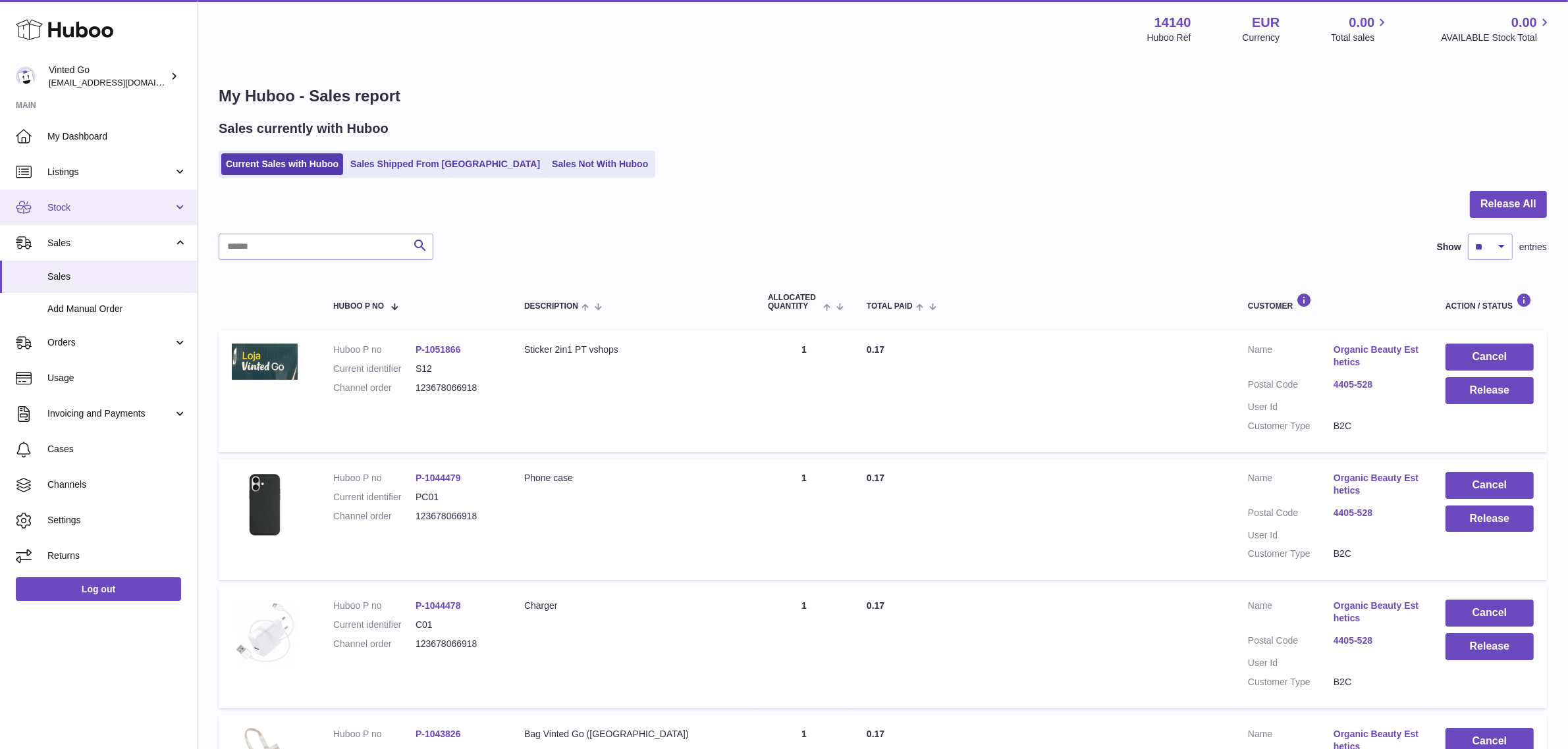
click at [94, 201] on span "Stock" at bounding box center [110, 208] width 126 height 12
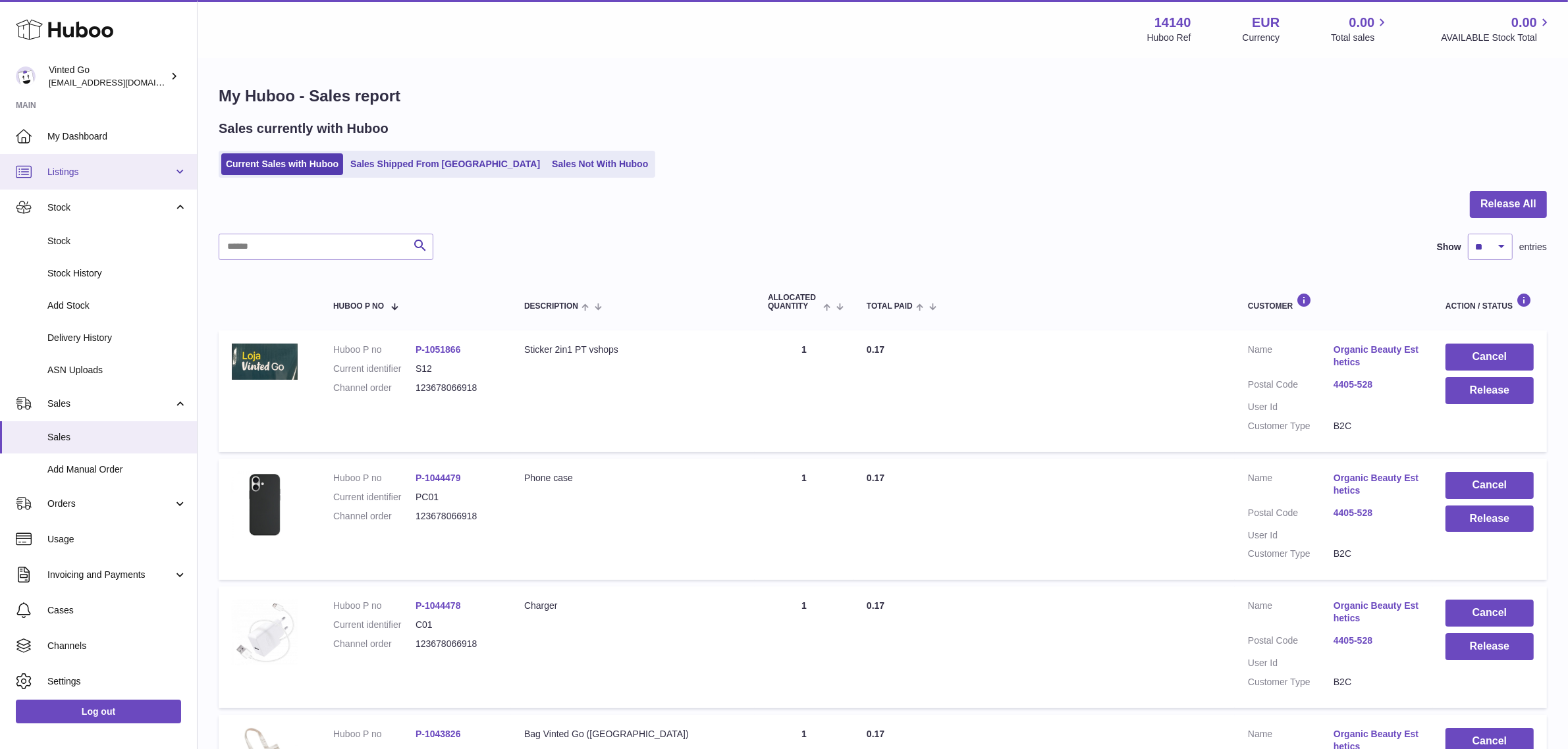
click at [92, 175] on span "Listings" at bounding box center [110, 172] width 126 height 12
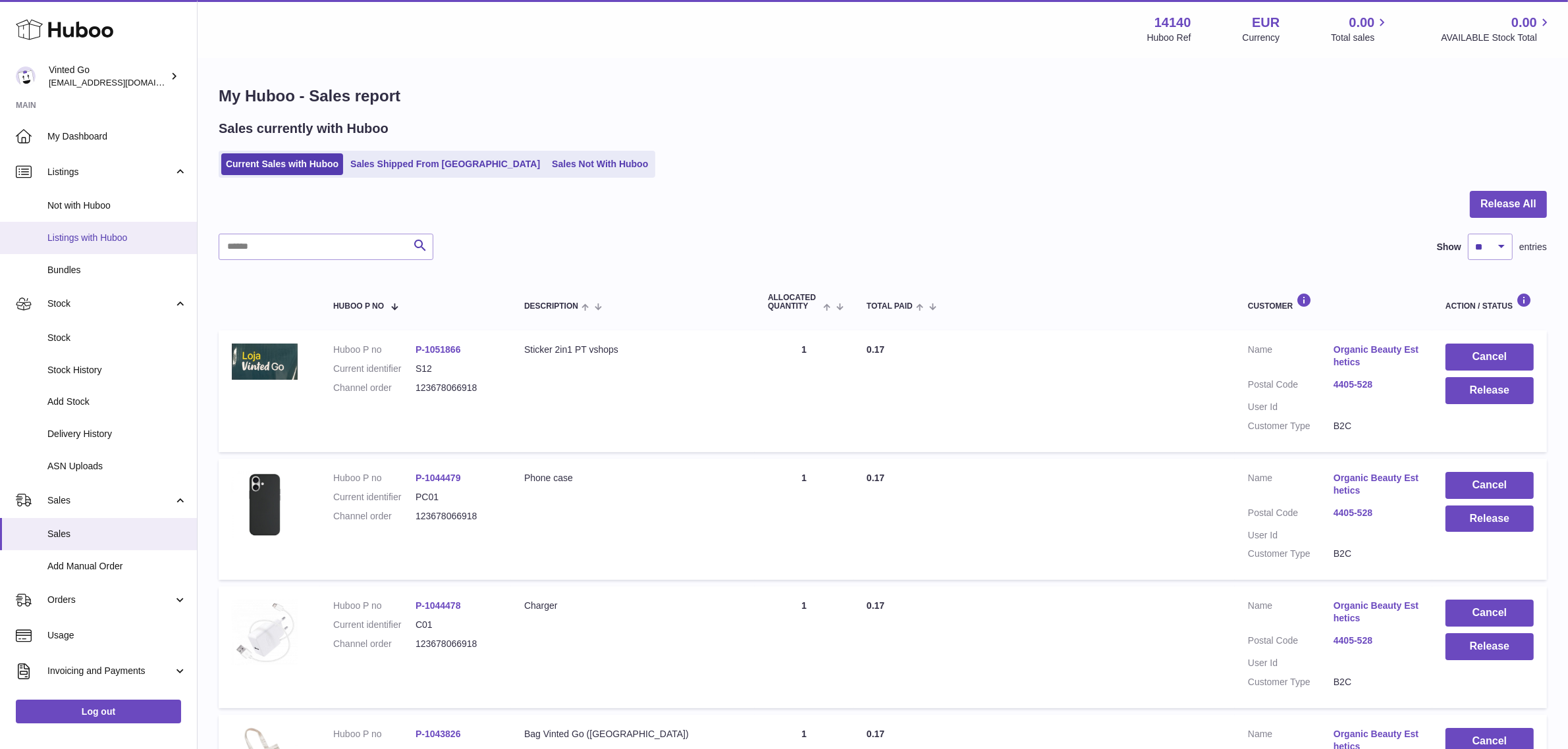
click at [114, 233] on span "Listings with Huboo" at bounding box center [116, 238] width 139 height 12
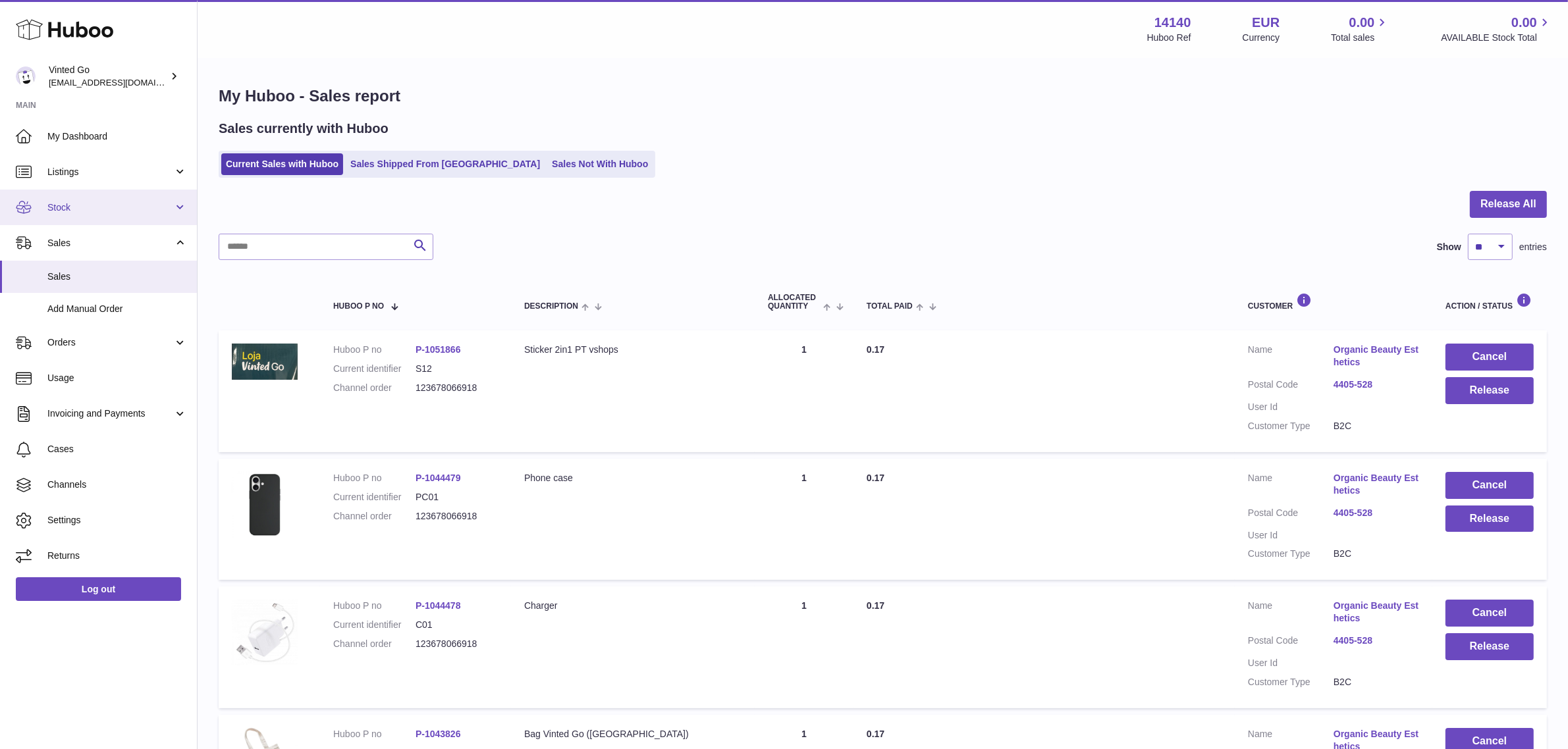
drag, startPoint x: 148, startPoint y: 209, endPoint x: 142, endPoint y: 217, distance: 10.0
click at [148, 209] on span "Stock" at bounding box center [110, 208] width 126 height 12
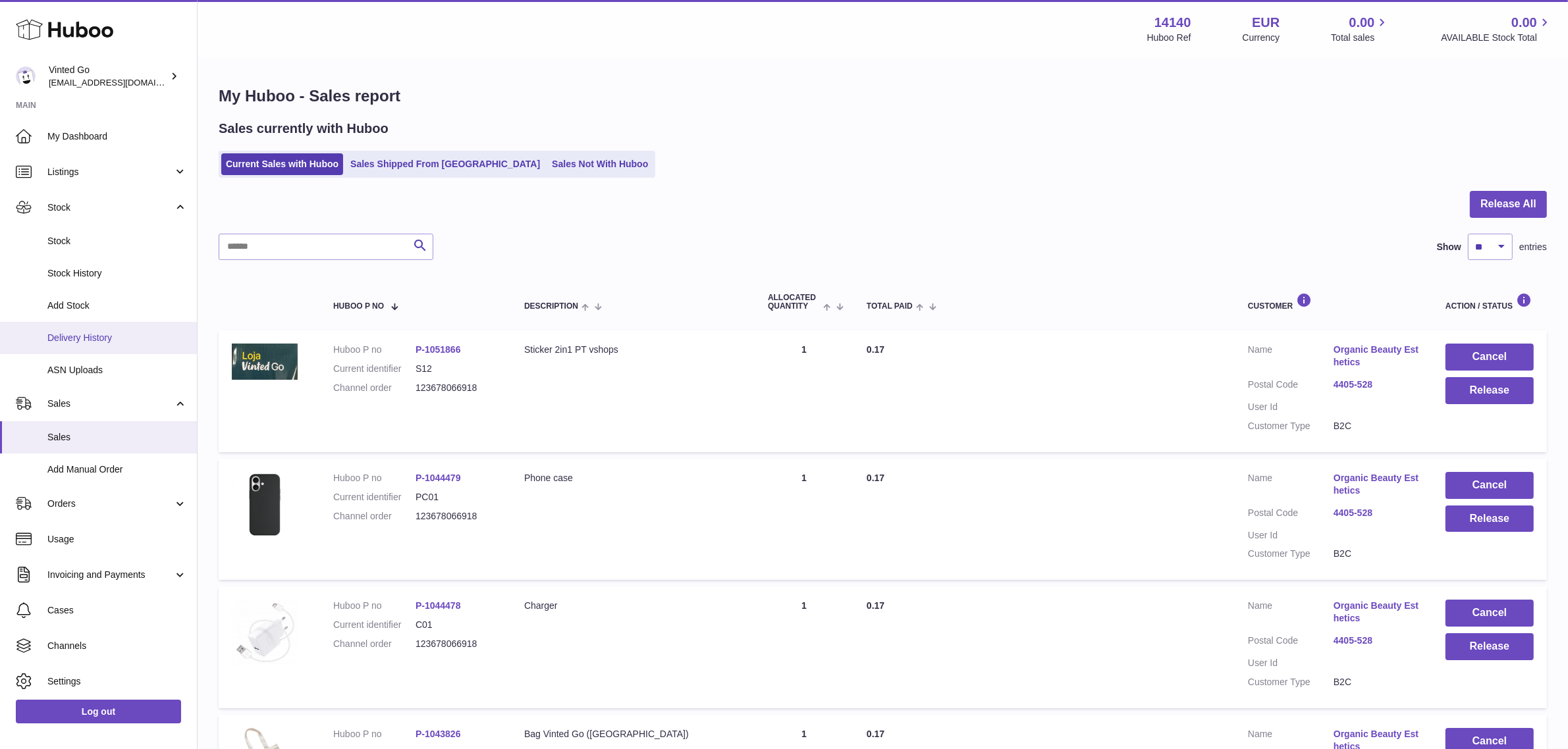
click at [111, 332] on span "Delivery History" at bounding box center [116, 338] width 139 height 12
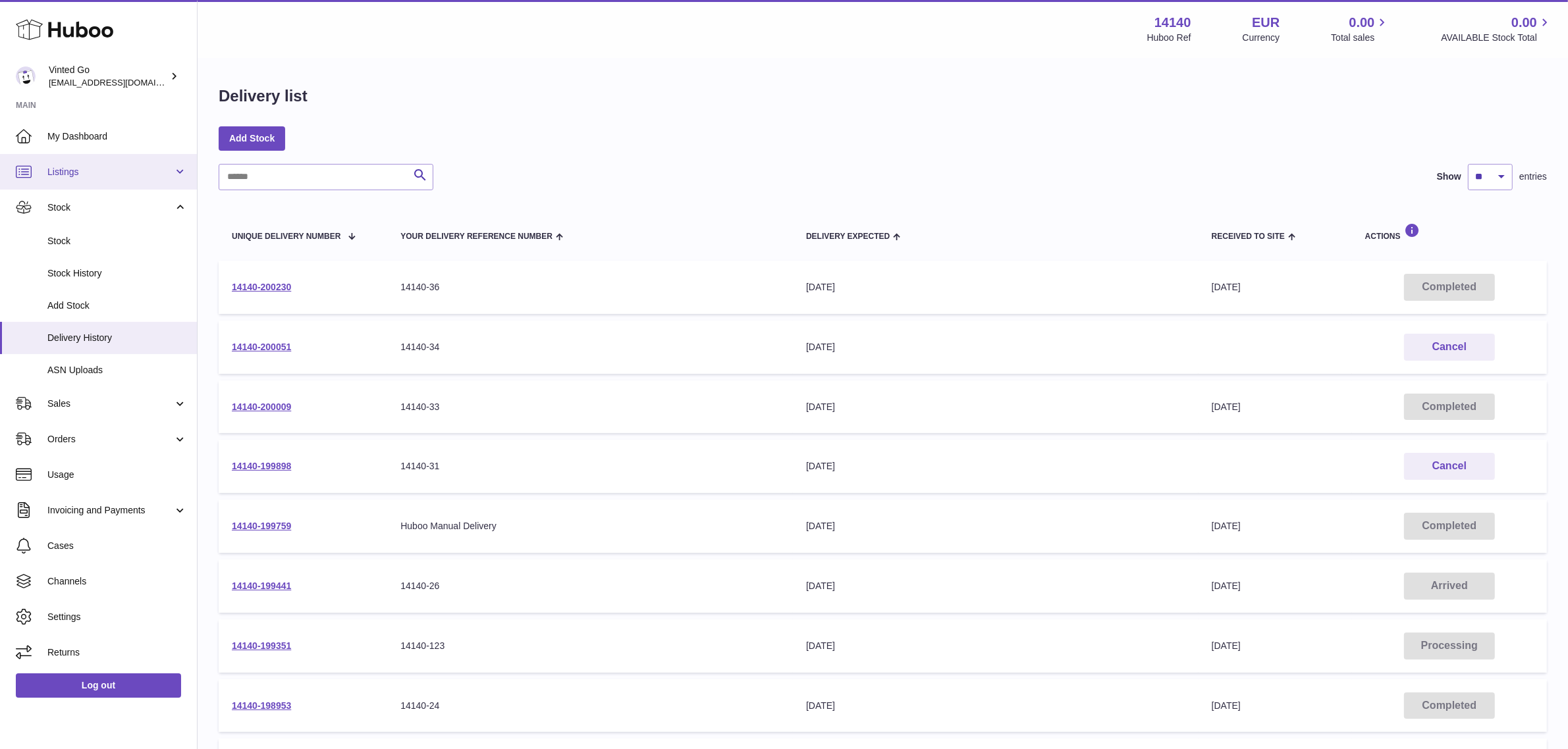
click at [134, 160] on link "Listings" at bounding box center [99, 172] width 197 height 35
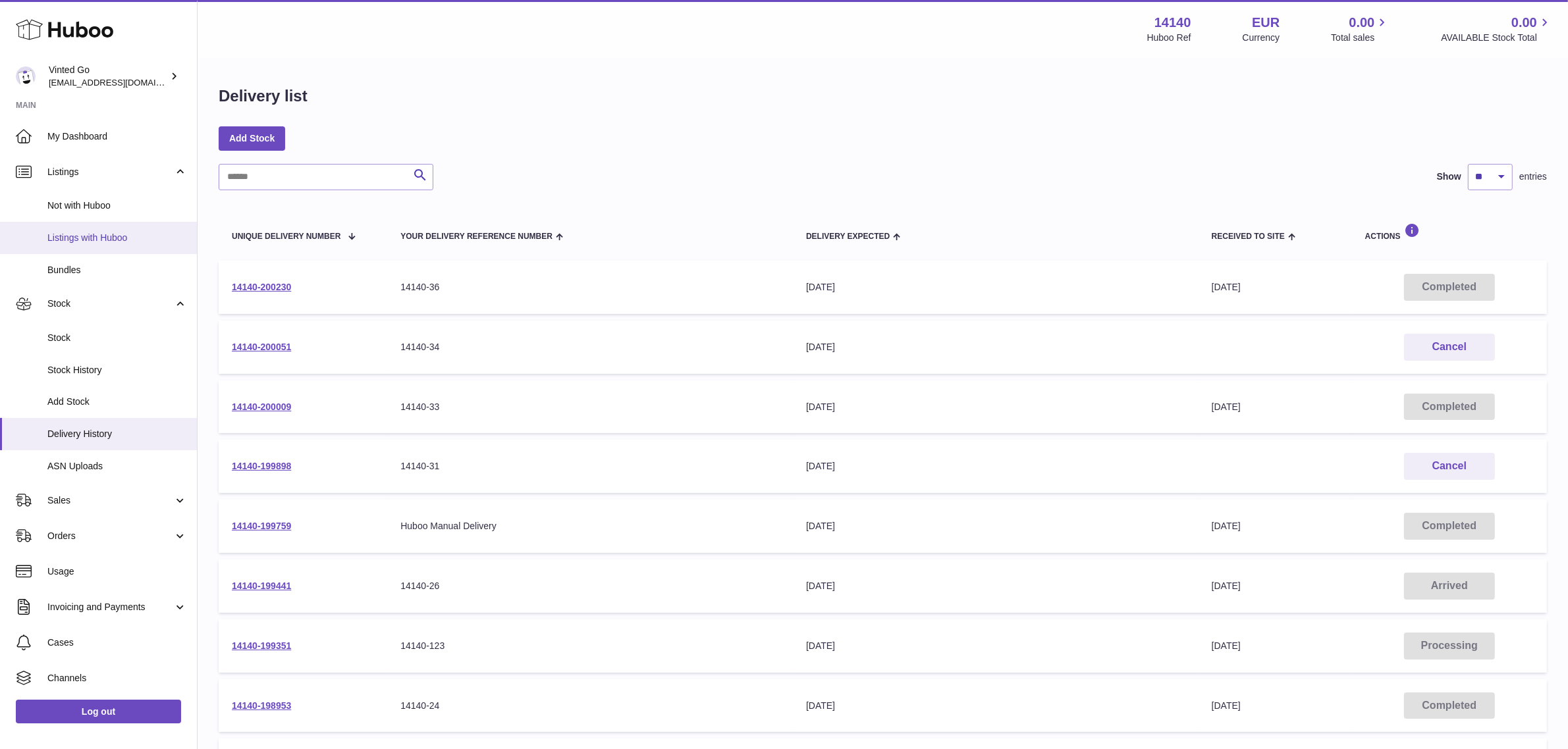
click at [122, 243] on span "Listings with Huboo" at bounding box center [116, 238] width 139 height 12
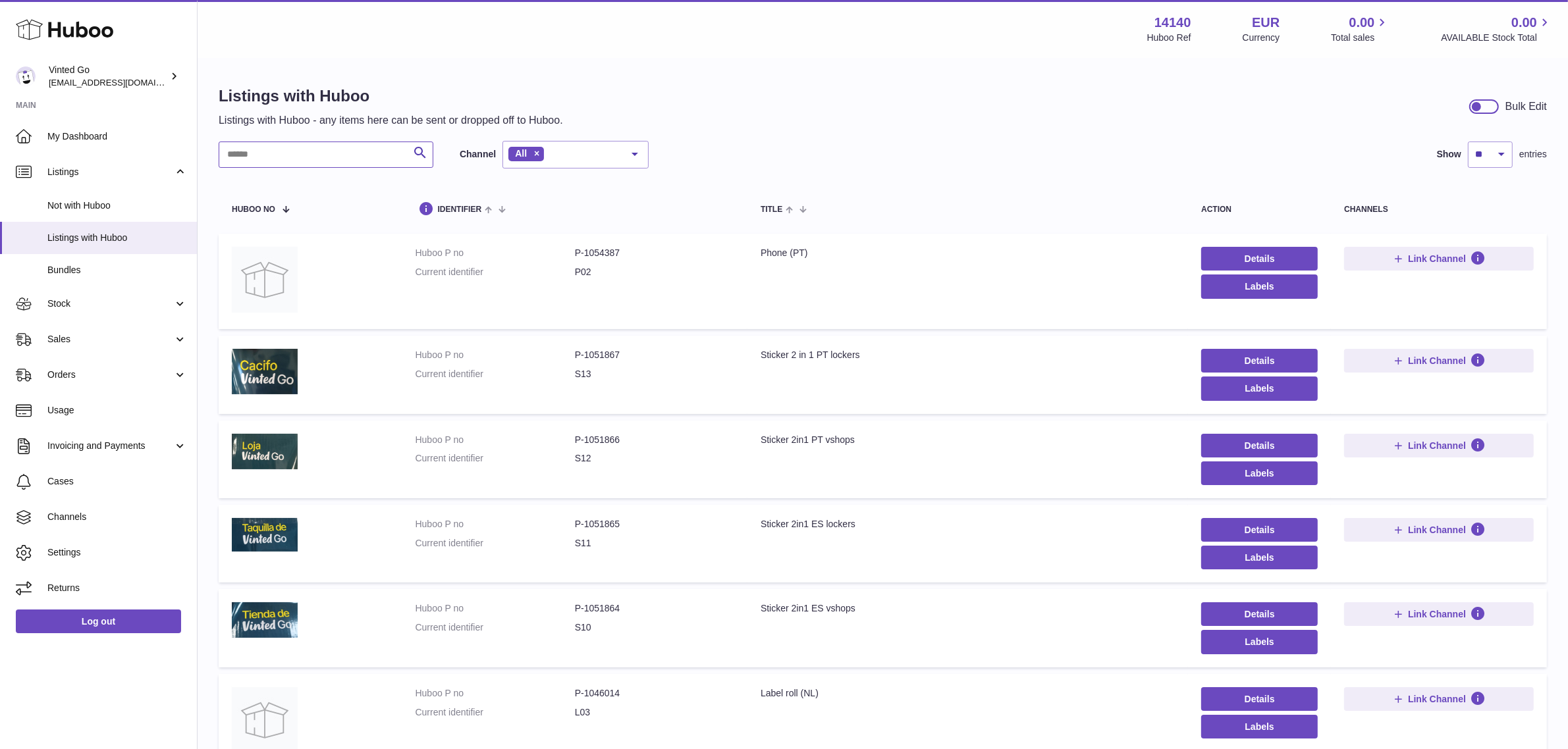
click at [265, 158] on input "text" at bounding box center [326, 155] width 215 height 27
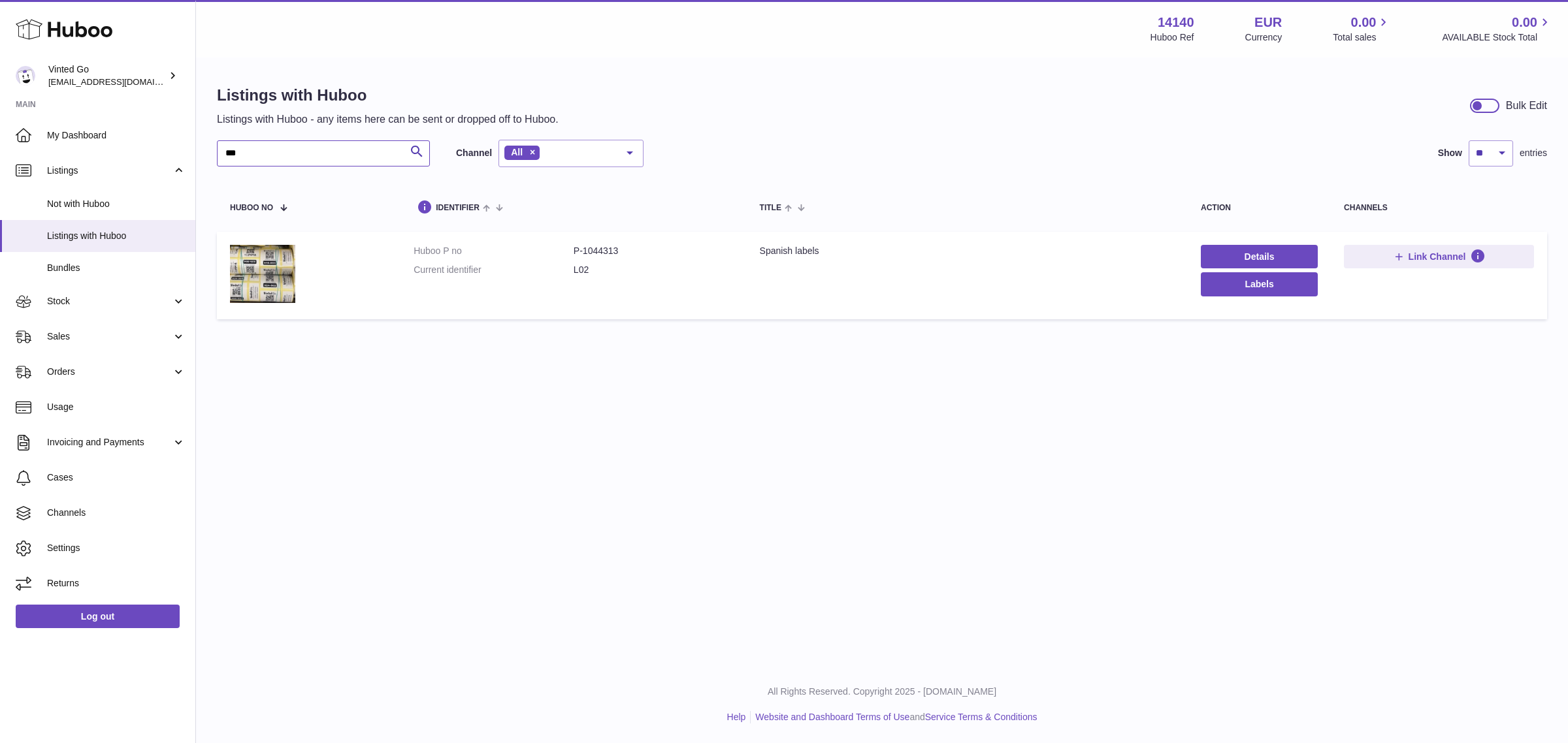
type input "***"
click at [598, 248] on dd "P-1044313" at bounding box center [654, 251] width 160 height 12
copy dd "1044313"
click at [162, 302] on span "Stock" at bounding box center [109, 301] width 125 height 12
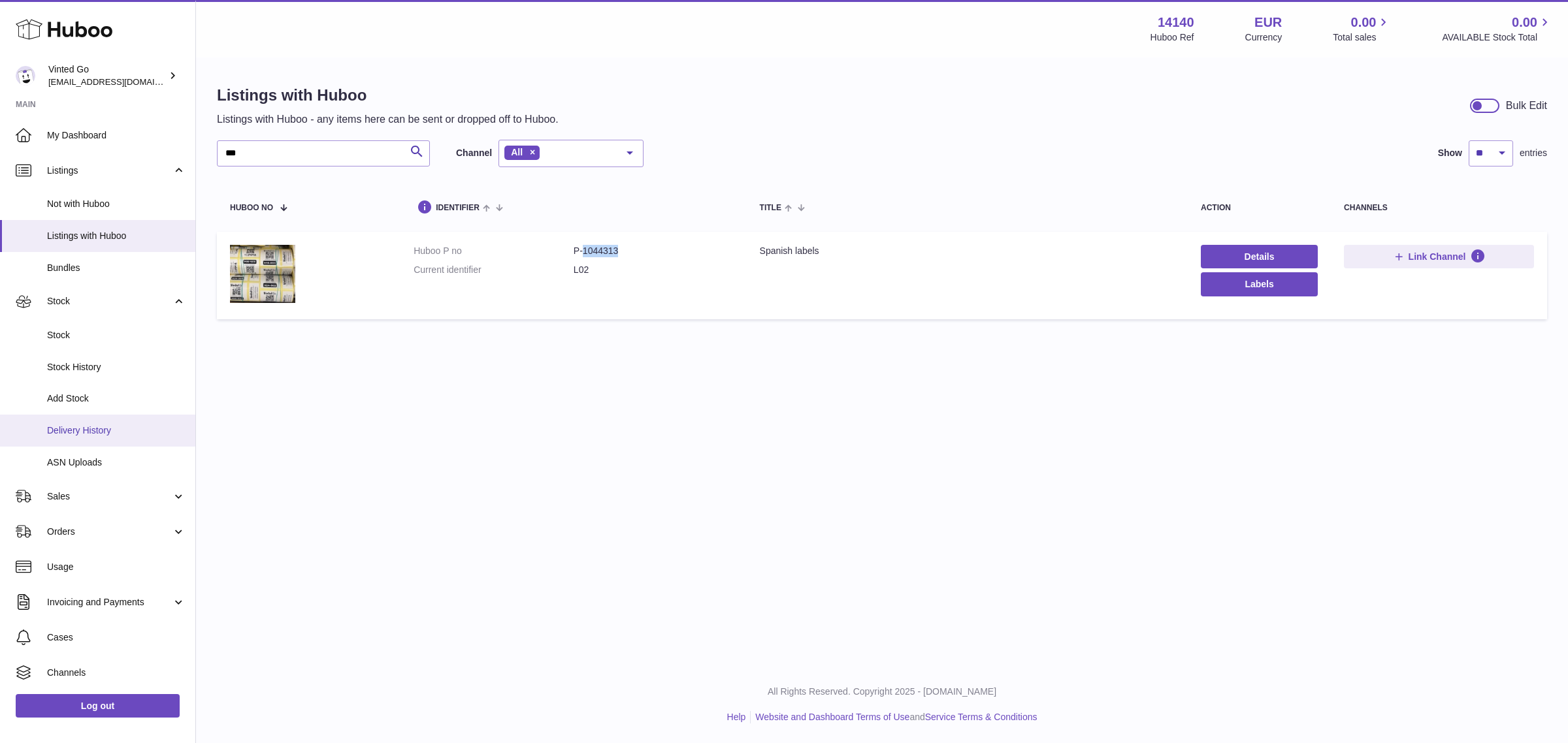
click at [107, 416] on link "Delivery History" at bounding box center [98, 430] width 196 height 32
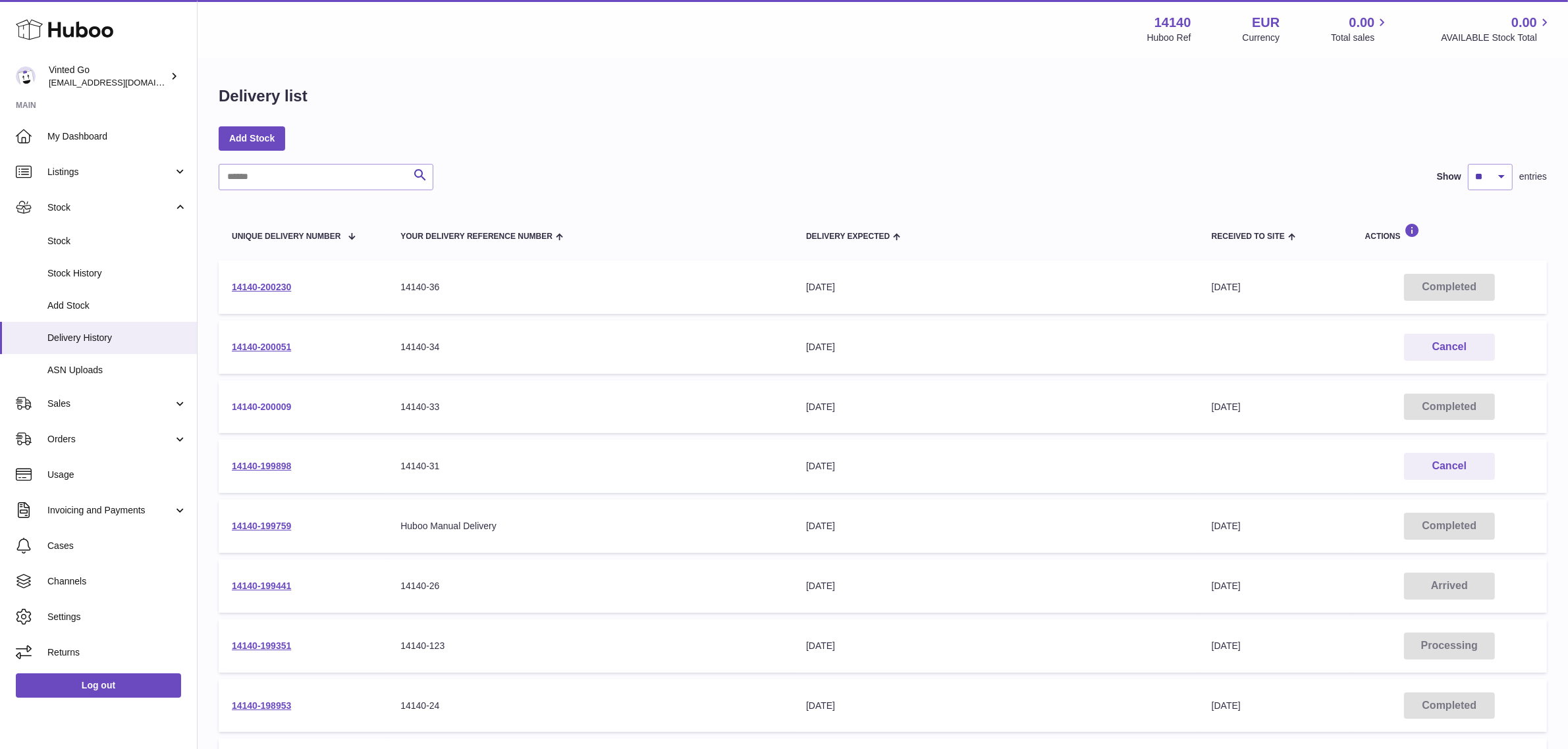
click at [260, 406] on link "14140-200009" at bounding box center [261, 407] width 59 height 11
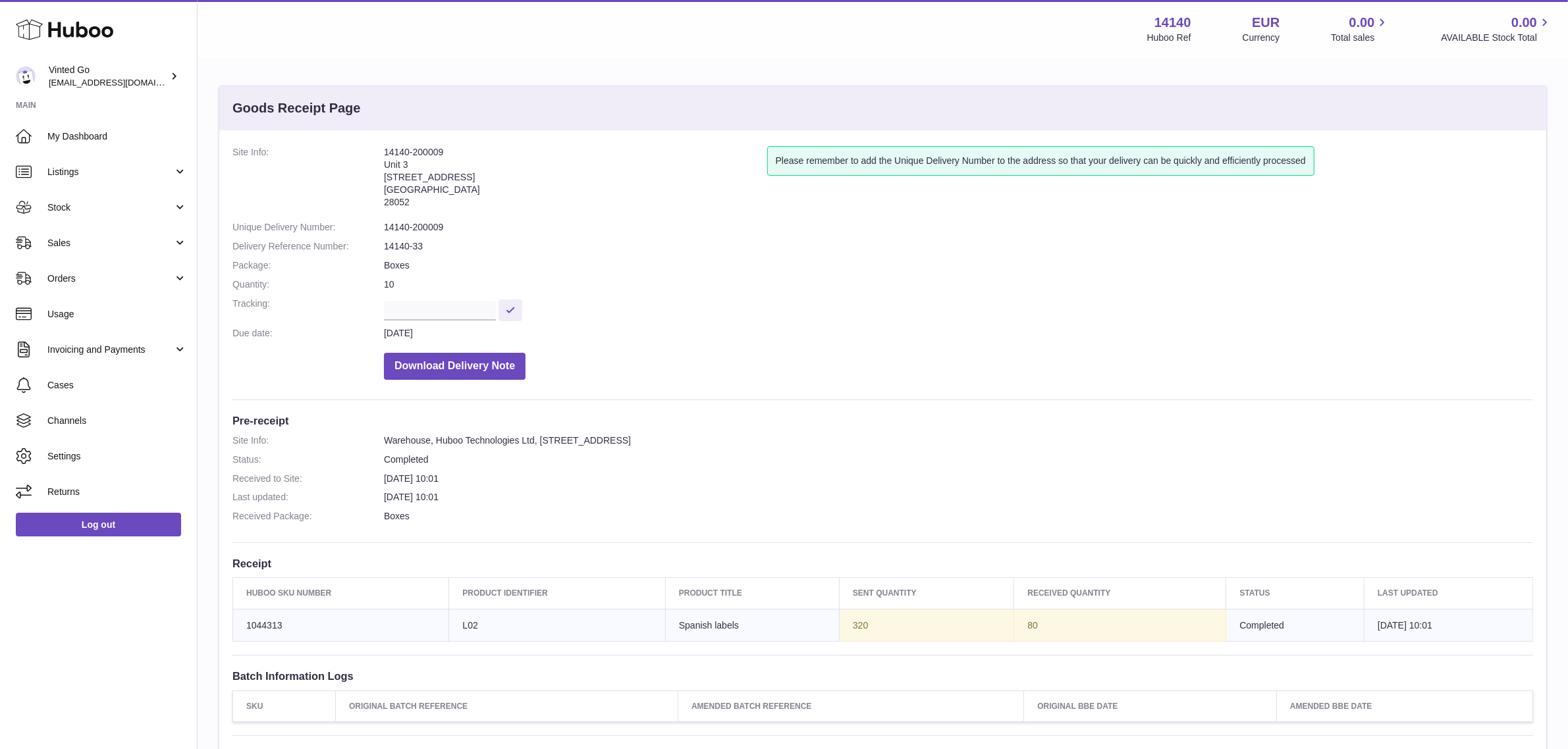
drag, startPoint x: 384, startPoint y: 148, endPoint x: 540, endPoint y: 148, distance: 156.0
click at [540, 148] on address "14140-200009 [STREET_ADDRESS]" at bounding box center [576, 180] width 384 height 68
copy address "14140-200009"
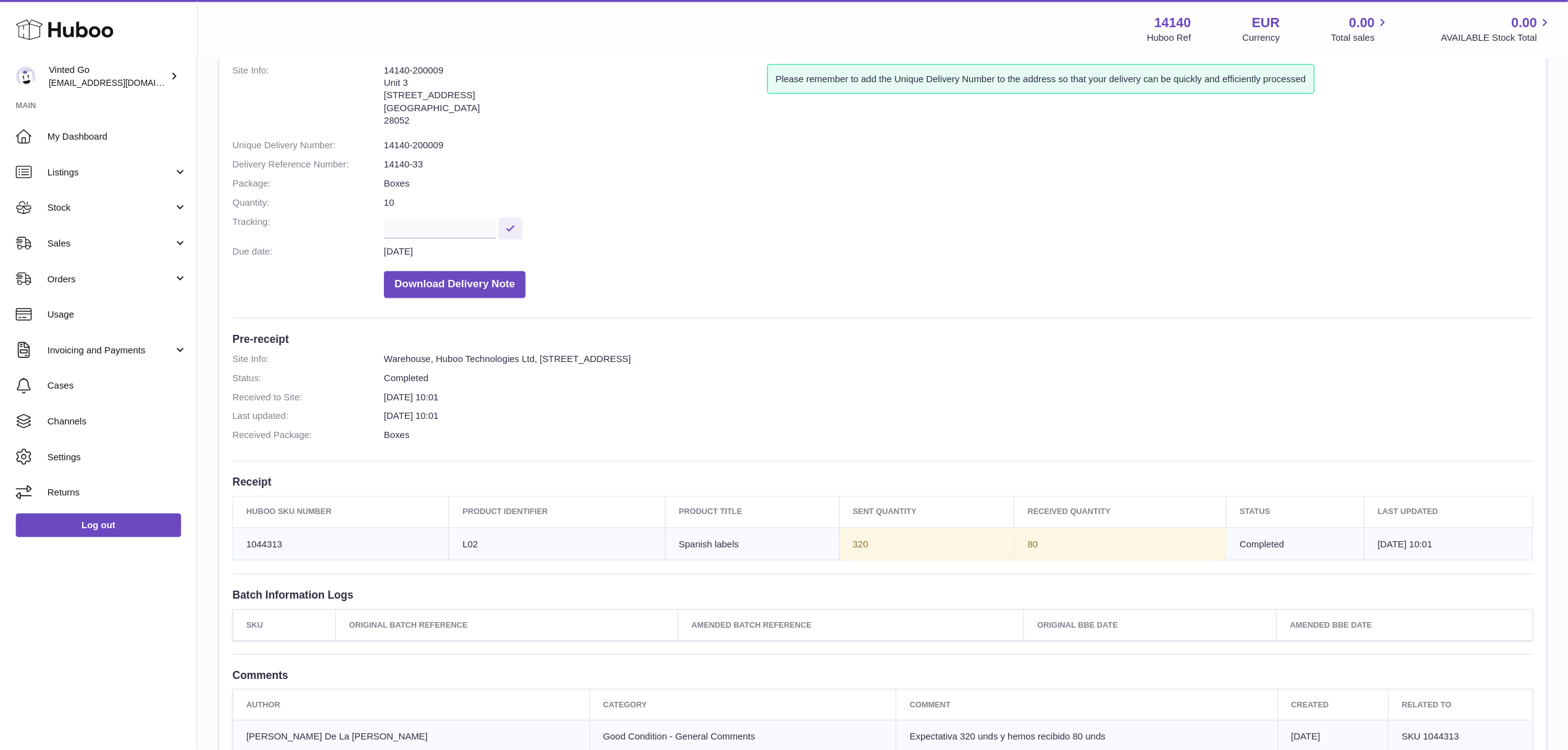
scroll to position [77, 0]
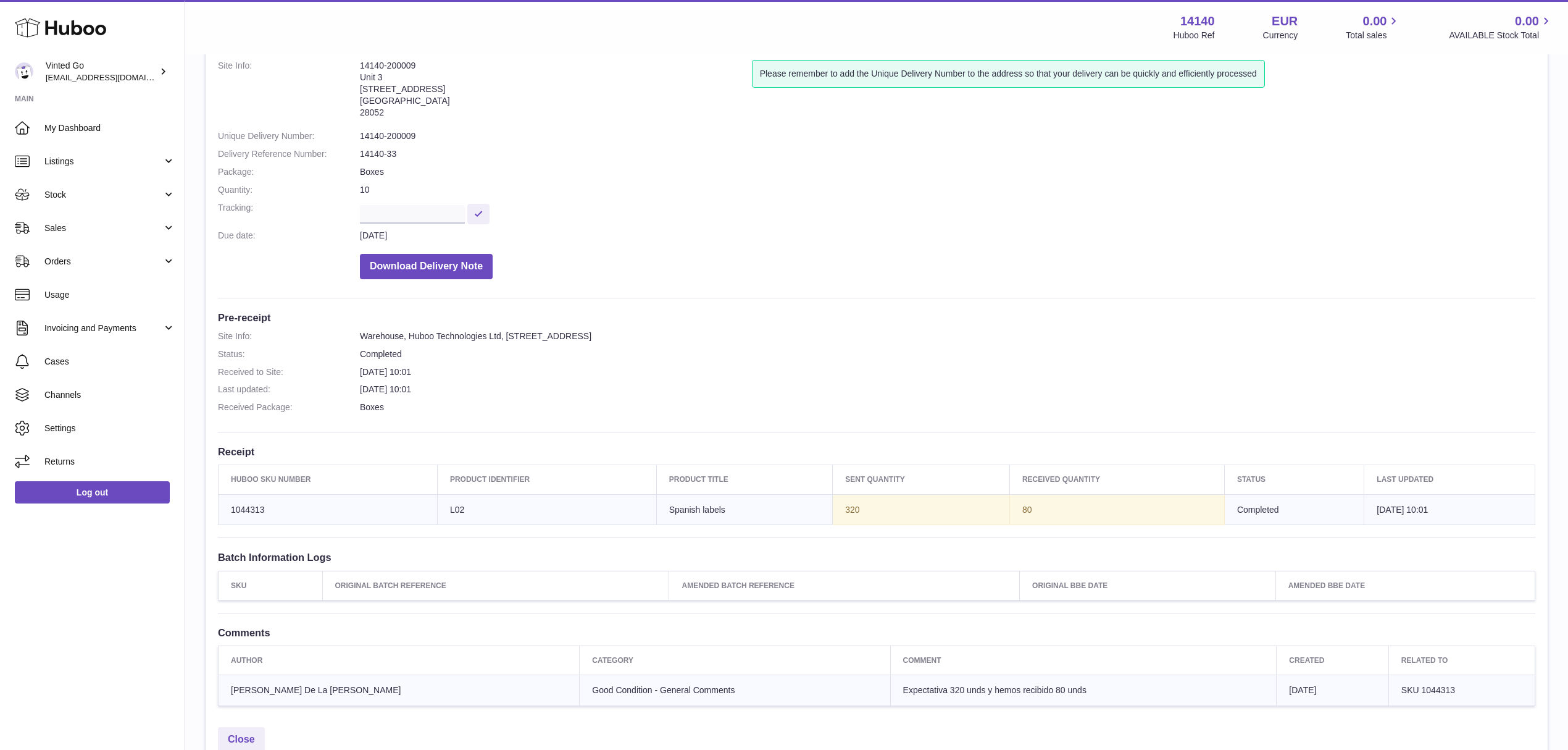
click at [906, 289] on div "Site Info: 14140-200009 Unit 3 Calle de Cerceda 20 Madrid 28052 Please remember…" at bounding box center [876, 383] width 1342 height 676
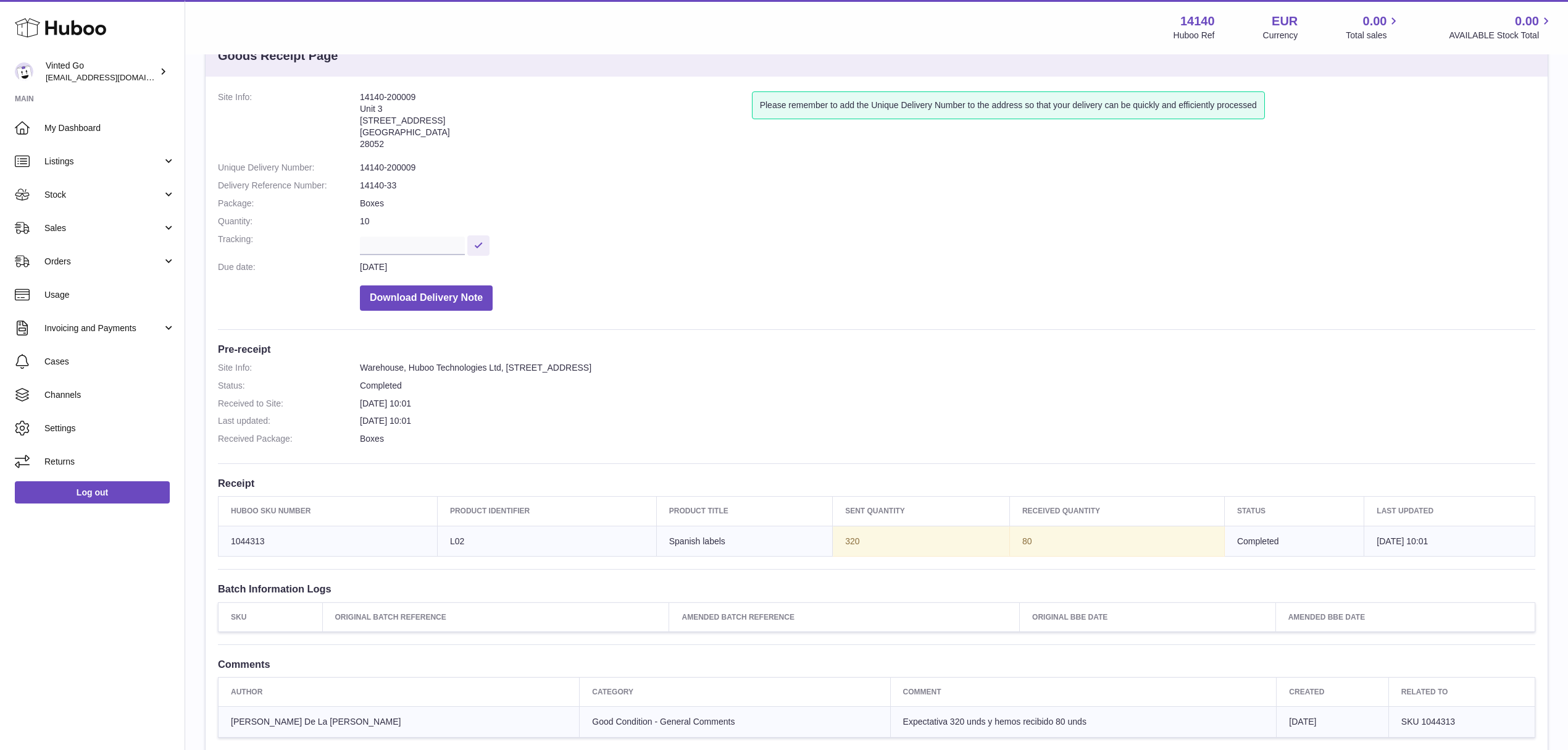
scroll to position [35, 0]
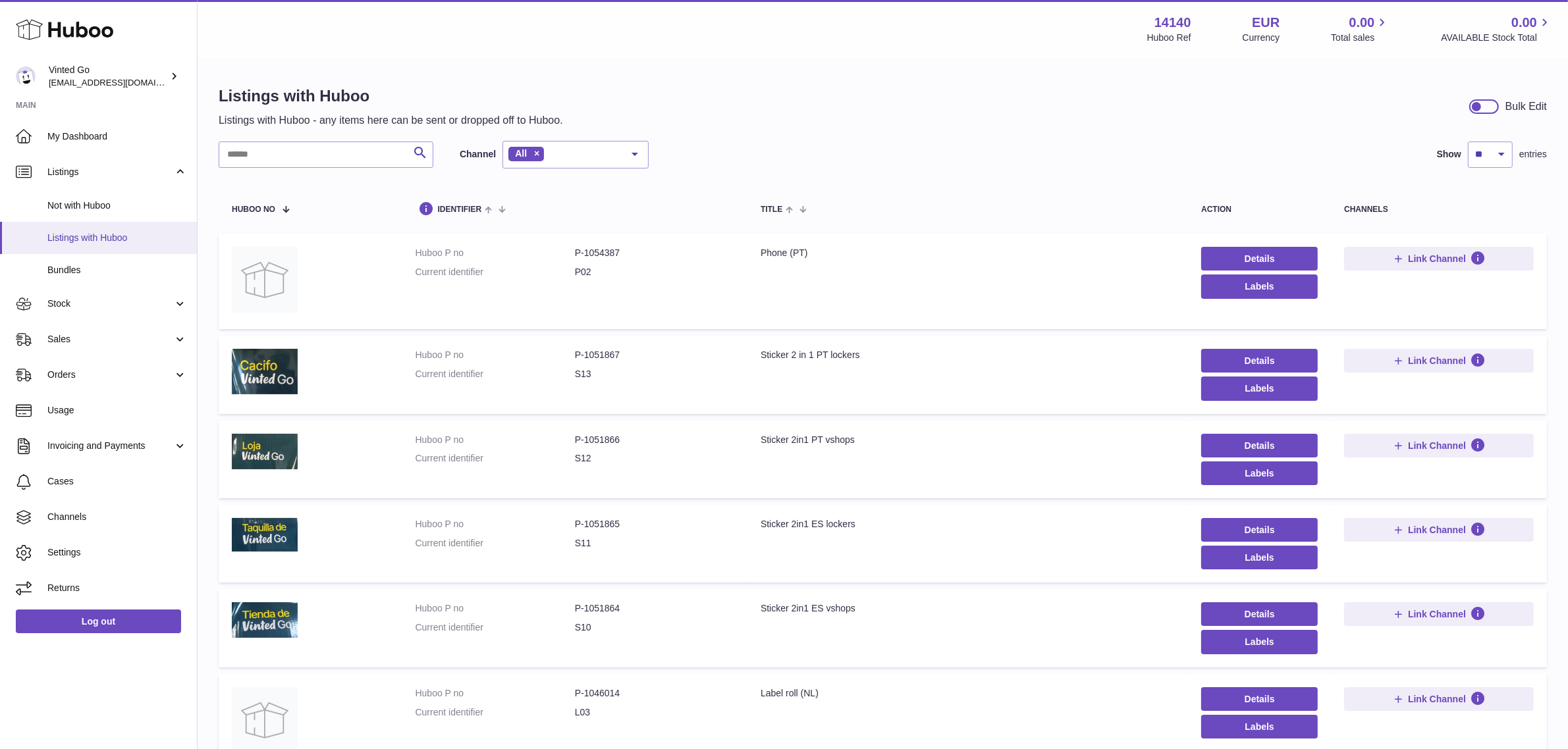
click at [132, 248] on link "Listings with Huboo" at bounding box center [99, 238] width 197 height 32
click at [119, 278] on link "Bundles" at bounding box center [99, 270] width 197 height 32
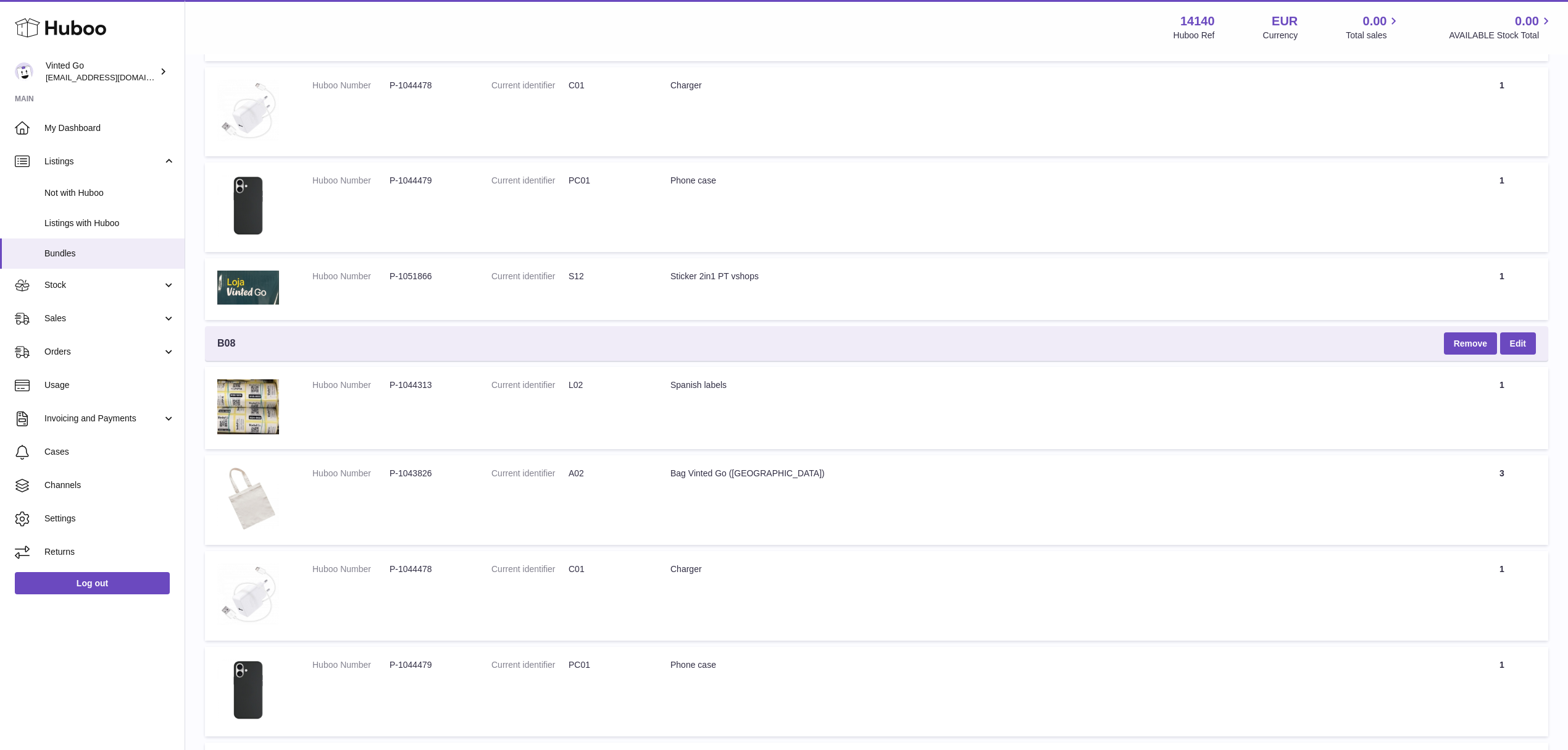
scroll to position [278, 0]
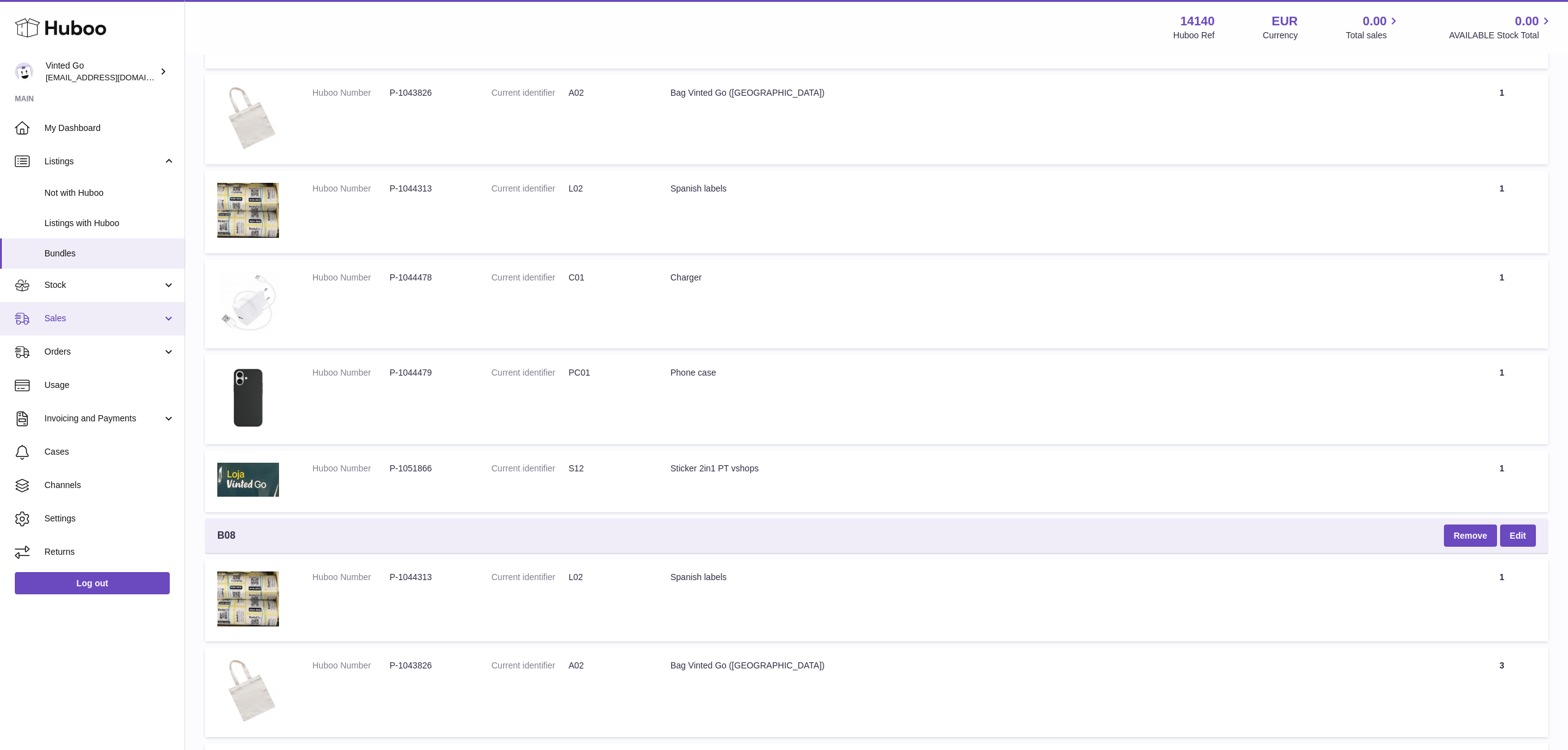
click at [156, 310] on link "Sales" at bounding box center [92, 319] width 185 height 33
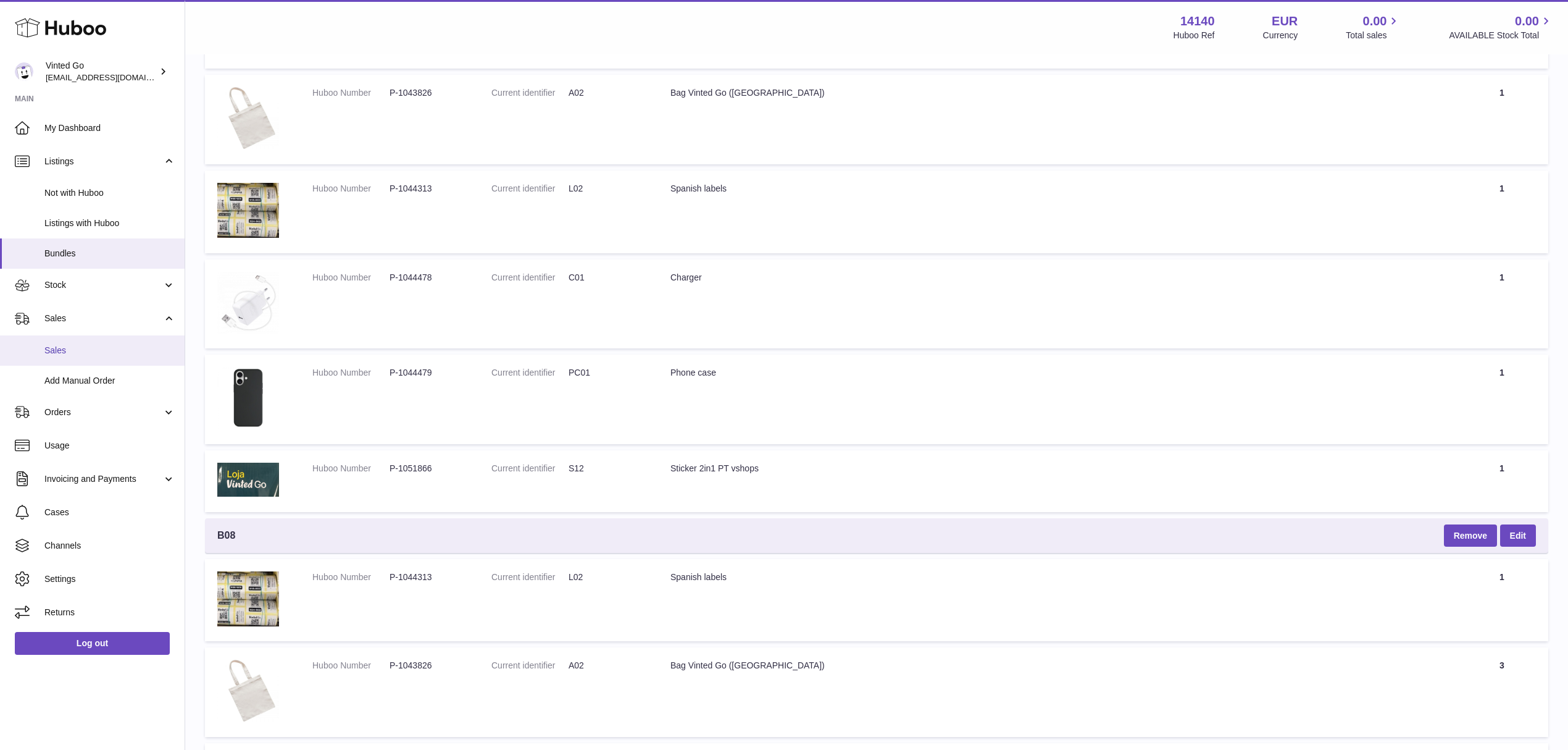
click at [82, 345] on span "Sales" at bounding box center [109, 350] width 131 height 12
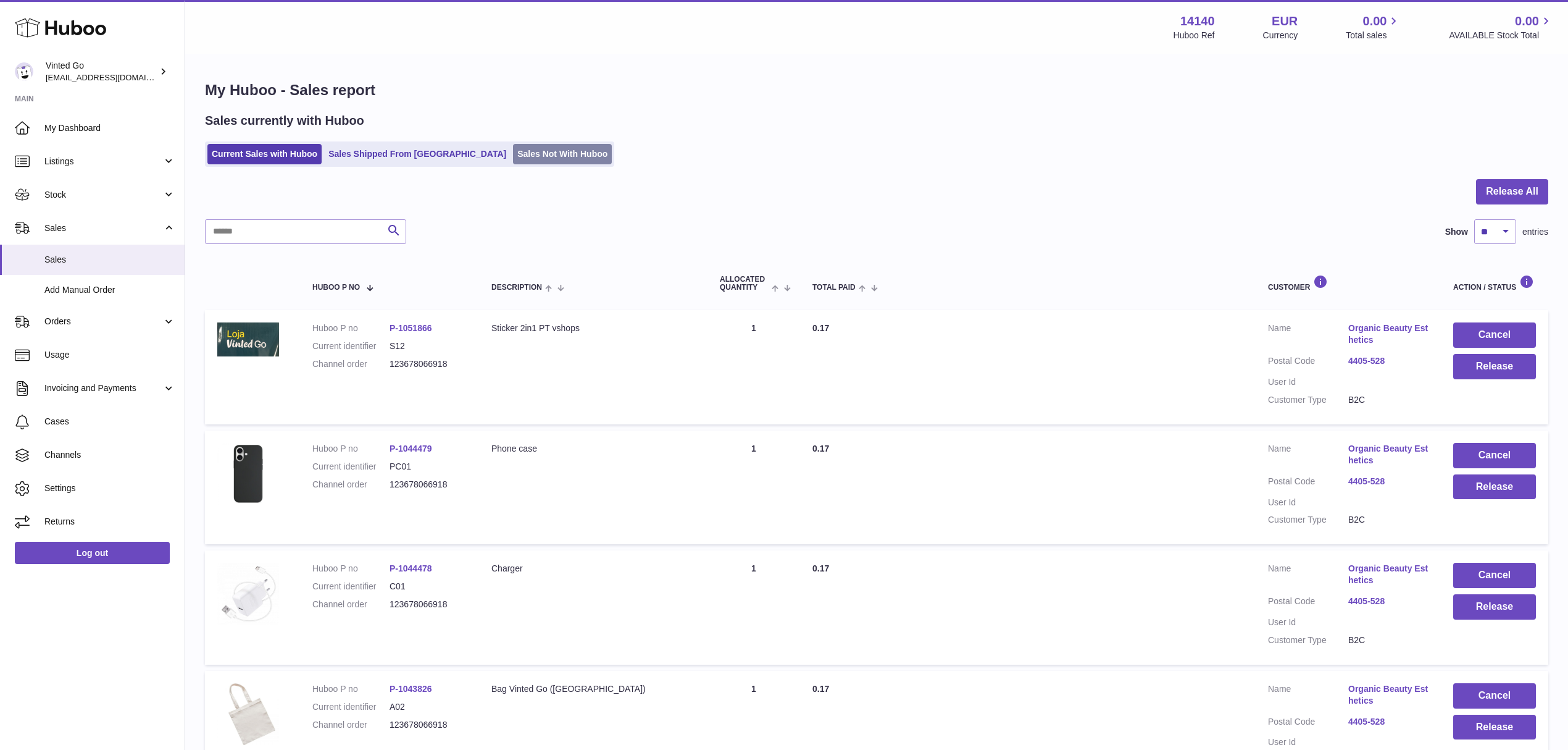
click at [543, 158] on link "Sales Not With Huboo" at bounding box center [562, 154] width 99 height 20
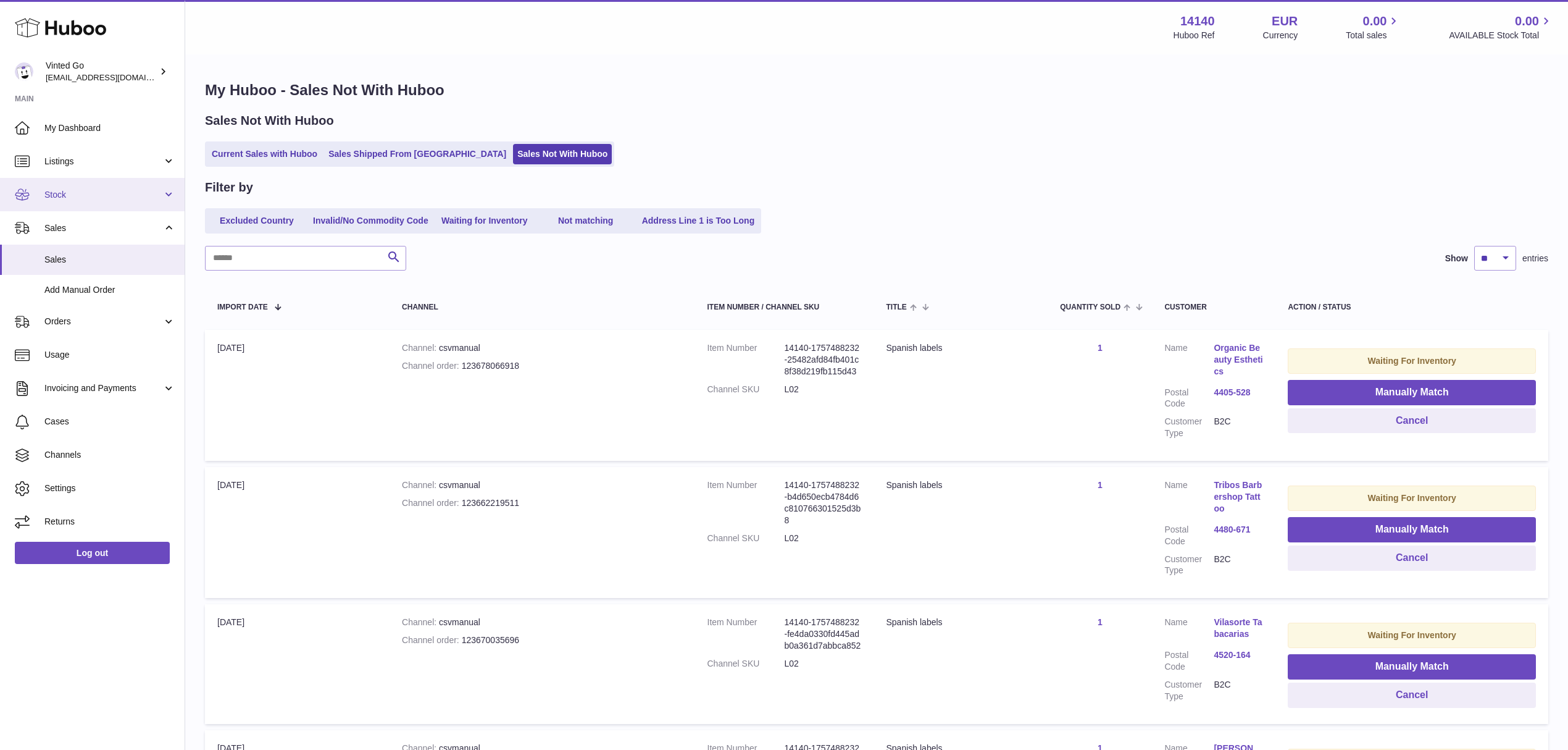
click at [131, 197] on span "Stock" at bounding box center [103, 195] width 118 height 12
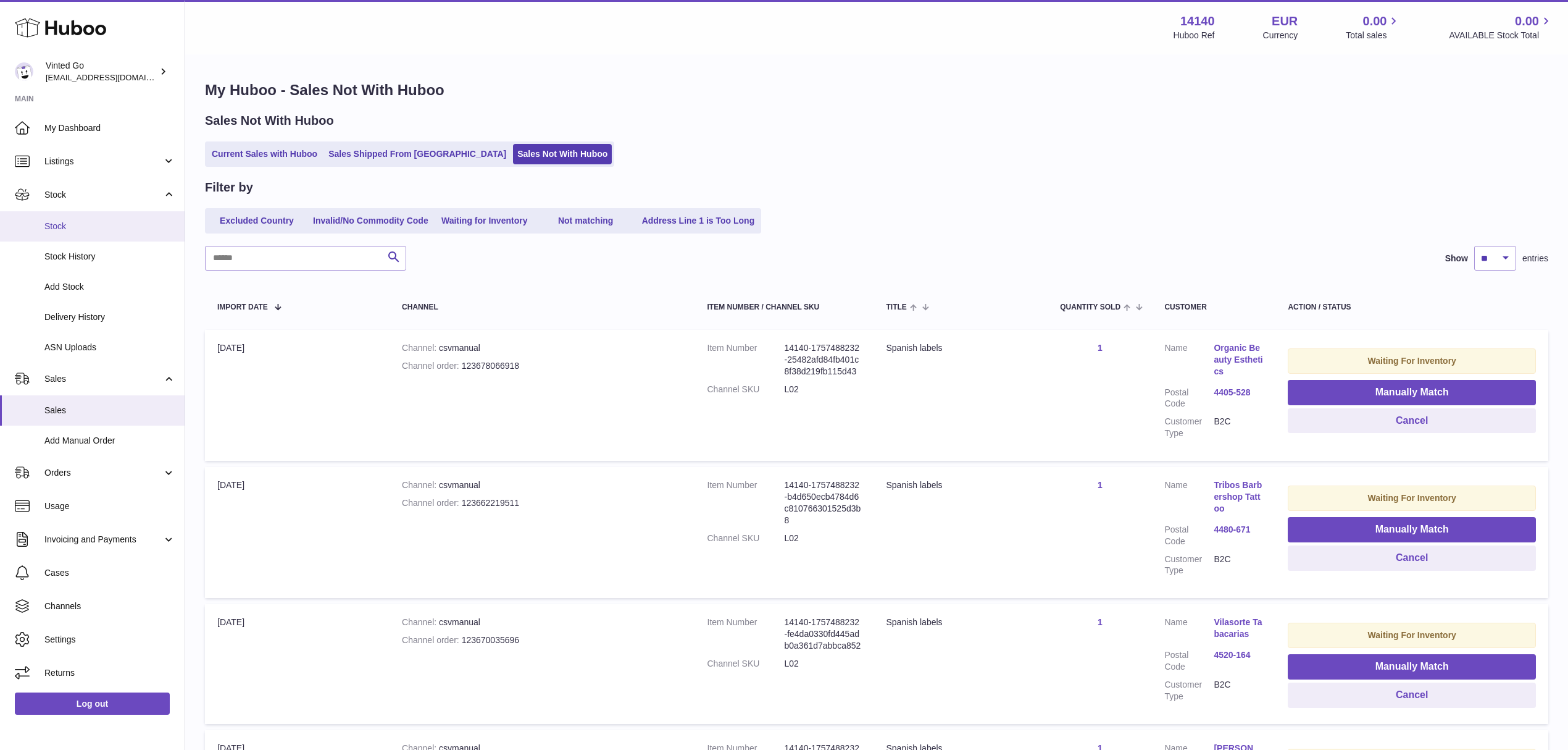
click at [100, 230] on span "Stock" at bounding box center [109, 226] width 131 height 12
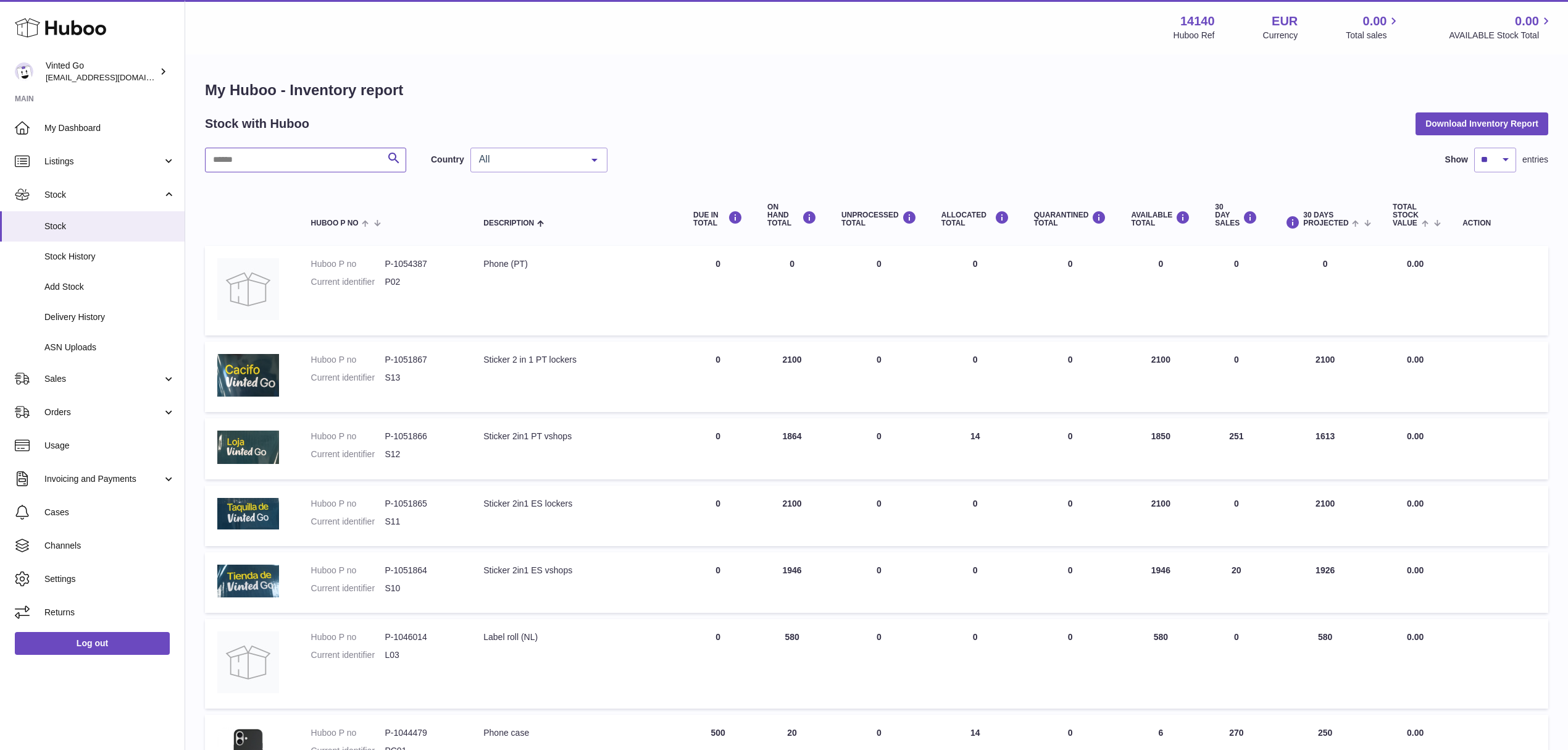
click at [342, 148] on input "text" at bounding box center [305, 160] width 201 height 25
click at [339, 154] on input "text" at bounding box center [305, 160] width 201 height 25
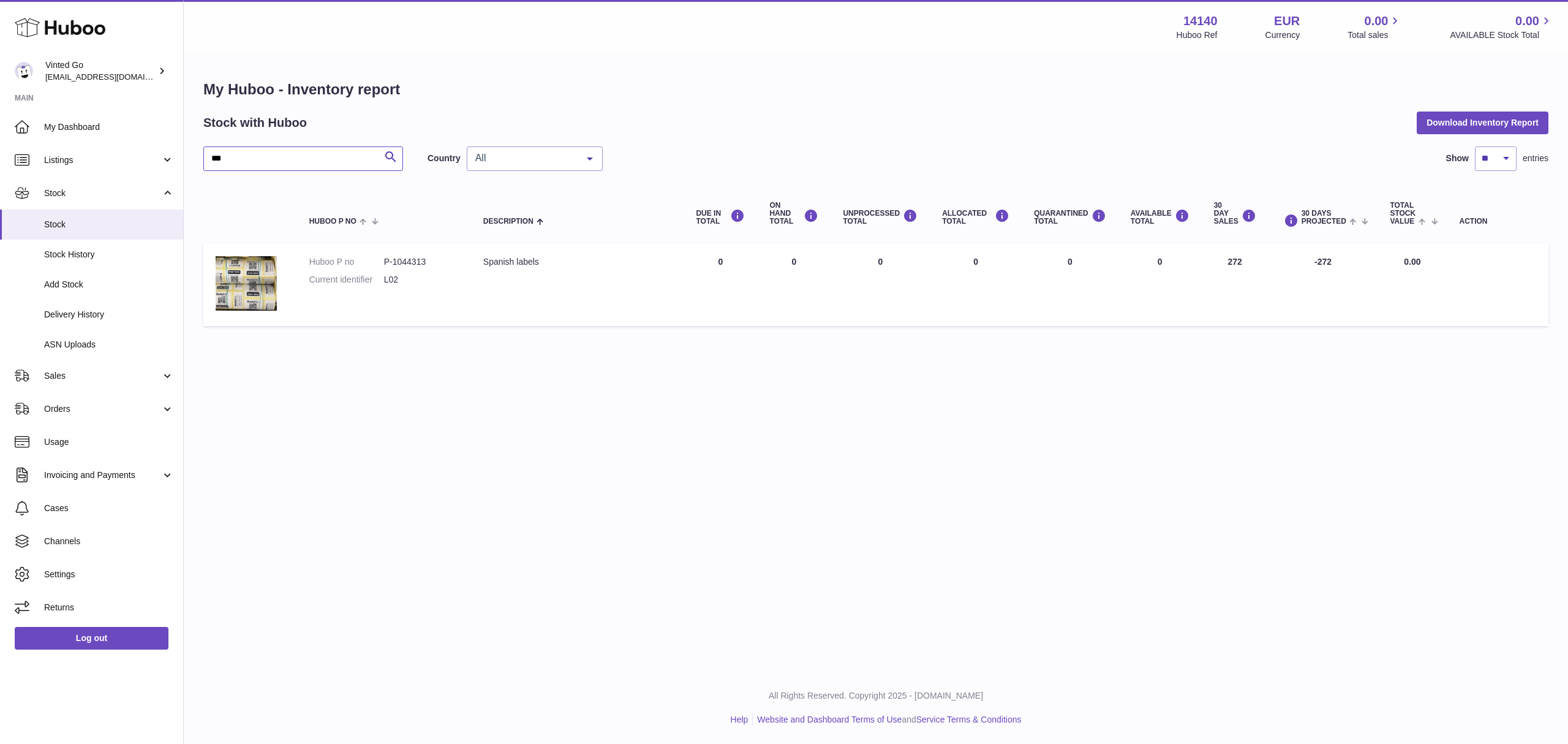
type input "***"
click at [500, 165] on div "All" at bounding box center [534, 159] width 136 height 25
click at [509, 204] on span "ES" at bounding box center [534, 208] width 135 height 25
